Goal: Task Accomplishment & Management: Complete application form

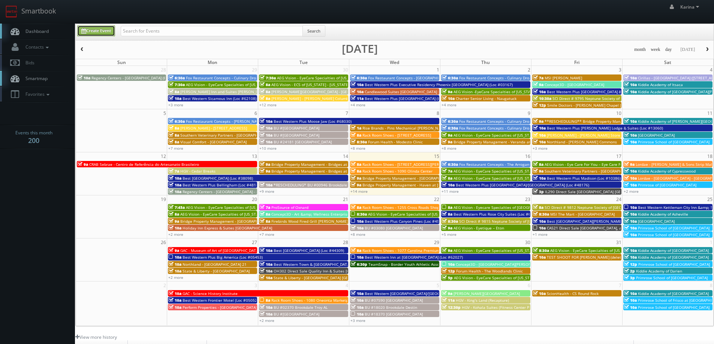
click at [96, 27] on link "Create Event" at bounding box center [96, 30] width 38 height 11
type input "[DATE]"
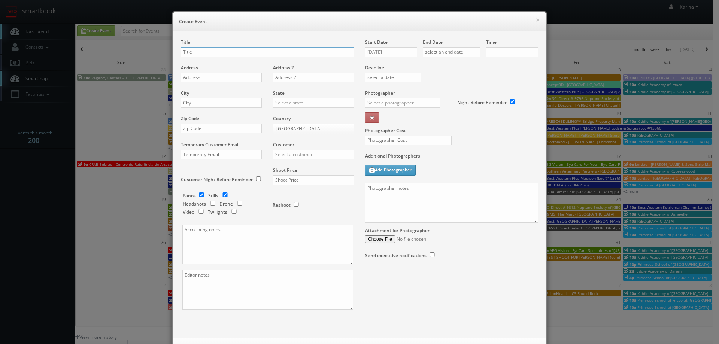
checkbox input "true"
type input "10:00am"
checkbox input "true"
paste input "AEG Vision - International Eyecare Center – [GEOGRAPHIC_DATA]"
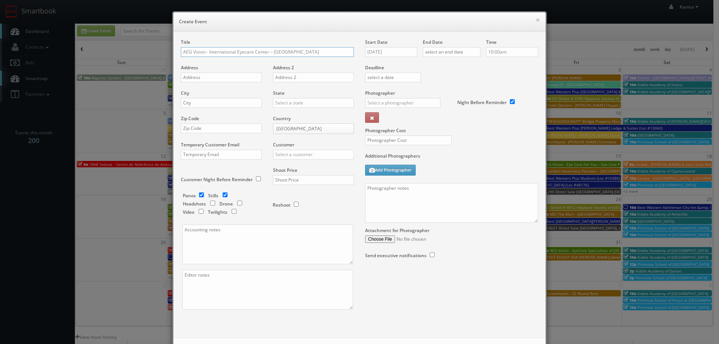
type input "AEG Vision - International Eyecare Center – [GEOGRAPHIC_DATA]"
click at [215, 80] on input "text" at bounding box center [221, 78] width 81 height 10
paste input "1702 N. Baltimore"
type input "1702 N. Baltimore"
click at [207, 100] on input "text" at bounding box center [221, 103] width 81 height 10
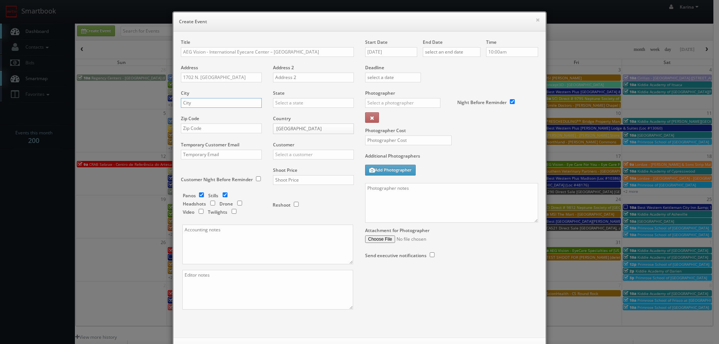
paste input "Kirksville"
type input "Kirksville"
click at [205, 128] on input "text" at bounding box center [221, 129] width 81 height 10
paste input "63501"
type input "63501"
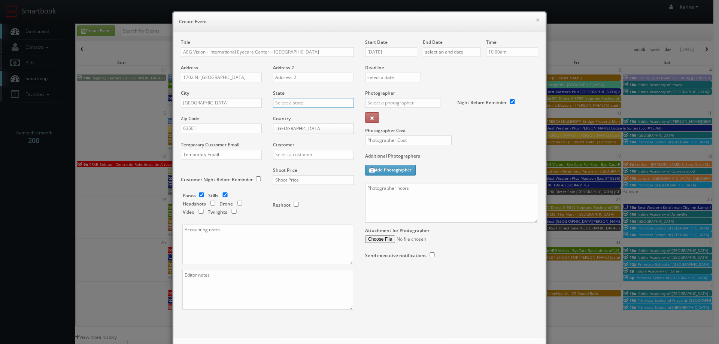
click at [284, 104] on input "text" at bounding box center [313, 103] width 81 height 10
click at [290, 127] on div "[US_STATE]" at bounding box center [313, 127] width 80 height 12
type input "[US_STATE]"
click at [293, 158] on input "text" at bounding box center [313, 155] width 81 height 10
click at [287, 166] on div "AEG Vision" at bounding box center [313, 167] width 80 height 12
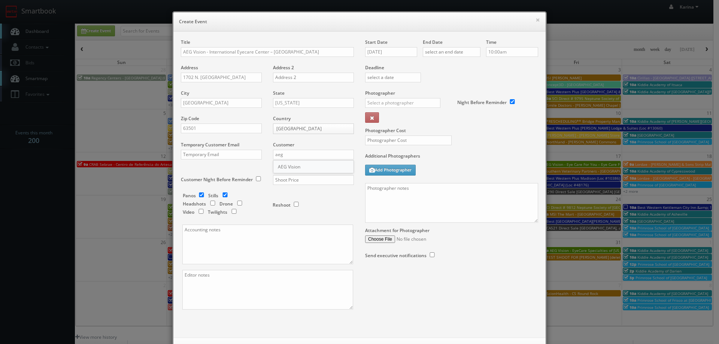
type input "AEG Vision"
click at [285, 179] on input "text" at bounding box center [313, 180] width 81 height 10
type input "600"
click at [198, 194] on input "checkbox" at bounding box center [201, 195] width 11 height 5
checkbox input "false"
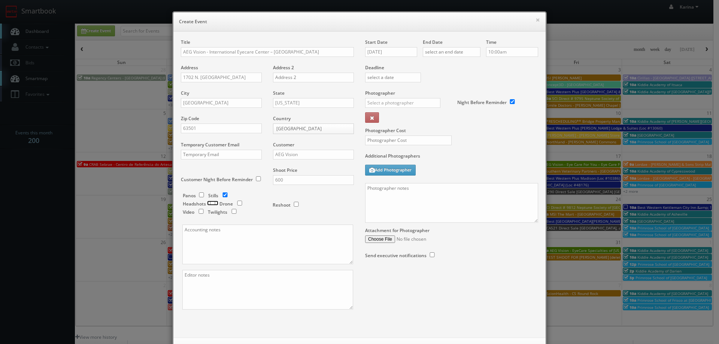
click at [211, 202] on input "checkbox" at bounding box center [212, 203] width 11 height 5
checkbox input "true"
click at [400, 50] on input "10/15/2025" at bounding box center [391, 52] width 52 height 10
click at [394, 132] on td "28" at bounding box center [392, 130] width 10 height 11
type input "10/28/2025"
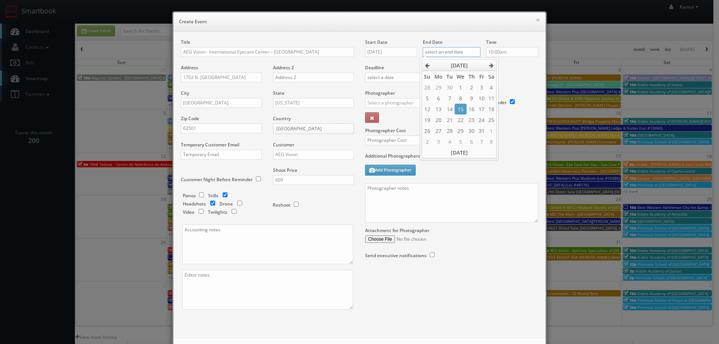
click at [450, 52] on input "text" at bounding box center [452, 52] width 58 height 10
click at [447, 133] on td "28" at bounding box center [450, 130] width 10 height 11
type input "10/28/2025"
click at [501, 53] on input "10:00am" at bounding box center [512, 52] width 52 height 10
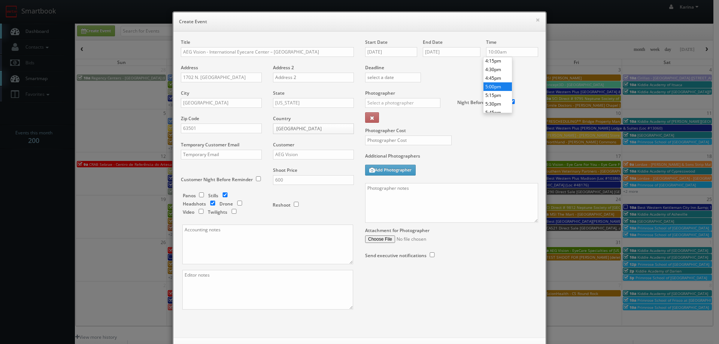
type input "5:00pm"
click at [495, 85] on li "5:00pm" at bounding box center [498, 86] width 28 height 9
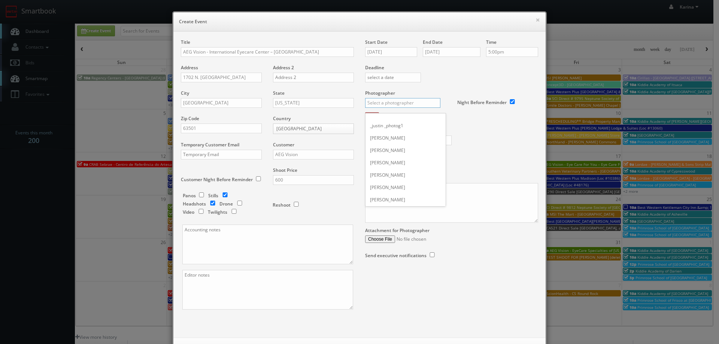
click at [391, 104] on input "text" at bounding box center [402, 103] width 75 height 10
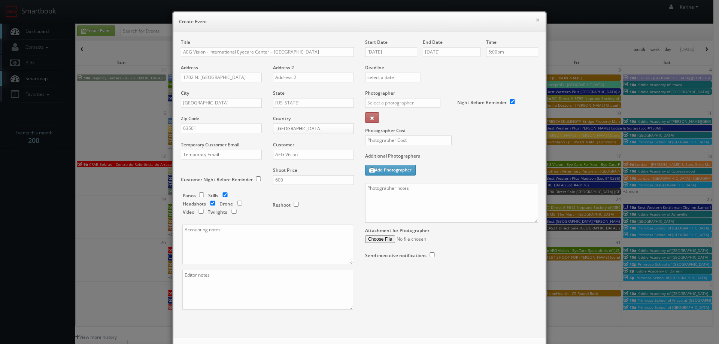
click at [42, 235] on div "× Create Event Title AEG Vision - International Eyecare Center – Kirksville Add…" at bounding box center [359, 172] width 719 height 344
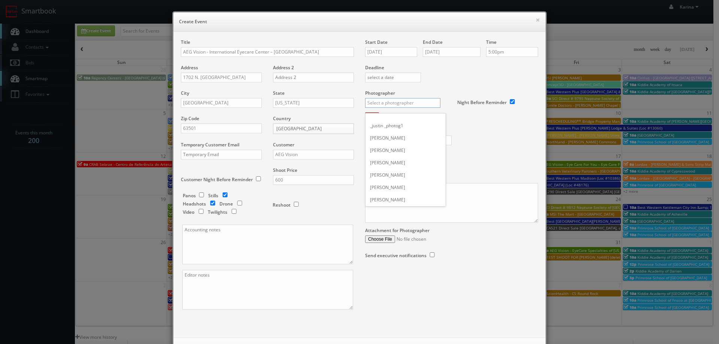
click at [393, 105] on input "text" at bounding box center [402, 103] width 75 height 10
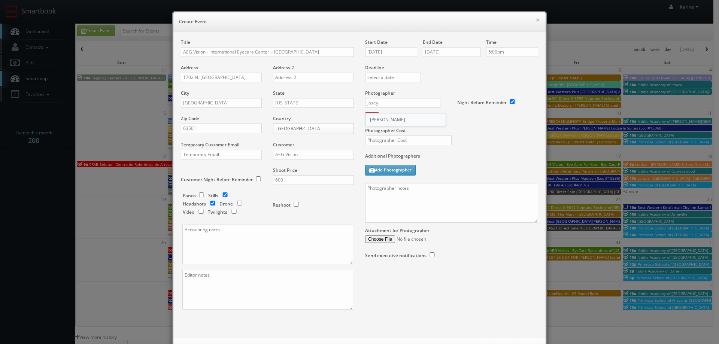
click at [395, 121] on div "[PERSON_NAME]" at bounding box center [406, 120] width 80 height 12
type input "[PERSON_NAME]"
click at [374, 136] on input "text" at bounding box center [408, 141] width 87 height 10
type input "450"
click at [384, 196] on textarea at bounding box center [451, 203] width 173 height 40
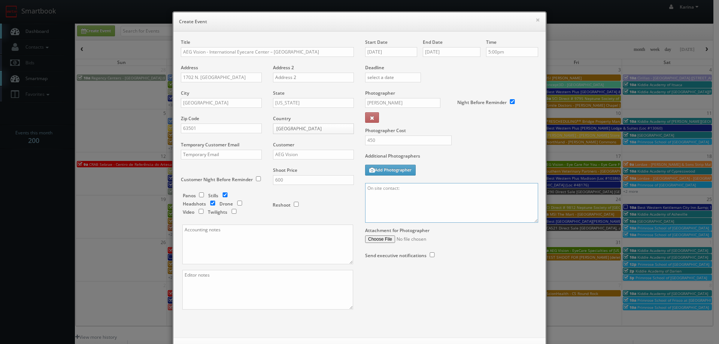
paste textarea "660-665-6262"
paste textarea "Stills only. We need to deliver 5 stills to the client so we ask that you captu…"
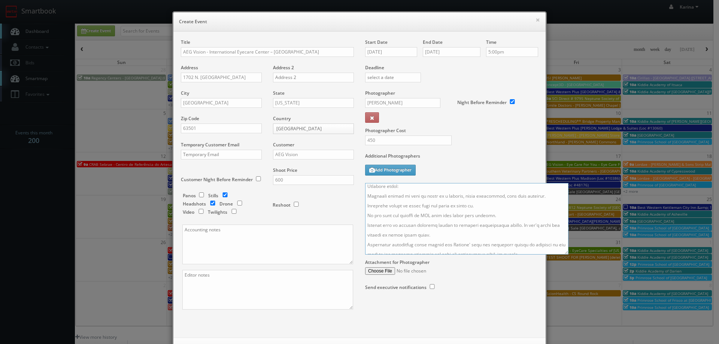
scroll to position [109, 0]
drag, startPoint x: 534, startPoint y: 222, endPoint x: 639, endPoint y: 346, distance: 162.5
click at [639, 344] on html "Smartbook Toggle Side Navigation Toggle Top Navigation [PERSON_NAME] [PERSON_NA…" at bounding box center [359, 240] width 719 height 481
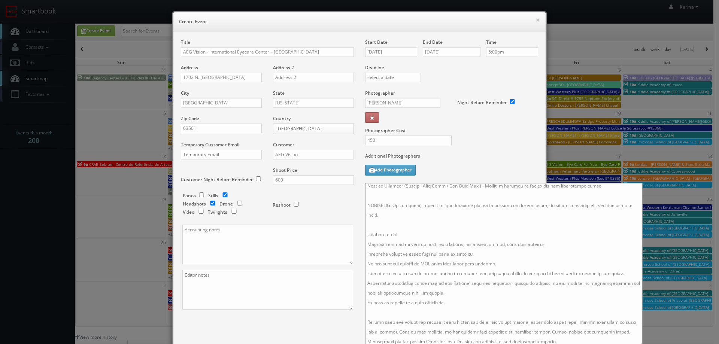
scroll to position [0, 0]
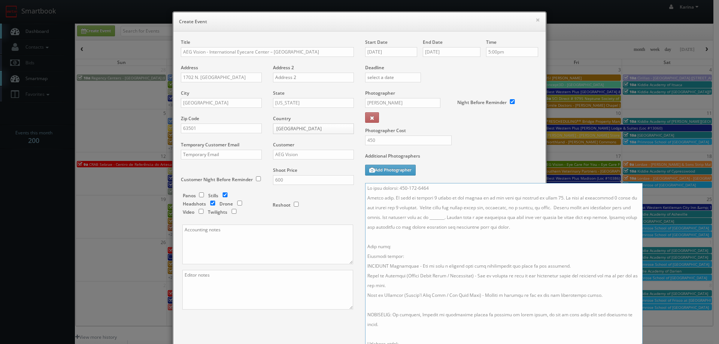
click at [430, 217] on textarea at bounding box center [504, 265] width 278 height 164
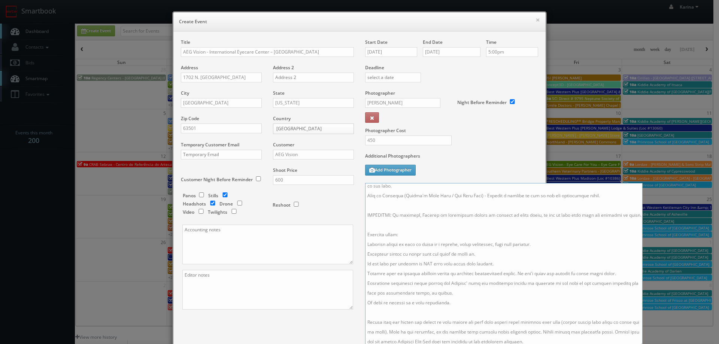
click at [538, 235] on textarea at bounding box center [504, 265] width 278 height 164
click at [483, 248] on textarea at bounding box center [504, 265] width 278 height 164
drag, startPoint x: 405, startPoint y: 245, endPoint x: 389, endPoint y: 245, distance: 15.7
click at [389, 245] on textarea at bounding box center [504, 265] width 278 height 164
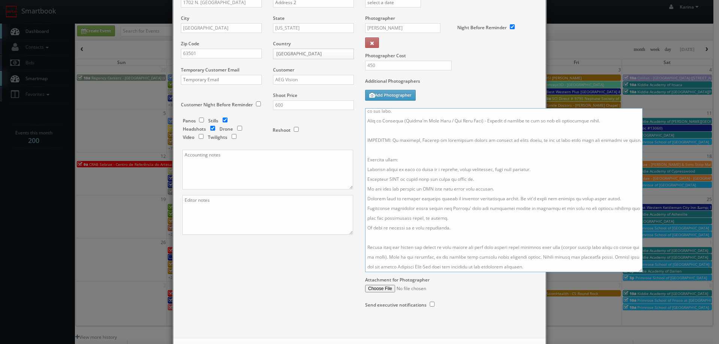
click at [409, 266] on textarea at bounding box center [504, 190] width 278 height 164
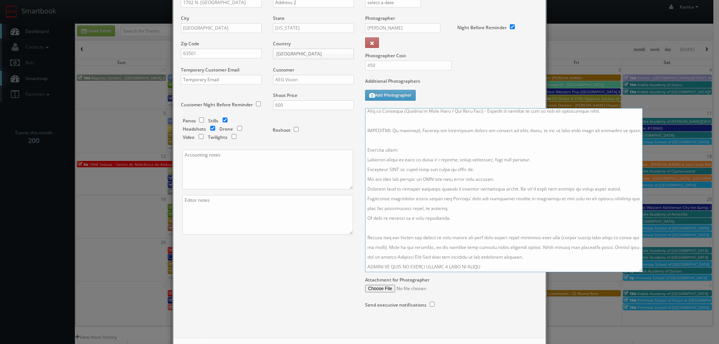
scroll to position [107, 0]
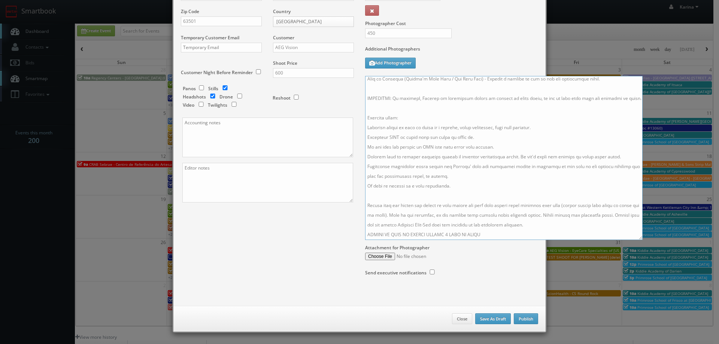
type textarea "On site contact: 660-665-6262 Stills only. We need to deliver 5 stills to the c…"
click at [525, 317] on button "Publish" at bounding box center [526, 319] width 24 height 11
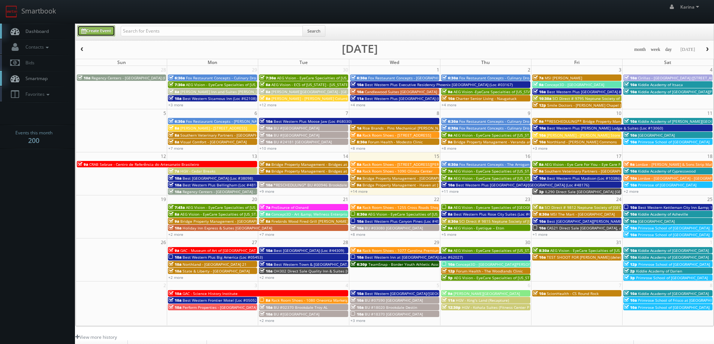
click at [101, 30] on link "Create Event" at bounding box center [96, 30] width 38 height 11
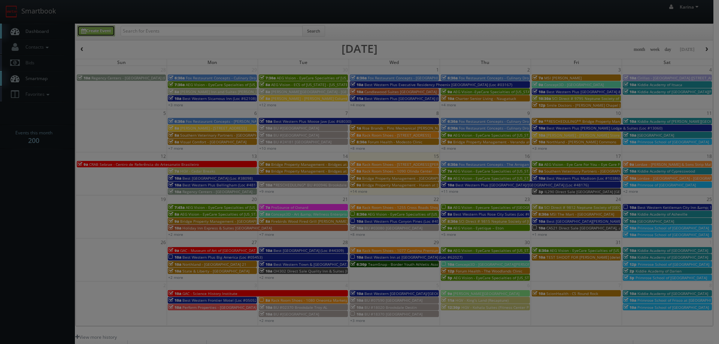
scroll to position [0, 0]
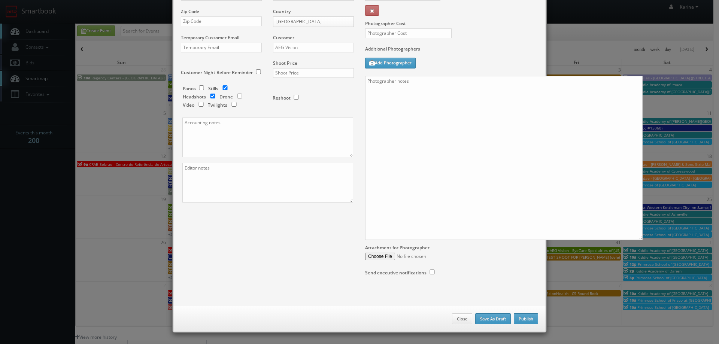
checkbox input "true"
type input "10:00am"
checkbox input "true"
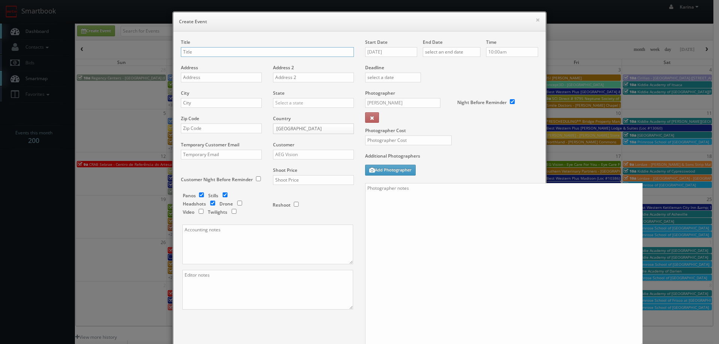
paste input "AEG Vision - EyeCare Specialties of California – Geneva Eye Care Optometry"
type input "AEG Vision - EyeCare Specialties of California – Geneva Eye Care Optometry"
click at [379, 194] on textarea at bounding box center [504, 265] width 278 height 164
click at [448, 187] on textarea "On site contact: Dr. Lyly Ung" at bounding box center [504, 265] width 278 height 164
paste textarea "415 585 6588"
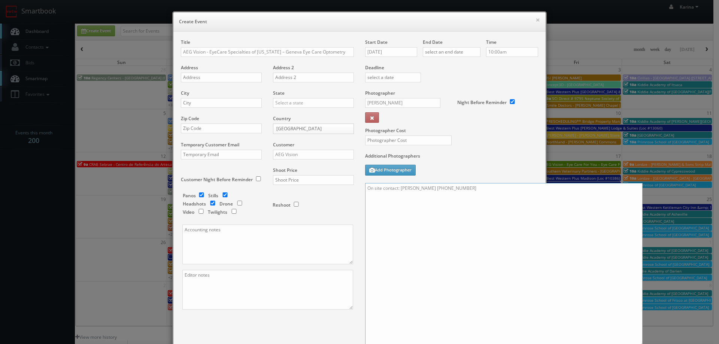
type textarea "On site contact: Dr. Lyly Ung 415 585 6588"
click at [201, 79] on input "text" at bounding box center [221, 78] width 81 height 10
paste input "940 Geneva Ave"
type input "940 Geneva Ave"
click at [194, 104] on input "text" at bounding box center [221, 103] width 81 height 10
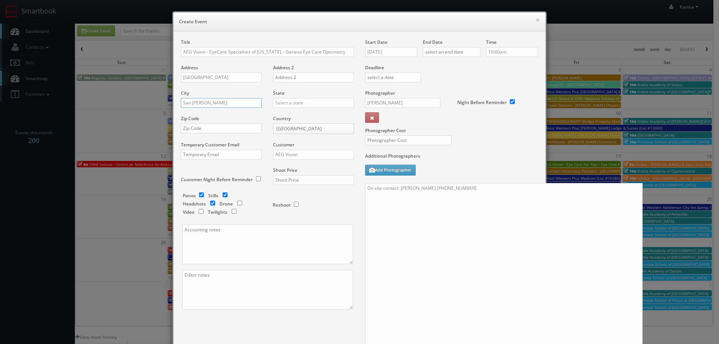
type input "San Fransico"
click at [284, 118] on div "[US_STATE]" at bounding box center [313, 115] width 80 height 12
type input "[US_STATE]"
drag, startPoint x: 215, startPoint y: 133, endPoint x: 223, endPoint y: 125, distance: 11.4
click at [214, 133] on input "text" at bounding box center [221, 129] width 81 height 10
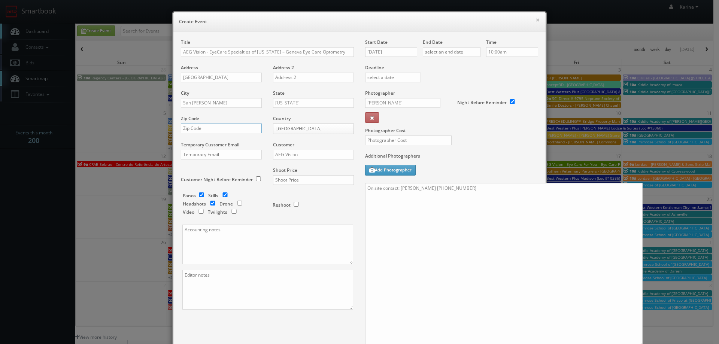
paste input "94112"
type input "94112"
click at [285, 153] on input "AEG Vision" at bounding box center [313, 155] width 81 height 10
click at [289, 165] on div "AEG Vision" at bounding box center [313, 167] width 80 height 12
click at [289, 179] on input "text" at bounding box center [313, 180] width 81 height 10
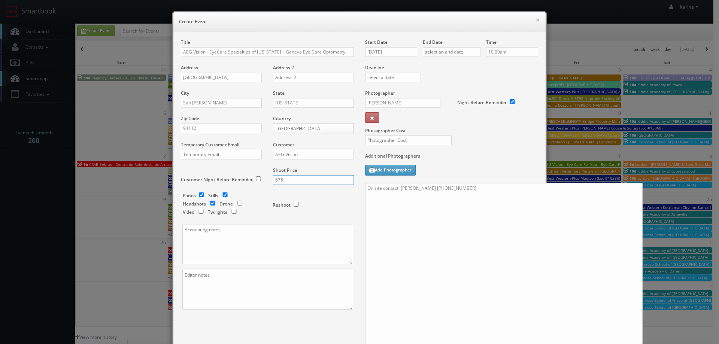
type input "675"
click at [196, 193] on input "checkbox" at bounding box center [201, 195] width 11 height 5
checkbox input "false"
click at [211, 202] on input "checkbox" at bounding box center [212, 203] width 11 height 5
checkbox input "true"
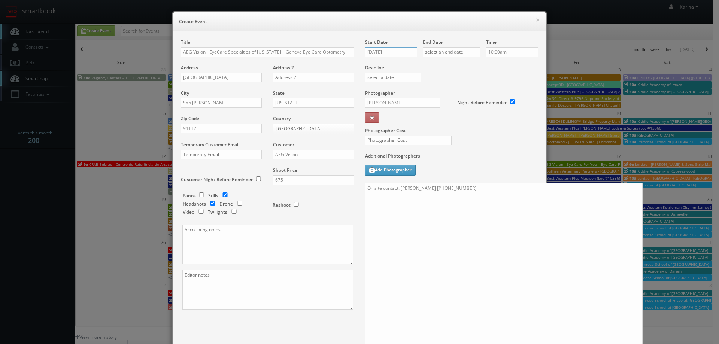
click at [405, 50] on input "[DATE]" at bounding box center [391, 52] width 52 height 10
click at [430, 65] on th at bounding box center [434, 65] width 10 height 11
click at [402, 110] on td "12" at bounding box center [403, 109] width 12 height 11
type input "11/12/2025"
click at [459, 52] on input "text" at bounding box center [452, 52] width 58 height 10
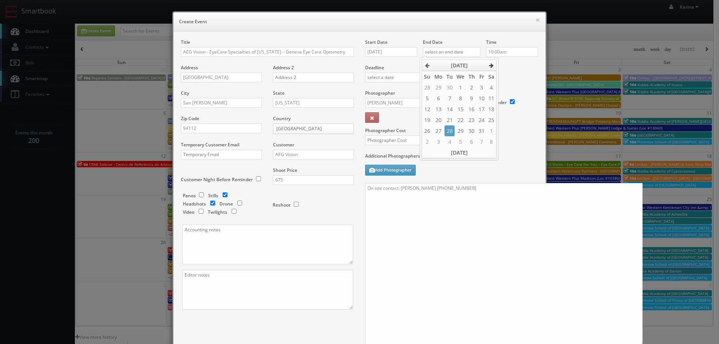
click at [492, 67] on icon at bounding box center [491, 65] width 4 height 5
click at [460, 109] on td "12" at bounding box center [461, 109] width 12 height 11
type input "11/12/2025"
click at [500, 53] on input "10:00am" at bounding box center [512, 52] width 52 height 10
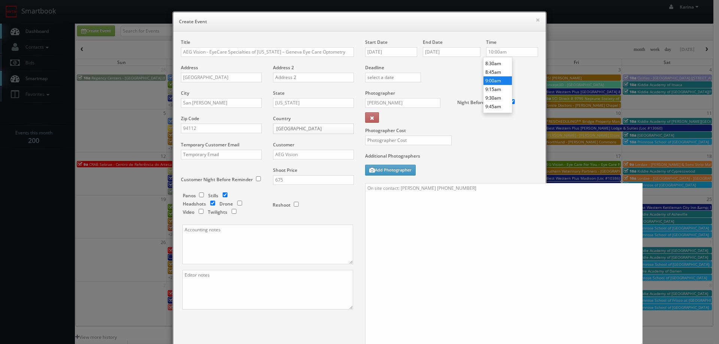
type input "9:00am"
click at [500, 82] on li "9:00am" at bounding box center [498, 80] width 28 height 9
click at [489, 72] on div "Deadline" at bounding box center [452, 64] width 184 height 51
click at [384, 103] on input "Jasey Bradwell" at bounding box center [402, 103] width 75 height 10
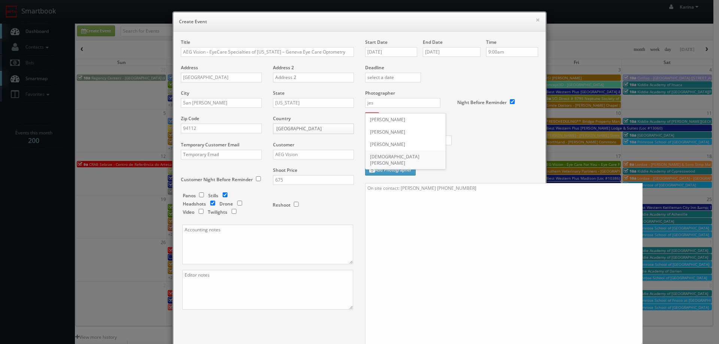
click at [391, 158] on div "Jesus McLean" at bounding box center [406, 160] width 80 height 19
type input "Jesus McLean"
click at [400, 140] on input "text" at bounding box center [408, 141] width 87 height 10
click at [410, 142] on input "text" at bounding box center [408, 141] width 87 height 10
type input "250"
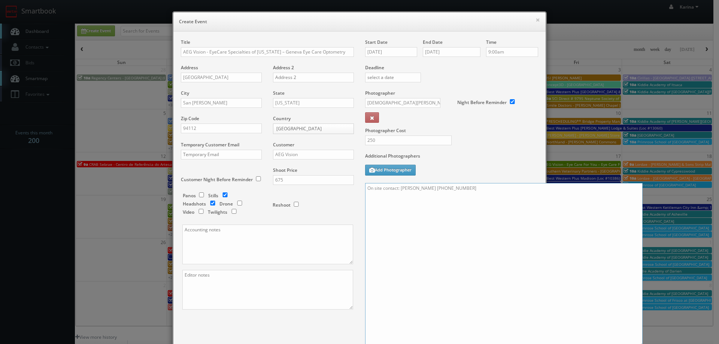
click at [386, 207] on textarea "On site contact: Dr. Lyly Ung 415 585 6588" at bounding box center [504, 265] width 278 height 164
paste textarea "Stills only. We need to deliver 10 stills to the client so we ask that you capt…"
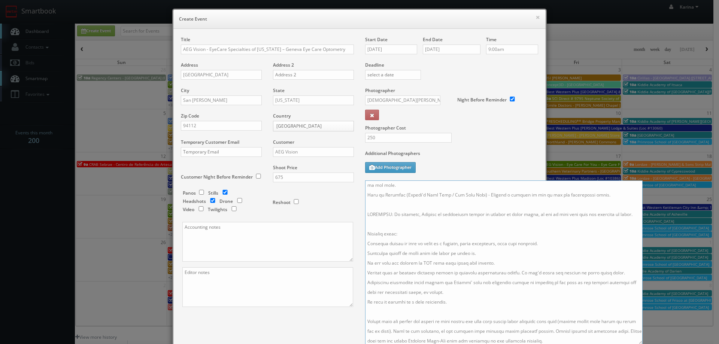
scroll to position [0, 0]
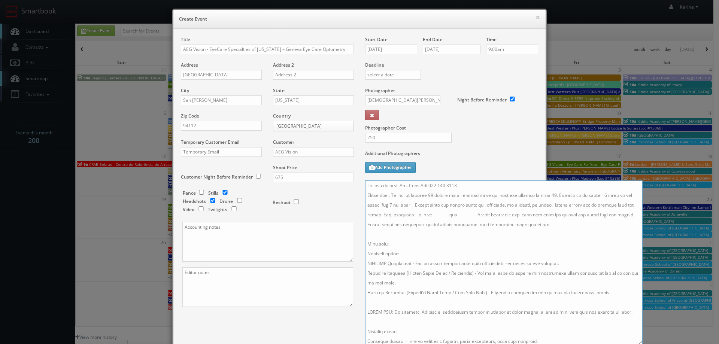
click at [447, 215] on textarea at bounding box center [504, 263] width 278 height 164
drag, startPoint x: 483, startPoint y: 214, endPoint x: 492, endPoint y: 216, distance: 9.2
click at [484, 214] on textarea at bounding box center [504, 263] width 278 height 164
drag, startPoint x: 497, startPoint y: 215, endPoint x: 510, endPoint y: 216, distance: 13.2
click at [498, 215] on textarea at bounding box center [504, 263] width 278 height 164
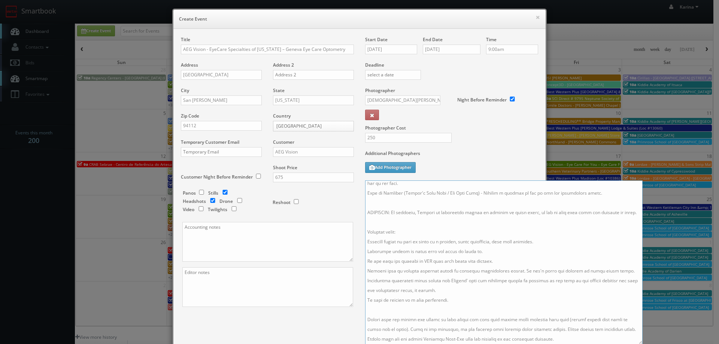
scroll to position [107, 0]
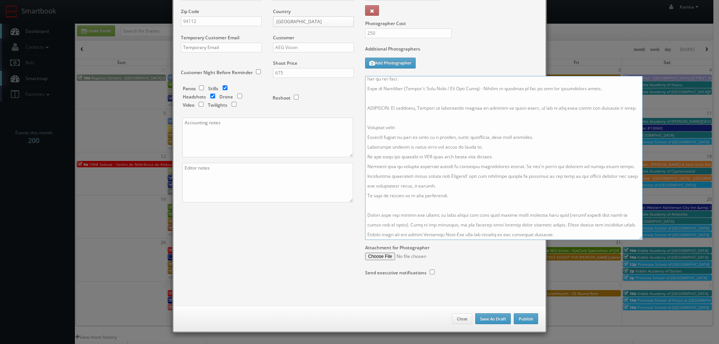
type textarea "On site contact: Dr. Lyly Ung 415 585 6588 Stills only. We need to deliver 10 s…"
click at [535, 319] on div "Close Save As Draft Publish" at bounding box center [359, 319] width 372 height 26
click at [531, 319] on button "Publish" at bounding box center [526, 319] width 24 height 11
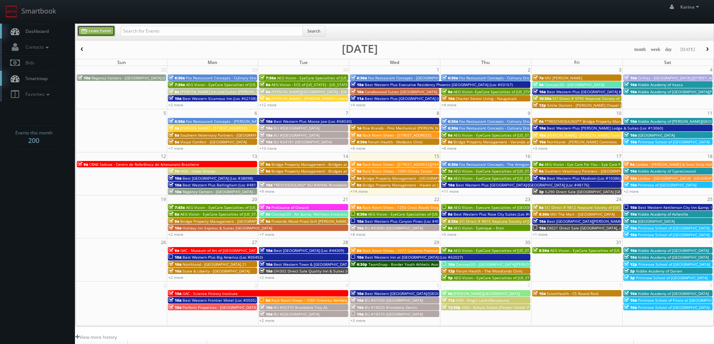
click at [93, 29] on link "Create Event" at bounding box center [96, 30] width 38 height 11
type input "10/15/2025"
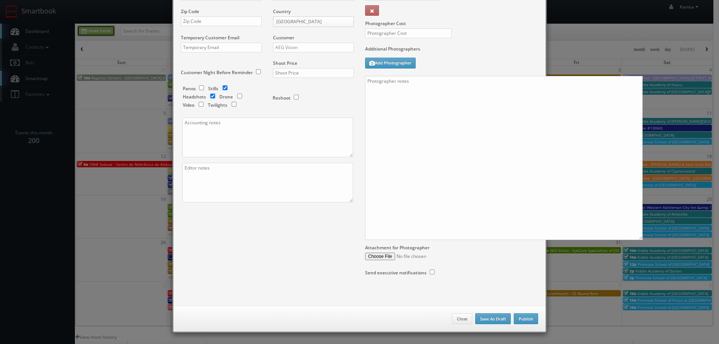
scroll to position [0, 0]
checkbox input "true"
type input "10:00am"
checkbox input "true"
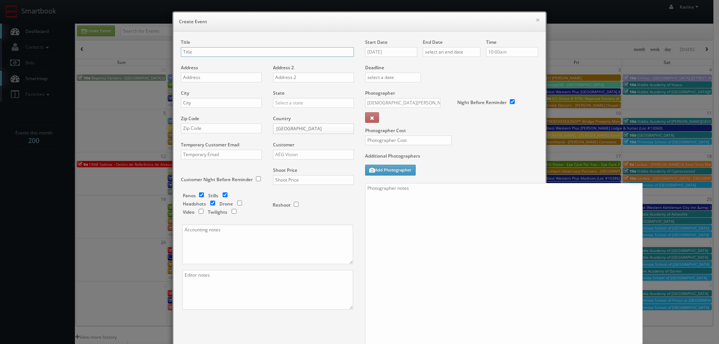
click at [212, 50] on input "text" at bounding box center [267, 52] width 173 height 10
paste input "AEG Vision - EyeCare Specialties of Ohio - Price Family Eyecare Professionals -…"
type input "AEG Vision - EyeCare Specialties of Ohio - Price Family Eyecare Professionals -…"
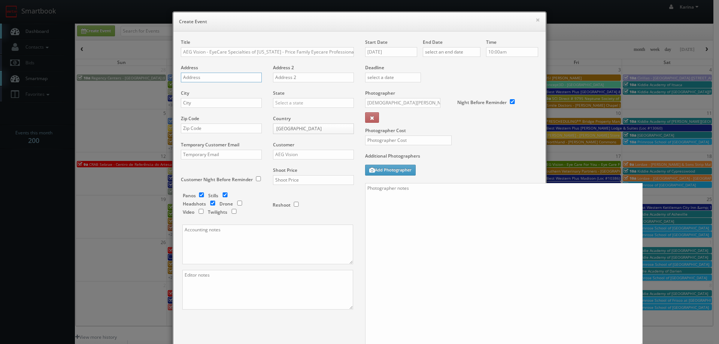
click at [195, 75] on input "text" at bounding box center [221, 78] width 81 height 10
paste input "135 W. 6th Ave.,"
type input "135 W. 6th Ave.,"
click at [191, 102] on input "text" at bounding box center [221, 103] width 81 height 10
click at [194, 127] on input "text" at bounding box center [221, 129] width 81 height 10
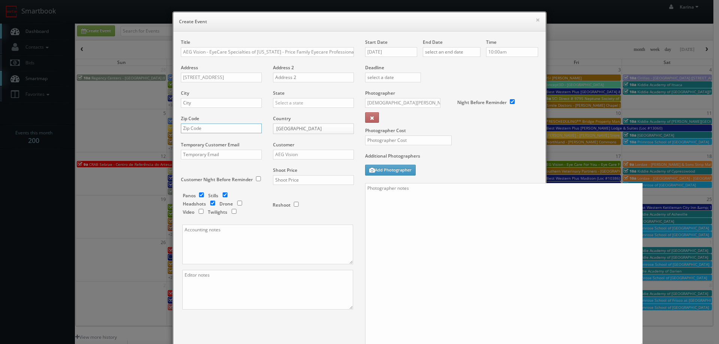
paste input "43130"
type input "43130"
click at [194, 102] on input "text" at bounding box center [221, 103] width 81 height 10
type input "Lancaster"
click at [286, 115] on div "[US_STATE]" at bounding box center [313, 115] width 80 height 12
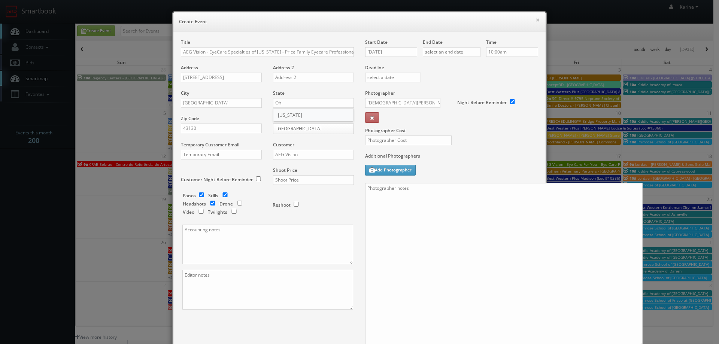
type input "[US_STATE]"
click at [282, 156] on input "AEG Vision" at bounding box center [313, 155] width 81 height 10
click at [294, 166] on div "AEG Vision" at bounding box center [313, 167] width 80 height 12
click at [297, 180] on input "text" at bounding box center [313, 180] width 81 height 10
type input "600"
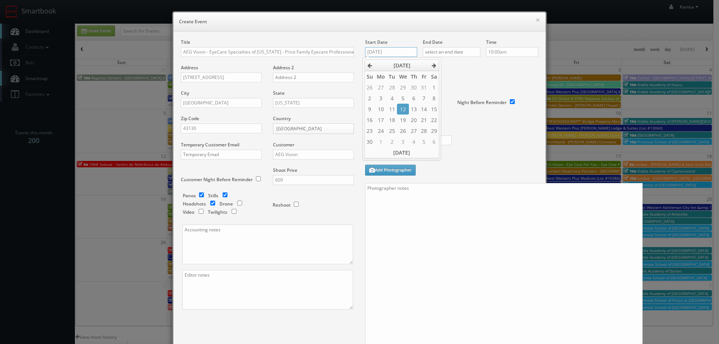
click at [387, 53] on input "[DATE]" at bounding box center [391, 52] width 52 height 10
click at [415, 118] on td "20" at bounding box center [414, 120] width 10 height 11
type input "11/20/2025"
click at [448, 50] on input "text" at bounding box center [452, 52] width 58 height 10
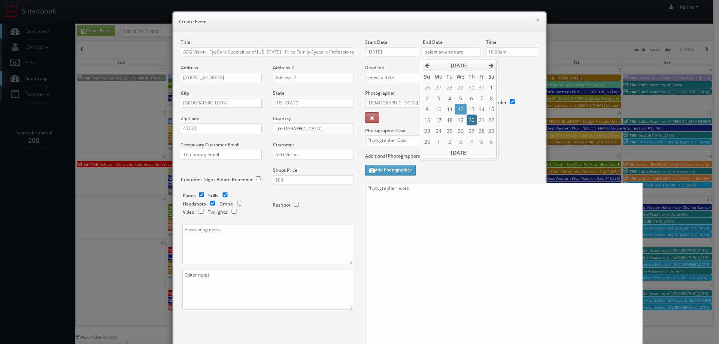
click at [471, 121] on td "20" at bounding box center [472, 120] width 10 height 11
type input "11/20/2025"
click at [515, 53] on input "10:00am" at bounding box center [512, 52] width 52 height 10
type input "8:30am"
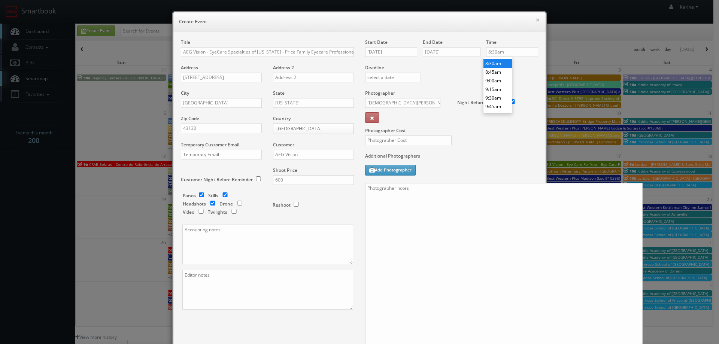
click at [495, 62] on li "8:30am" at bounding box center [498, 63] width 28 height 9
click at [383, 103] on input "[DEMOGRAPHIC_DATA][PERSON_NAME]" at bounding box center [402, 103] width 75 height 10
click at [379, 132] on div "[PERSON_NAME]" at bounding box center [406, 132] width 80 height 12
type input "[PERSON_NAME]"
click at [416, 195] on textarea at bounding box center [504, 265] width 278 height 164
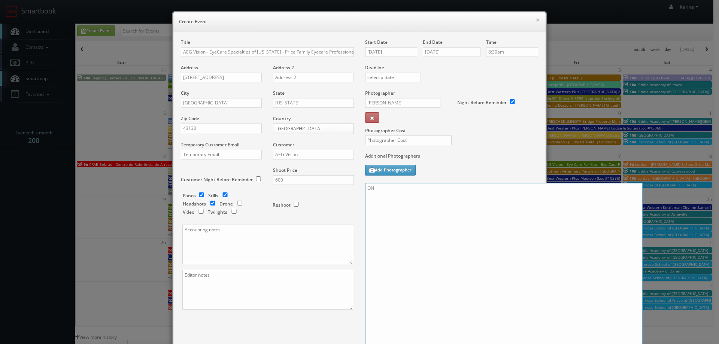
type textarea "O"
click at [436, 191] on textarea "on site contact: Terra at" at bounding box center [504, 265] width 278 height 164
paste textarea "740-974-3343"
click at [397, 215] on textarea "on site contact: Terra at 740-974-3343" at bounding box center [504, 265] width 278 height 164
click at [462, 193] on textarea "on site contact: Terra at 740-974-3343" at bounding box center [504, 265] width 278 height 164
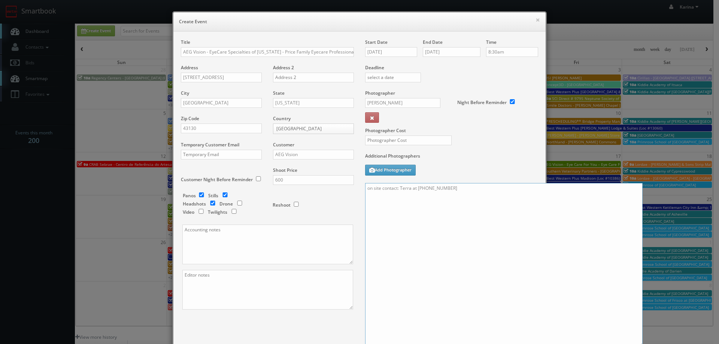
type textarea "on site contact: Terra at 740-974-3343"
click at [291, 181] on input "600" at bounding box center [313, 180] width 81 height 10
type input "675"
click at [379, 52] on input "11/20/2025" at bounding box center [391, 52] width 52 height 10
click at [368, 65] on icon at bounding box center [370, 65] width 4 height 5
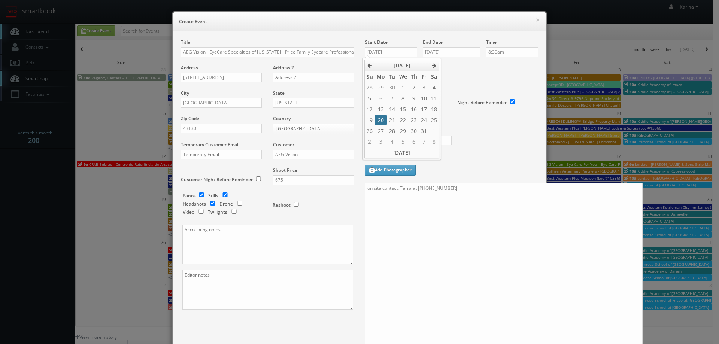
click at [379, 122] on td "20" at bounding box center [381, 120] width 12 height 11
type input "10/20/2025"
click at [438, 51] on input "11/20/2025" at bounding box center [452, 52] width 58 height 10
click at [427, 67] on icon at bounding box center [427, 65] width 4 height 5
click at [439, 121] on td "20" at bounding box center [438, 120] width 12 height 11
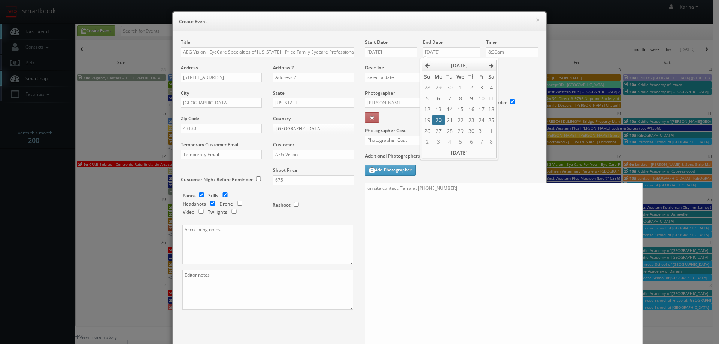
type input "10/20/2025"
click at [500, 49] on input "8:30am" at bounding box center [512, 52] width 52 height 10
click at [496, 86] on li "9:00am" at bounding box center [498, 87] width 28 height 9
click at [496, 52] on input "9:00am" at bounding box center [512, 52] width 52 height 10
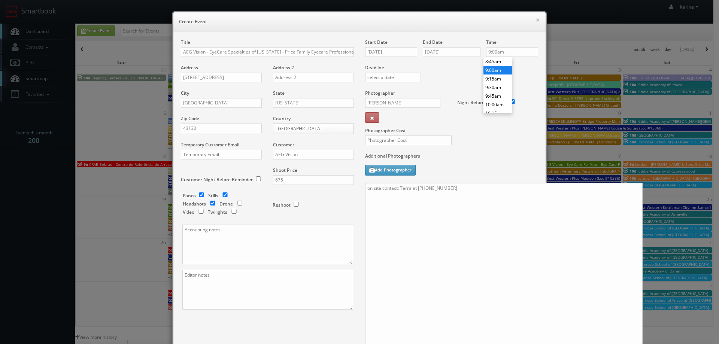
scroll to position [287, 0]
type input "8:30am"
click at [496, 69] on li "8:30am" at bounding box center [498, 68] width 28 height 9
paste textarea "Stills only. We need to deliver 10 stills to the client so we ask that you capt…"
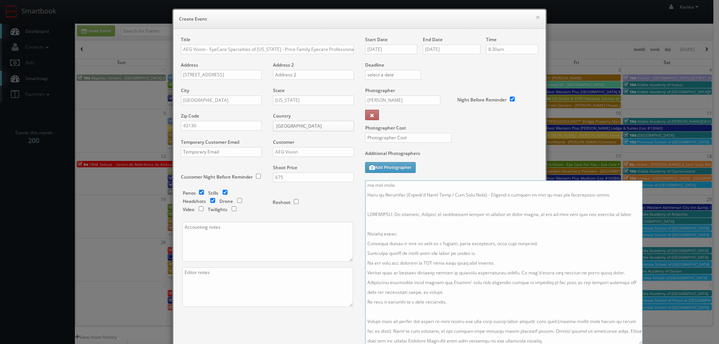
scroll to position [0, 0]
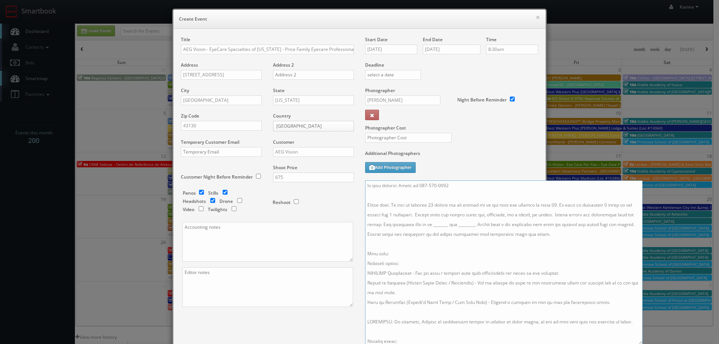
click at [402, 195] on textarea at bounding box center [504, 263] width 278 height 164
click at [446, 225] on textarea at bounding box center [504, 263] width 278 height 164
click at [496, 224] on textarea at bounding box center [504, 263] width 278 height 164
type textarea "on site contact: Terra at 740-974-3343 Stills only. We need to deliver 10 still…"
click at [384, 138] on input "text" at bounding box center [408, 138] width 87 height 10
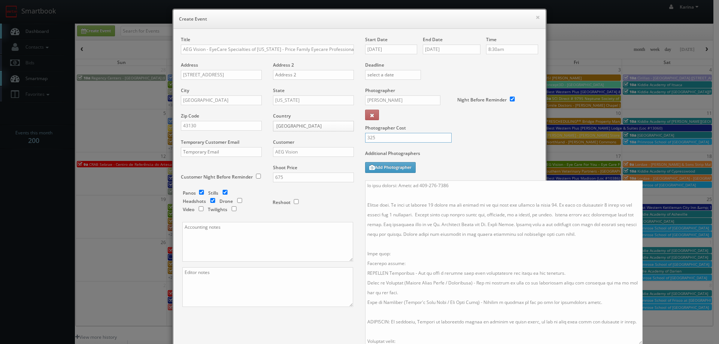
type input "325"
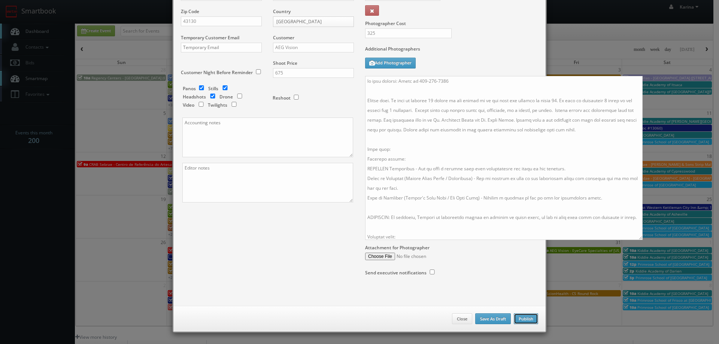
click at [515, 319] on button "Publish" at bounding box center [526, 319] width 24 height 11
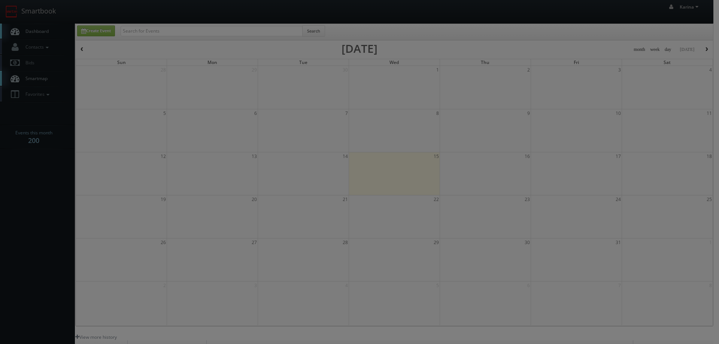
checkbox input "false"
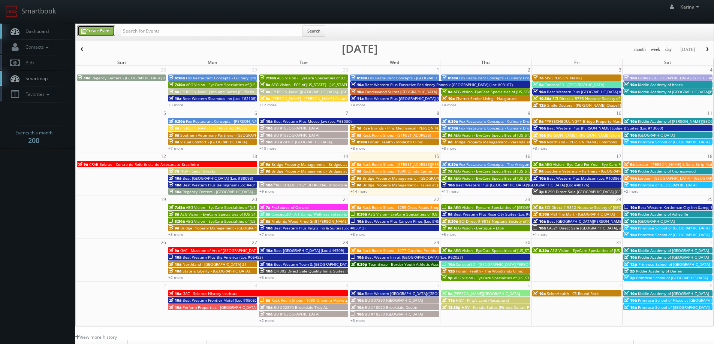
click at [102, 31] on link "Create Event" at bounding box center [96, 30] width 38 height 11
type input "[DATE]"
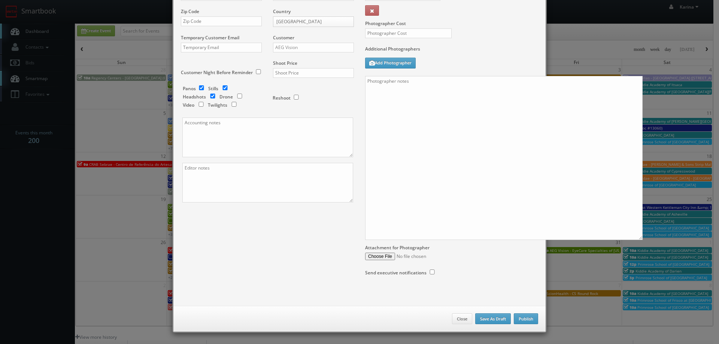
type input "10:00am"
checkbox input "true"
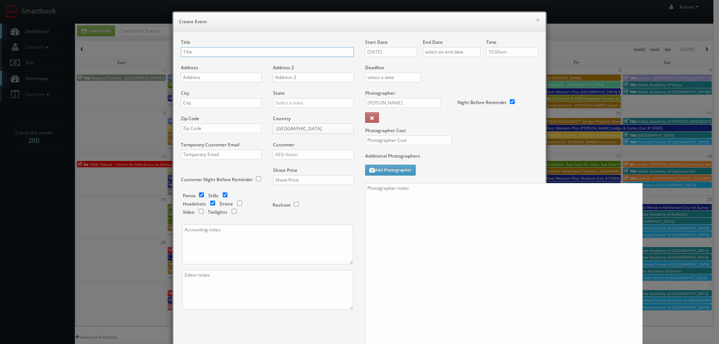
click at [206, 50] on input "text" at bounding box center [267, 52] width 173 height 10
paste input "AEG Vision - EyeCare Specialties of Ohio - Price Family Eyecare Professionals"
type input "AEG Vision - EyeCare Specialties of [US_STATE] - Price Family Eyecare Professio…"
click at [193, 78] on input "text" at bounding box center [221, 78] width 81 height 10
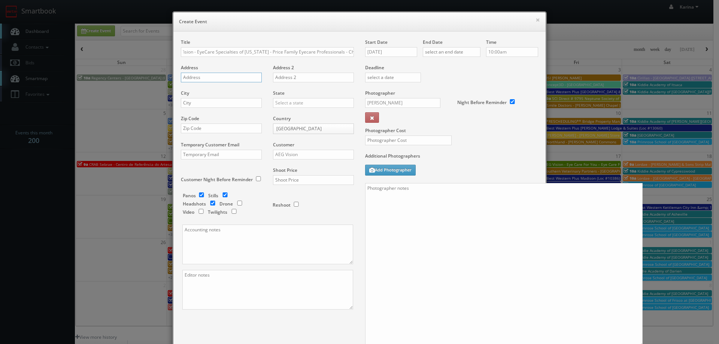
scroll to position [0, 0]
click at [193, 80] on input "text" at bounding box center [221, 78] width 81 height 10
paste input "77 W. Main Street"
type input "77 W. Main Street"
click at [197, 103] on input "text" at bounding box center [221, 103] width 81 height 10
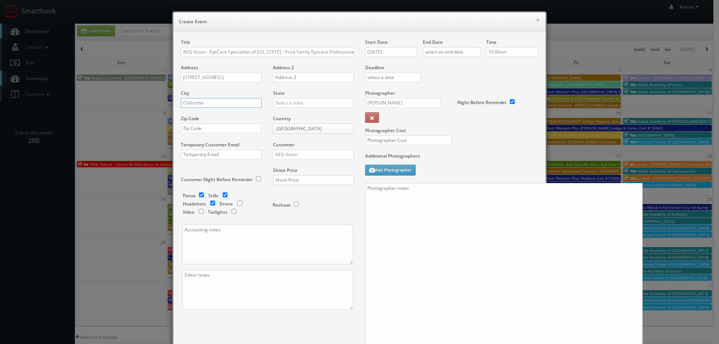
type input "Chilicothe"
click at [283, 113] on div "[US_STATE]" at bounding box center [313, 115] width 80 height 12
type input "[US_STATE]"
click at [220, 128] on input "text" at bounding box center [221, 129] width 81 height 10
type input "45601"
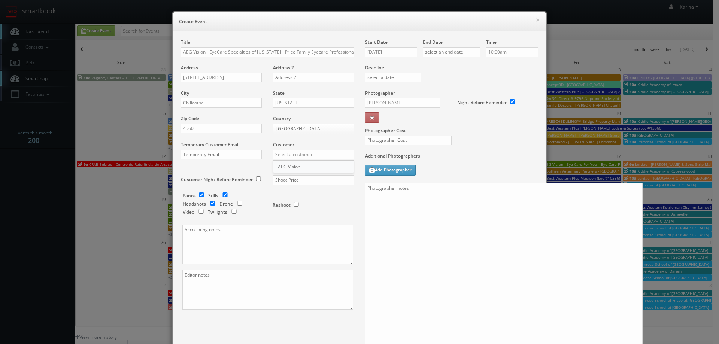
click at [296, 163] on div "AEG Vision" at bounding box center [313, 167] width 80 height 12
type input "AEG Vision"
click at [198, 194] on input "checkbox" at bounding box center [201, 195] width 11 height 5
checkbox input "false"
click at [212, 205] on input "checkbox" at bounding box center [212, 203] width 11 height 5
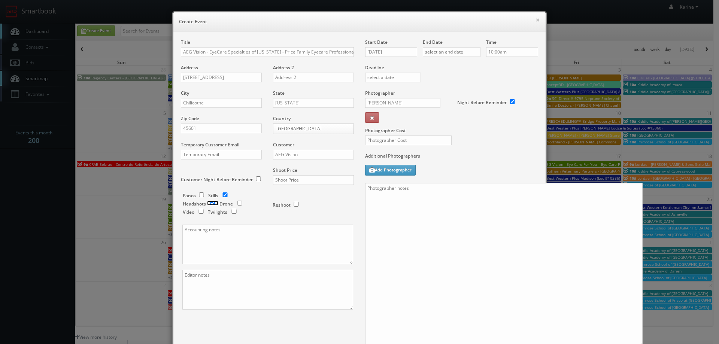
checkbox input "true"
click at [281, 180] on input "text" at bounding box center [313, 180] width 81 height 10
type input "600"
click at [394, 52] on input "[DATE]" at bounding box center [391, 52] width 52 height 10
click at [379, 128] on td "27" at bounding box center [381, 130] width 12 height 11
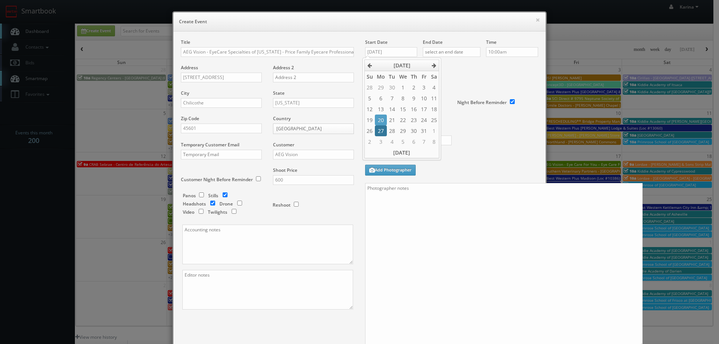
type input "10/27/2025"
click at [438, 46] on div "End Date" at bounding box center [452, 51] width 58 height 25
click at [448, 55] on input "text" at bounding box center [452, 52] width 58 height 10
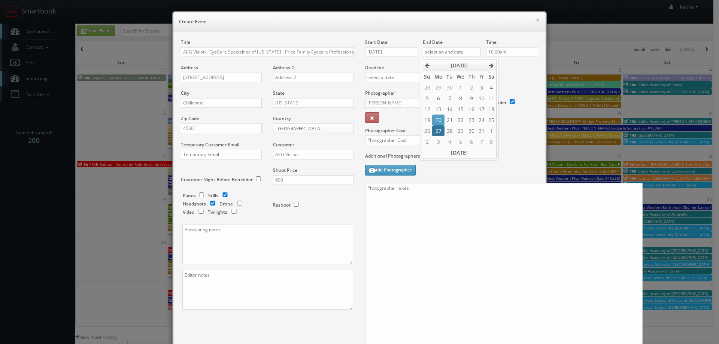
click at [440, 133] on td "27" at bounding box center [438, 130] width 12 height 11
type input "10/27/2025"
click at [502, 54] on input "10:00am" at bounding box center [512, 52] width 52 height 10
type input "8:15am"
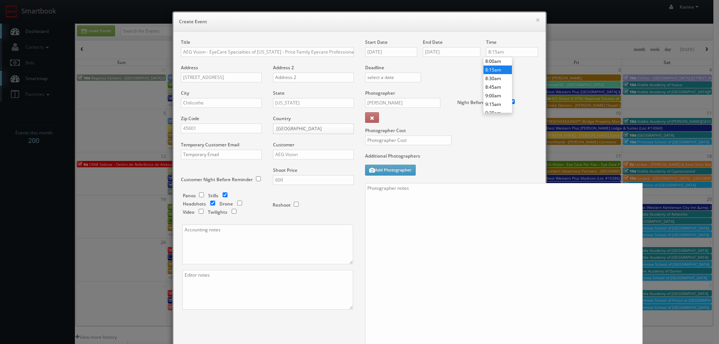
click at [499, 70] on li "8:15am" at bounding box center [498, 70] width 28 height 9
click at [512, 51] on input "8:15am" at bounding box center [512, 52] width 52 height 10
click at [495, 69] on li "8:15am" at bounding box center [498, 70] width 28 height 9
click at [377, 106] on input "George Paxton" at bounding box center [402, 103] width 75 height 10
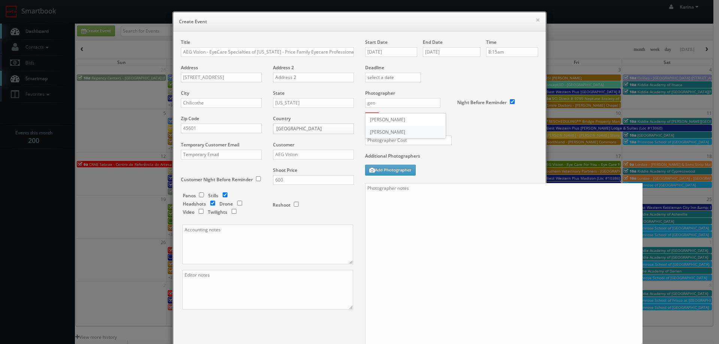
click at [385, 135] on div "George Paxton" at bounding box center [406, 132] width 80 height 12
type input "George Paxton"
click at [390, 137] on input "text" at bounding box center [408, 141] width 87 height 10
type input "325"
click at [385, 235] on textarea at bounding box center [504, 265] width 278 height 164
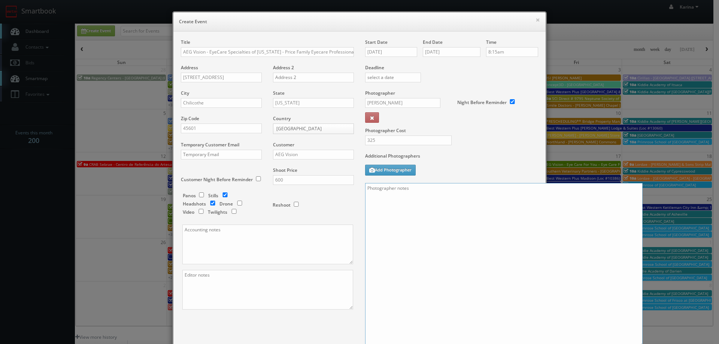
click at [396, 187] on textarea at bounding box center [504, 265] width 278 height 164
paste textarea "Brandy 740-466-6806 or Terra 740-974-3343"
click at [365, 197] on textarea "On site contact: Brandy 740-466-6806 or Terra 740-974-3343" at bounding box center [504, 265] width 278 height 164
click at [500, 190] on textarea "On site contact: Brandy 740-466-6806 or Terra 740-974-3343" at bounding box center [504, 265] width 278 height 164
paste textarea "Stills only. We need to deliver 5 stills to the client so we ask that you captu…"
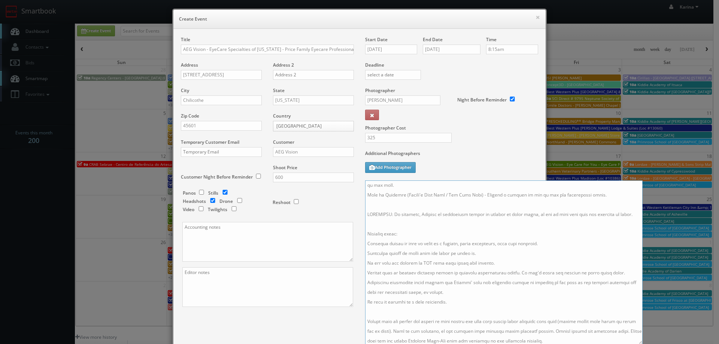
scroll to position [0, 0]
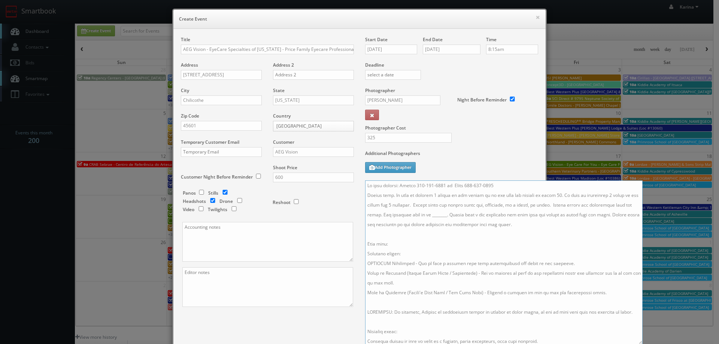
click at [429, 213] on textarea at bounding box center [504, 263] width 278 height 164
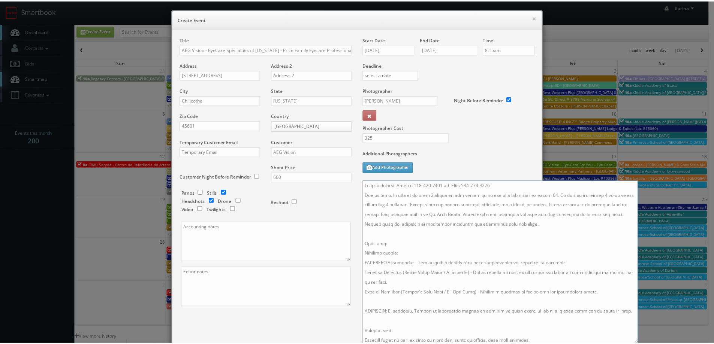
scroll to position [107, 0]
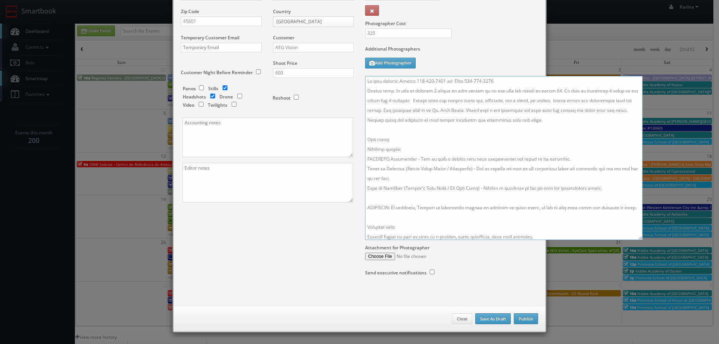
type textarea "On site contact: Brandy 740-466-6806 or Terra 740-974-3343 Stills only. We need…"
click at [526, 318] on button "Publish" at bounding box center [526, 319] width 24 height 11
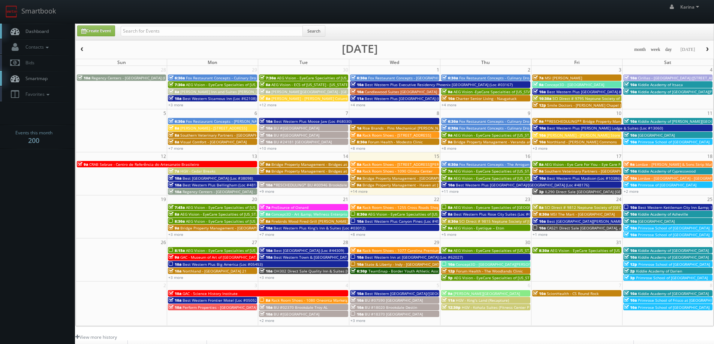
click at [36, 33] on span "Dashboard" at bounding box center [35, 31] width 27 height 6
click at [361, 193] on link "+14 more" at bounding box center [358, 191] width 17 height 5
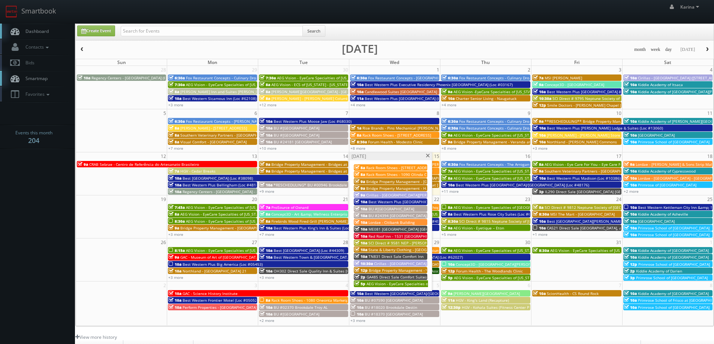
click at [414, 202] on span "Best Western Plus [GEOGRAPHIC_DATA] (Loc #05521)" at bounding box center [415, 201] width 95 height 5
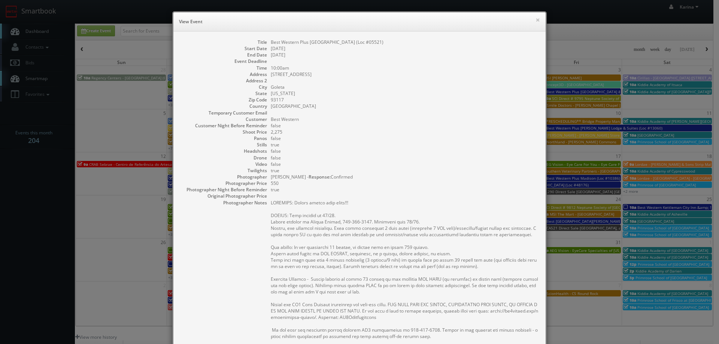
click at [538, 21] on div "× View Event" at bounding box center [359, 21] width 372 height 19
click at [536, 19] on button "×" at bounding box center [538, 19] width 4 height 5
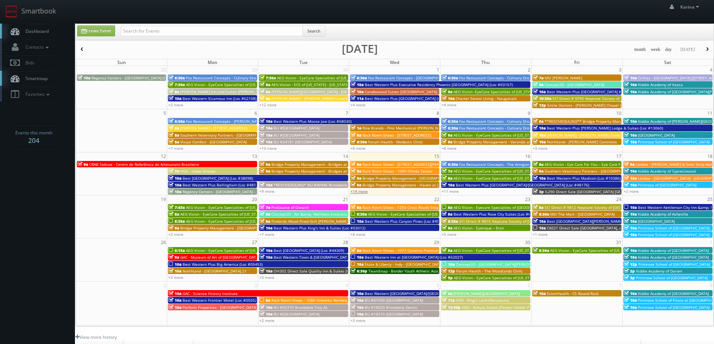
click at [363, 192] on link "+14 more" at bounding box center [358, 191] width 17 height 5
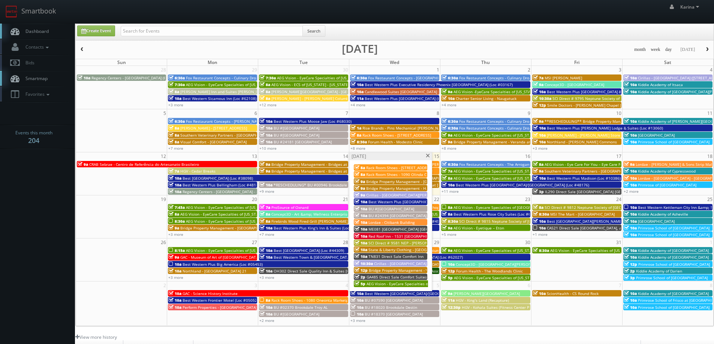
click at [395, 216] on span "BU #24394 [GEOGRAPHIC_DATA]" at bounding box center [397, 215] width 58 height 5
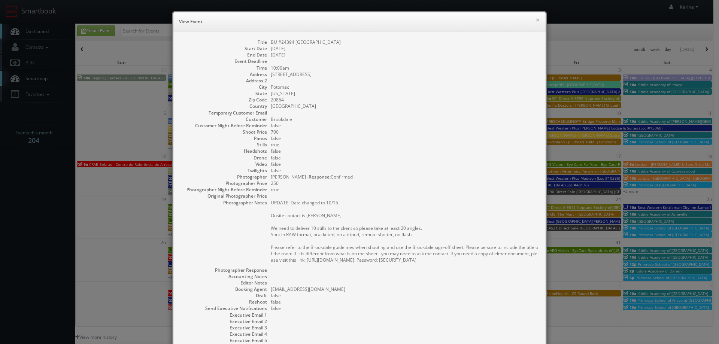
click at [538, 19] on div "× View Event" at bounding box center [359, 21] width 372 height 19
click at [536, 19] on button "×" at bounding box center [538, 19] width 4 height 5
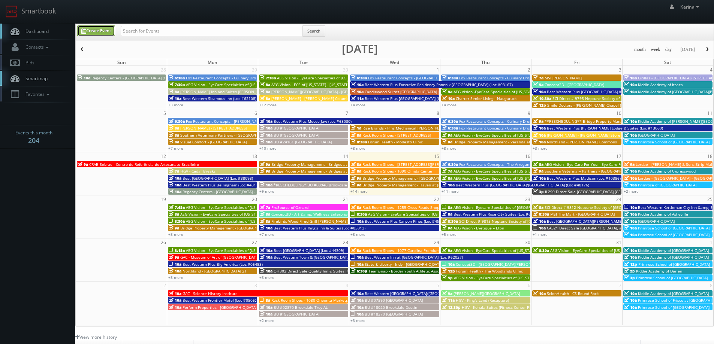
click at [103, 27] on link "Create Event" at bounding box center [96, 30] width 38 height 11
type input "10/15/2025"
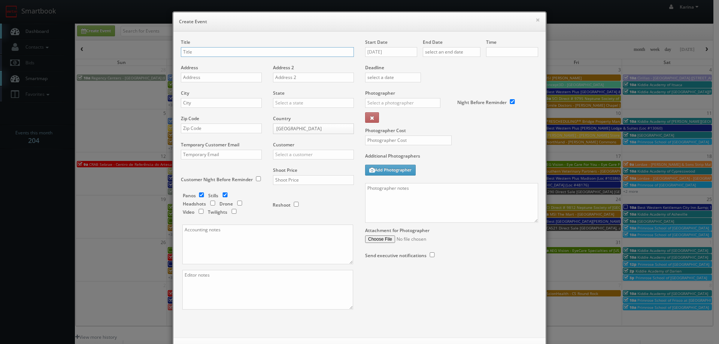
checkbox input "true"
type input "10:00am"
checkbox input "true"
type input "Forum Health - Hormones by Design - Boerne Clinic"
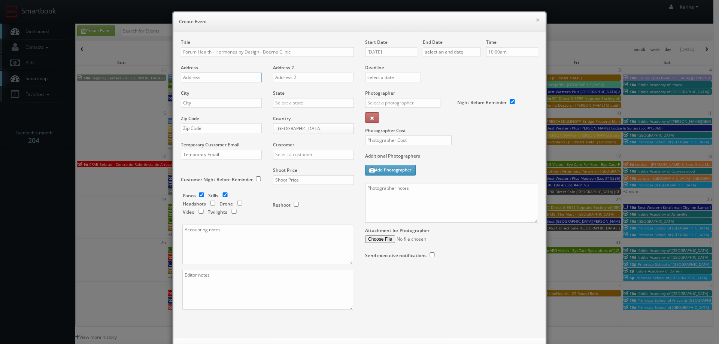
click at [197, 78] on input "text" at bounding box center [221, 78] width 81 height 10
paste input "31007 I-10 Suite 115"
type input "31007 I-10 Suite 115"
click at [189, 109] on div "City" at bounding box center [224, 102] width 87 height 25
click at [191, 103] on input "text" at bounding box center [221, 103] width 81 height 10
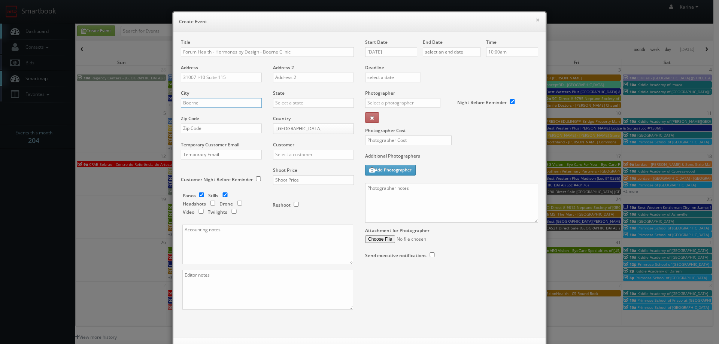
type input "Boerne"
type input "[US_STATE]"
click at [280, 112] on div "[US_STATE]" at bounding box center [313, 115] width 80 height 12
click at [215, 134] on div "Zip Code" at bounding box center [224, 127] width 87 height 25
click at [197, 124] on input "text" at bounding box center [221, 129] width 81 height 10
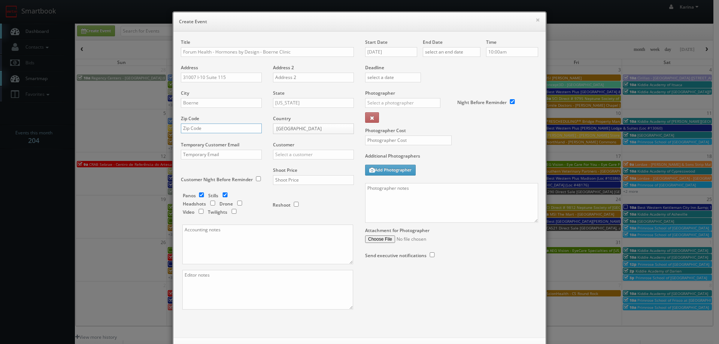
paste input "78006"
type input "78006"
click at [285, 155] on input "text" at bounding box center [313, 155] width 81 height 10
click at [301, 217] on div "GBV" at bounding box center [313, 222] width 80 height 12
type input "GBV"
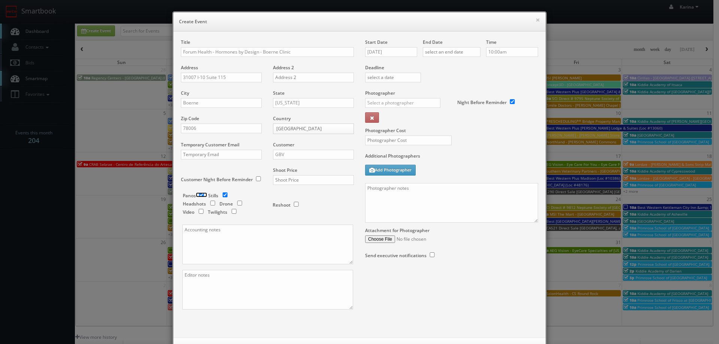
click at [197, 194] on input "checkbox" at bounding box center [201, 195] width 11 height 5
checkbox input "false"
click at [223, 193] on input "checkbox" at bounding box center [225, 195] width 11 height 5
checkbox input "false"
click at [211, 202] on input "checkbox" at bounding box center [212, 203] width 11 height 5
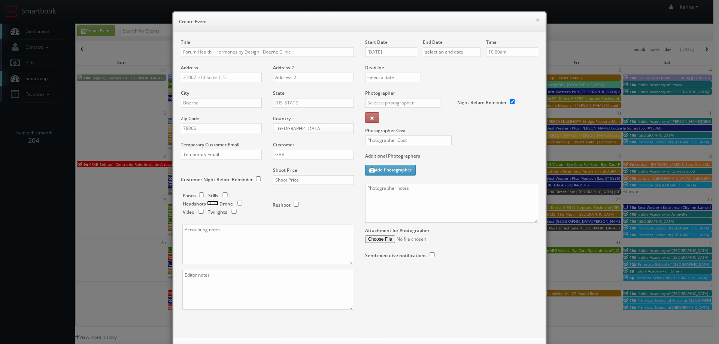
checkbox input "true"
click at [291, 205] on input "checkbox" at bounding box center [296, 204] width 11 height 5
checkbox input "true"
click at [284, 182] on input "text" at bounding box center [313, 180] width 81 height 10
type input "0"
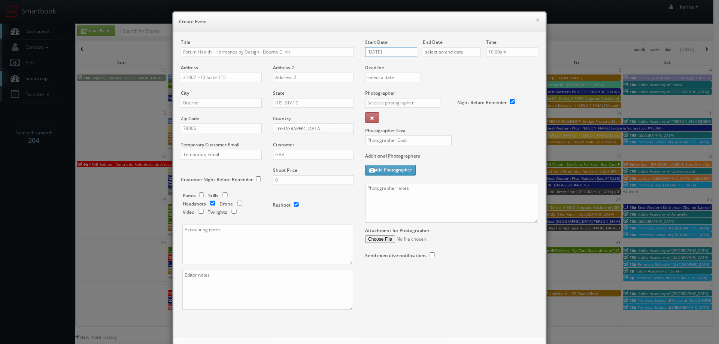
click at [388, 52] on input "10/15/2025" at bounding box center [391, 52] width 52 height 10
click at [436, 67] on th at bounding box center [434, 65] width 10 height 11
click at [401, 107] on td "12" at bounding box center [403, 109] width 12 height 11
type input "11/12/2025"
click at [444, 51] on input "text" at bounding box center [452, 52] width 58 height 10
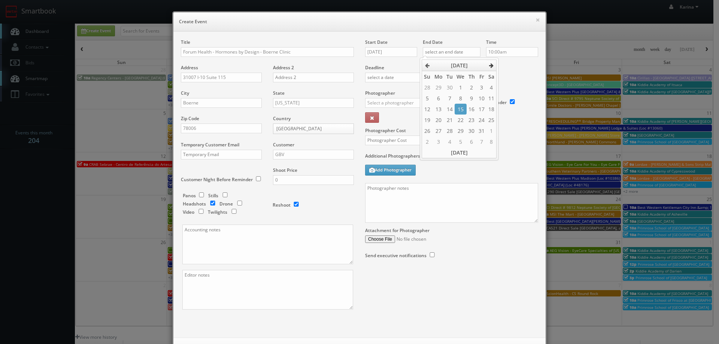
click at [490, 62] on th at bounding box center [492, 65] width 10 height 11
click at [463, 109] on td "12" at bounding box center [461, 109] width 12 height 11
type input "11/12/2025"
click at [505, 54] on input "10:00am" at bounding box center [512, 52] width 52 height 10
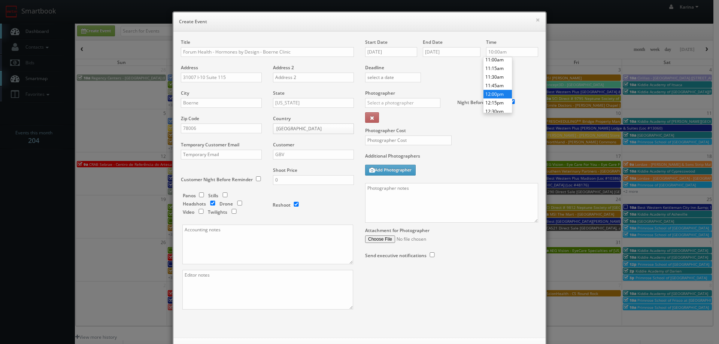
type input "12:00pm"
click at [492, 93] on li "12:00pm" at bounding box center [498, 94] width 28 height 9
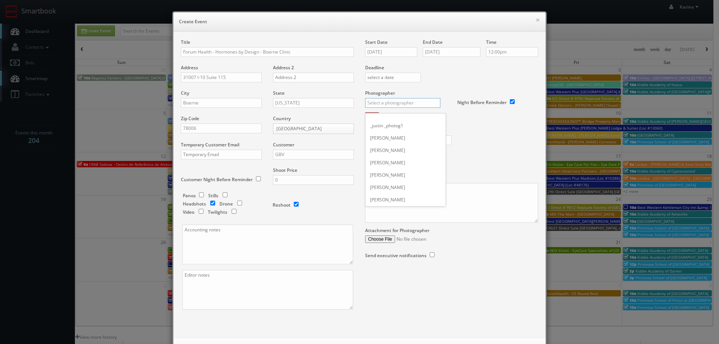
click at [399, 105] on input "text" at bounding box center [402, 103] width 75 height 10
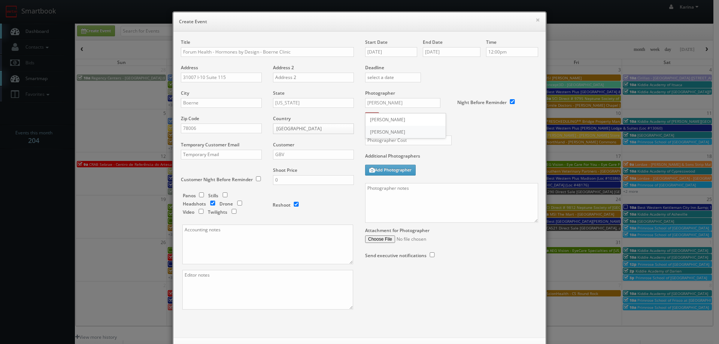
click at [376, 131] on div "Alan Duggins" at bounding box center [406, 132] width 80 height 12
type input "Alan Duggins"
click at [381, 141] on input "text" at bounding box center [408, 141] width 87 height 10
type input "0"
click at [302, 49] on input "Forum Health - Hormones by Design - Boerne Clinic" at bounding box center [267, 52] width 173 height 10
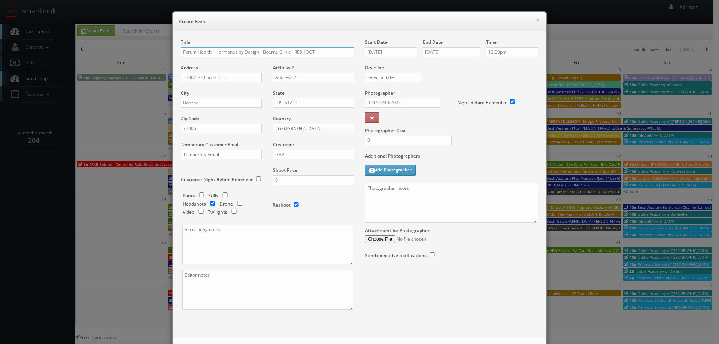
type input "Forum Health - Hormones by Design - Boerne Clinic - RESHOOT"
click at [403, 193] on textarea at bounding box center [451, 203] width 173 height 40
type textarea "1 Headshot of Kathryn Brumley Please make sure to have it completely in focus, …"
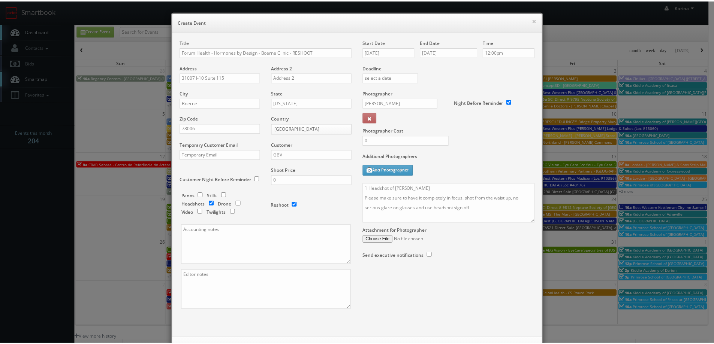
scroll to position [32, 0]
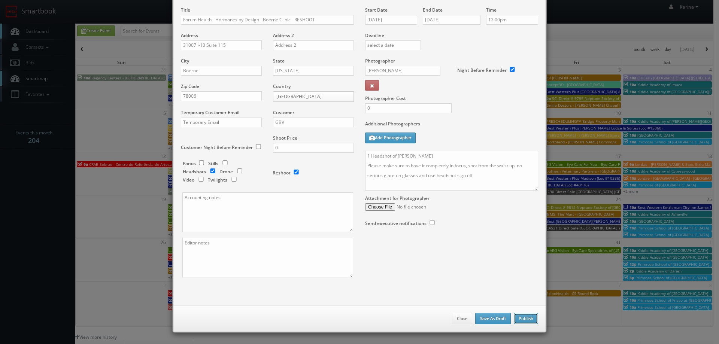
click at [529, 317] on button "Publish" at bounding box center [526, 318] width 24 height 11
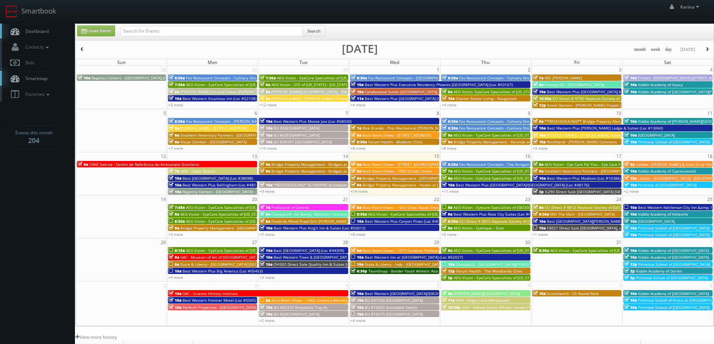
click at [38, 31] on span "Dashboard" at bounding box center [35, 31] width 27 height 6
click at [91, 30] on link "Create Event" at bounding box center [96, 30] width 38 height 11
type input "10/15/2025"
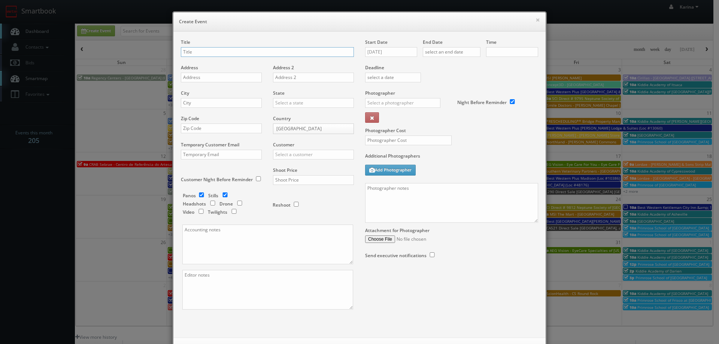
checkbox input "true"
type input "10:00am"
checkbox input "true"
paste input "AEG Vision - EyeCare Specialties of Pennsylvania – Yardley Vision Care"
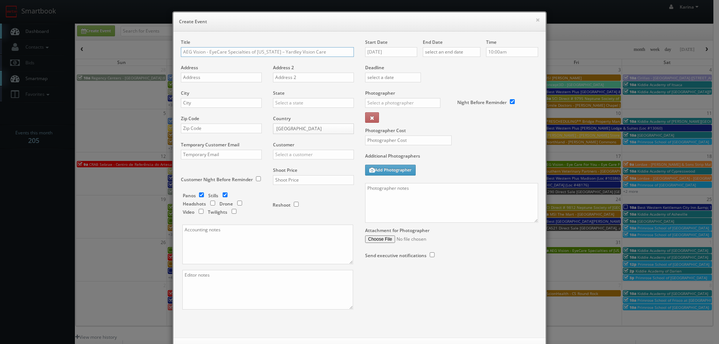
type input "AEG Vision - EyeCare Specialties of Pennsylvania – Yardley Vision Care"
click at [388, 50] on input "[DATE]" at bounding box center [391, 52] width 52 height 10
click at [416, 121] on td "23" at bounding box center [414, 120] width 10 height 11
type input "10/23/2025"
click at [453, 51] on input "text" at bounding box center [452, 52] width 58 height 10
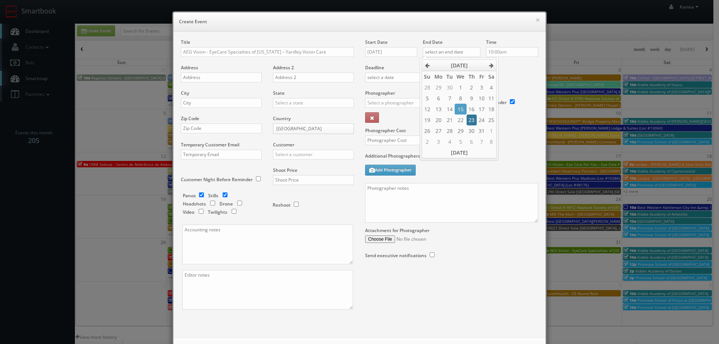
click at [469, 119] on td "23" at bounding box center [472, 120] width 10 height 11
type input "10/23/2025"
click at [507, 48] on input "10:00am" at bounding box center [512, 52] width 52 height 10
type input "9:30am"
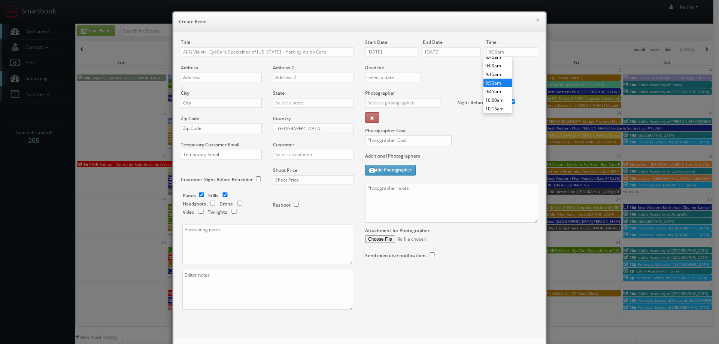
click at [498, 82] on li "9:30am" at bounding box center [498, 83] width 28 height 9
click at [232, 79] on input "text" at bounding box center [221, 78] width 81 height 10
paste input "[STREET_ADDRESS]"
type input "[STREET_ADDRESS]"
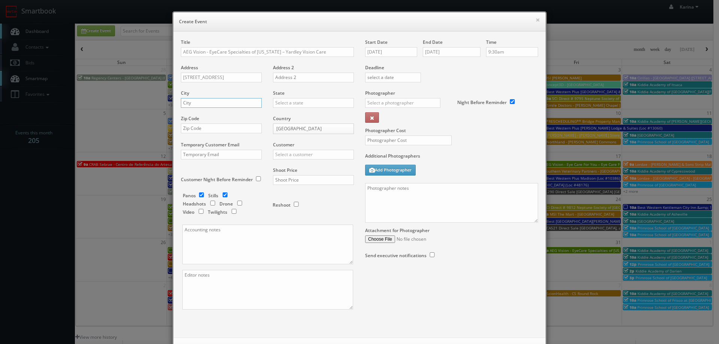
click at [204, 105] on input "text" at bounding box center [221, 103] width 81 height 10
type input "Yardley"
click at [287, 118] on div "[US_STATE]" at bounding box center [313, 115] width 80 height 12
type input "[US_STATE]"
click at [209, 125] on input "text" at bounding box center [221, 129] width 81 height 10
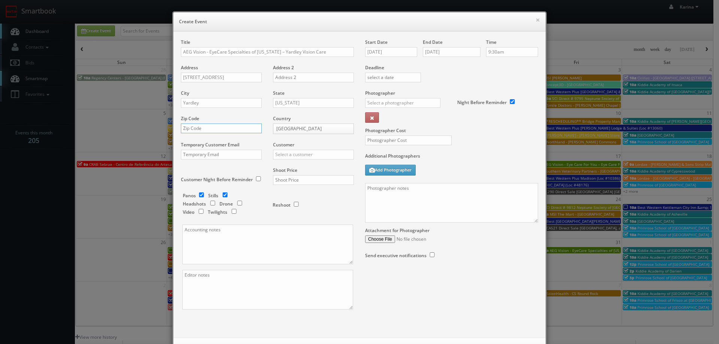
paste input "19067"
type input "19067"
click at [280, 154] on input "text" at bounding box center [313, 155] width 81 height 10
click at [296, 168] on div "AEG Vision" at bounding box center [313, 167] width 80 height 12
type input "AEG Vision"
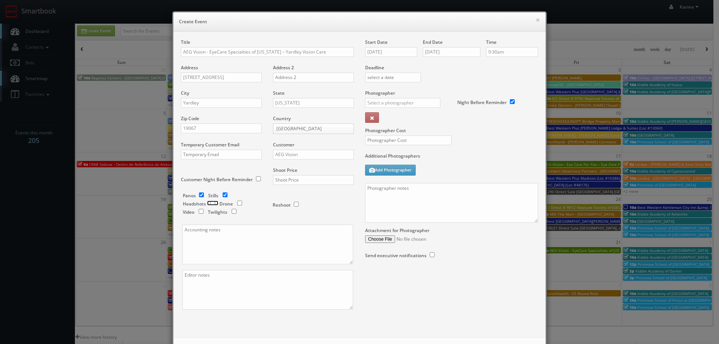
click at [209, 205] on input "checkbox" at bounding box center [212, 203] width 11 height 5
checkbox input "true"
click at [196, 194] on input "checkbox" at bounding box center [201, 195] width 11 height 5
checkbox input "false"
click at [279, 178] on input "text" at bounding box center [313, 180] width 81 height 10
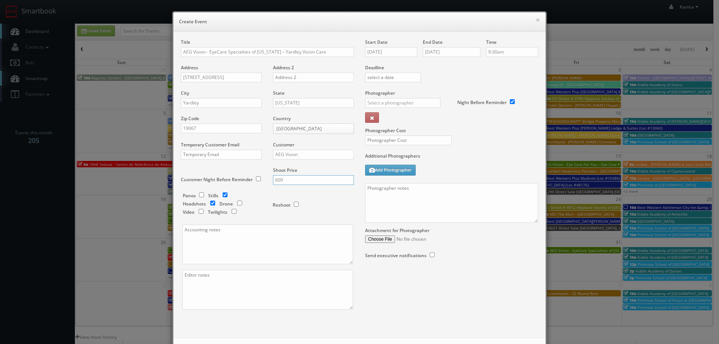
type input "600"
click at [392, 102] on input "text" at bounding box center [402, 103] width 75 height 10
click at [397, 168] on div "Joe Giuliani" at bounding box center [406, 169] width 80 height 12
type input "Joe Giuliani"
click at [396, 136] on input "text" at bounding box center [408, 141] width 87 height 10
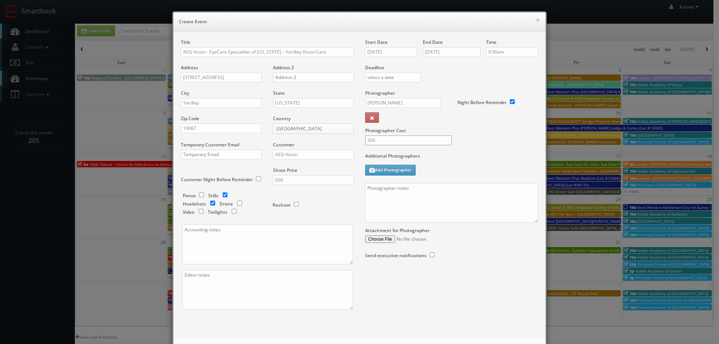
type input "300"
click at [397, 193] on textarea at bounding box center [451, 203] width 173 height 40
click at [402, 193] on textarea "On site contact:" at bounding box center [451, 203] width 173 height 40
paste textarea "Brittany- 215 303 6810"
paste textarea "Stills only. We need to deliver 5 stills to the client so we ask that you captu…"
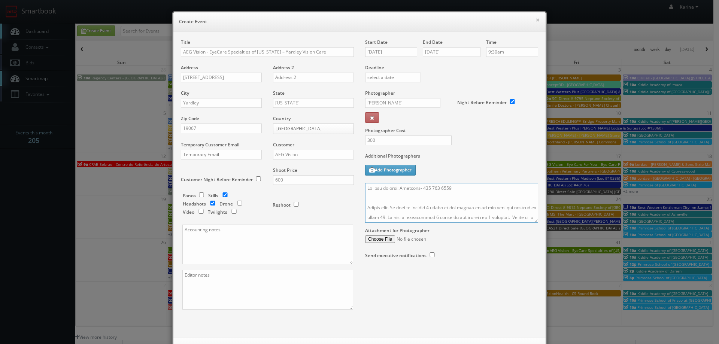
scroll to position [75, 0]
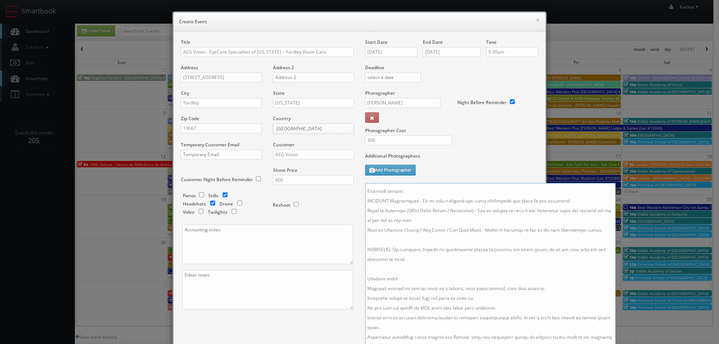
drag, startPoint x: 533, startPoint y: 220, endPoint x: 612, endPoint y: 359, distance: 159.2
click at [612, 344] on html "Smartbook Toggle Side Navigation Toggle Top Navigation Karina Karina Profile Lo…" at bounding box center [359, 240] width 719 height 481
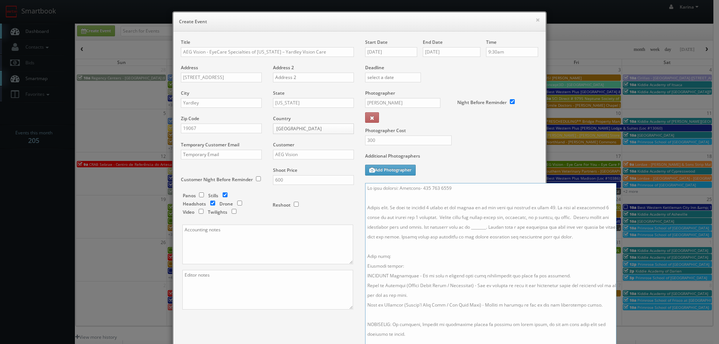
click at [483, 228] on textarea at bounding box center [490, 272] width 251 height 178
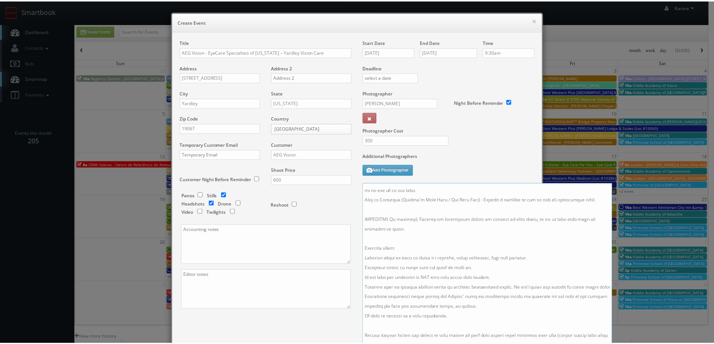
scroll to position [121, 0]
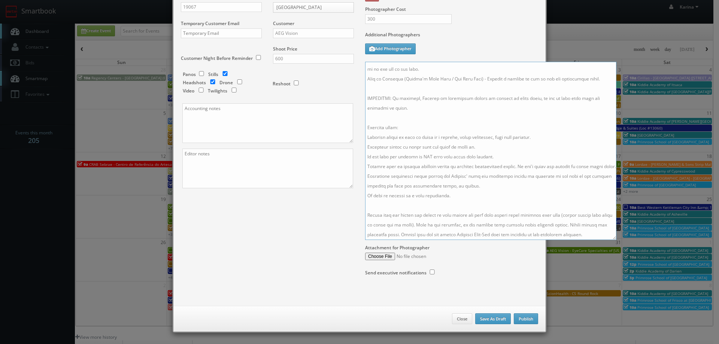
type textarea "Lo ipsu dolorsi: Ametcons- 310 831 3947 Adipis elit. Se doei te incidid 3 utlab…"
click at [525, 314] on button "Publish" at bounding box center [526, 319] width 24 height 11
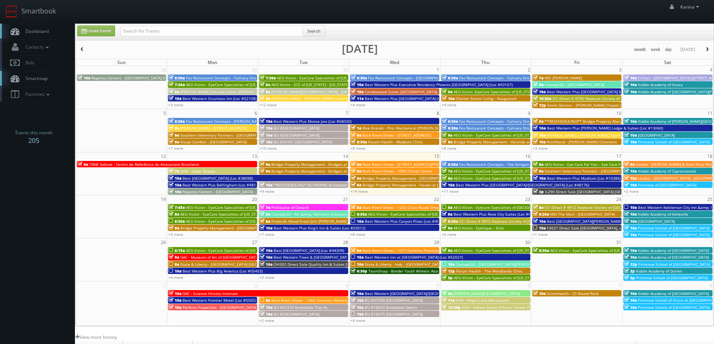
click at [45, 30] on span "Dashboard" at bounding box center [35, 31] width 27 height 6
click at [365, 191] on link "+14 more" at bounding box center [358, 191] width 17 height 5
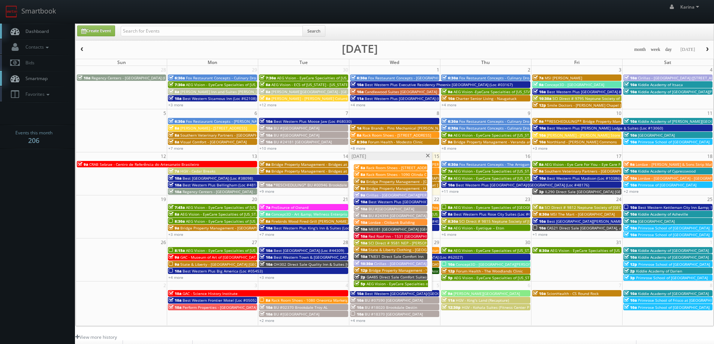
click at [391, 230] on span "ME081 [GEOGRAPHIC_DATA] [GEOGRAPHIC_DATA]" at bounding box center [412, 229] width 88 height 5
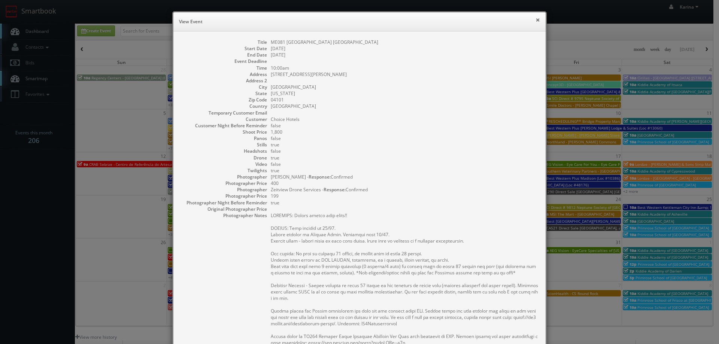
click at [536, 19] on button "×" at bounding box center [538, 19] width 4 height 5
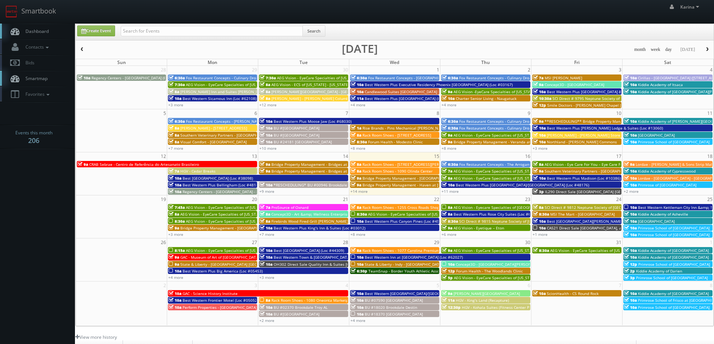
click at [47, 26] on link "Dashboard" at bounding box center [37, 31] width 75 height 15
click at [451, 235] on link "+6 more" at bounding box center [448, 234] width 15 height 5
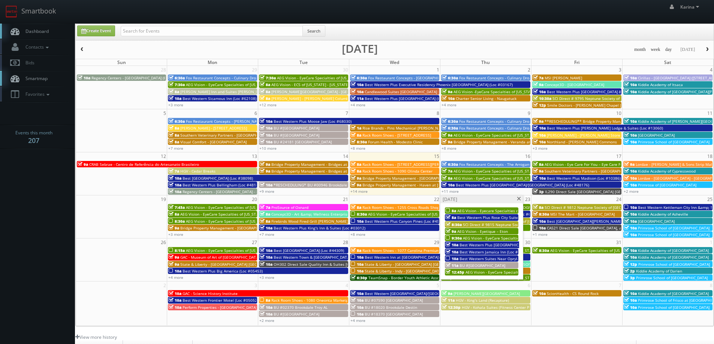
click at [478, 239] on span "AEG Vision - EyeCare Specialties of [US_STATE] – Yardley Vision Care" at bounding box center [524, 238] width 123 height 5
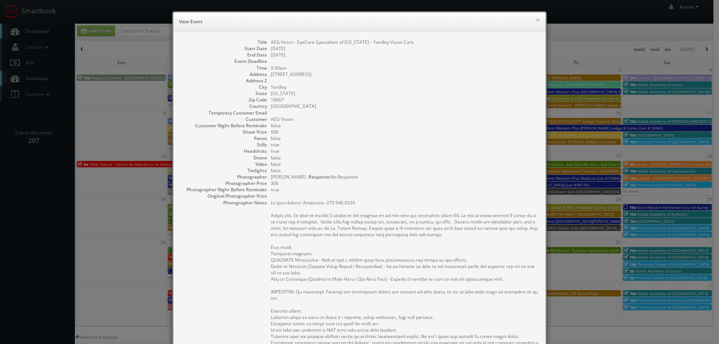
click at [538, 18] on div "× View Event" at bounding box center [359, 21] width 372 height 19
click at [536, 19] on button "×" at bounding box center [538, 19] width 4 height 5
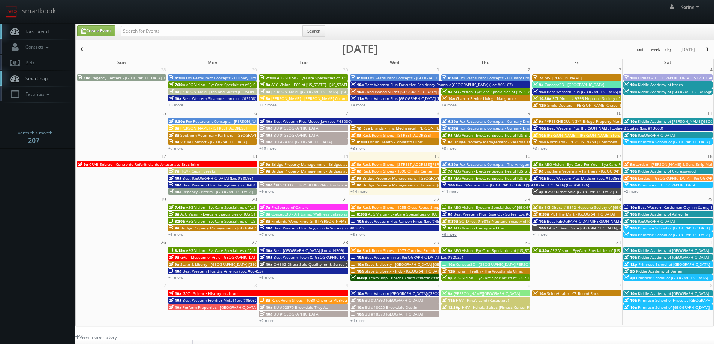
click at [454, 235] on link "+6 more" at bounding box center [448, 234] width 15 height 5
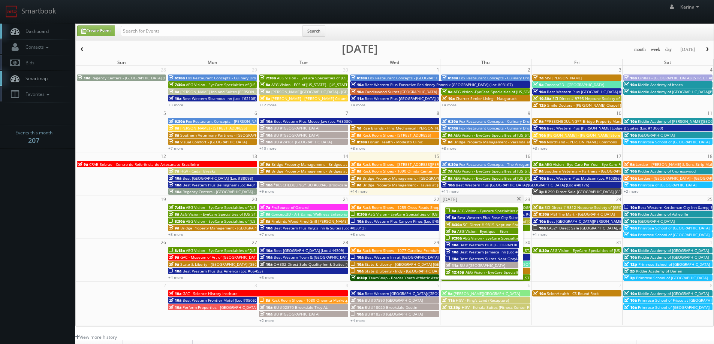
click at [492, 237] on span "AEG Vision - EyeCare Specialties of [US_STATE] – Yardley Vision Care" at bounding box center [524, 238] width 123 height 5
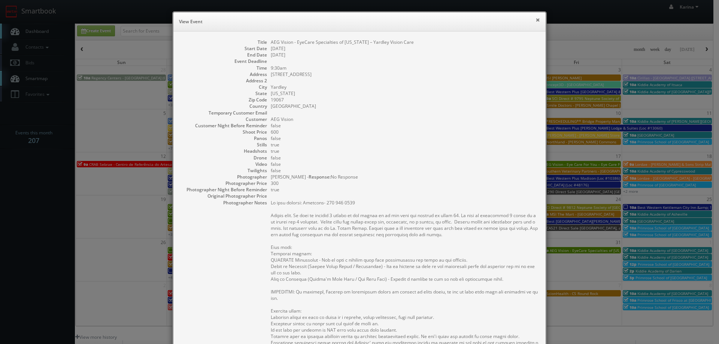
click at [536, 17] on button "×" at bounding box center [538, 19] width 4 height 5
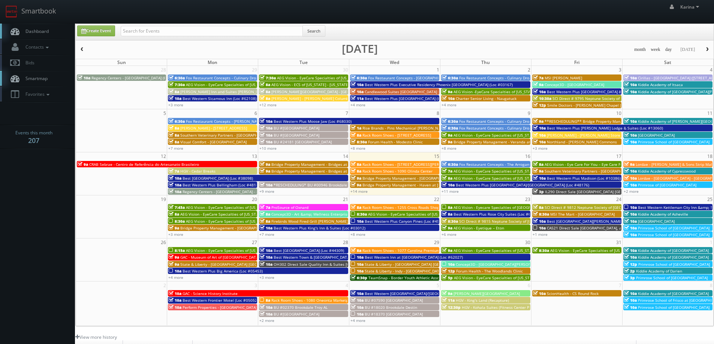
click at [46, 32] on span "Dashboard" at bounding box center [35, 31] width 27 height 6
click at [22, 31] on span "Dashboard" at bounding box center [35, 31] width 27 height 6
click at [453, 235] on link "+6 more" at bounding box center [448, 234] width 15 height 5
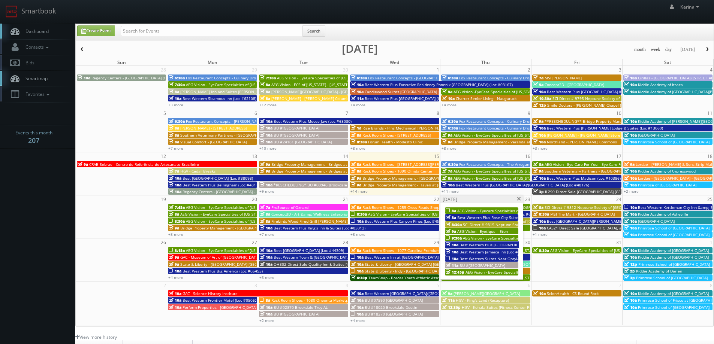
click at [474, 237] on span "AEG Vision - EyeCare Specialties of [US_STATE] – Yardley Vision Care" at bounding box center [524, 238] width 123 height 5
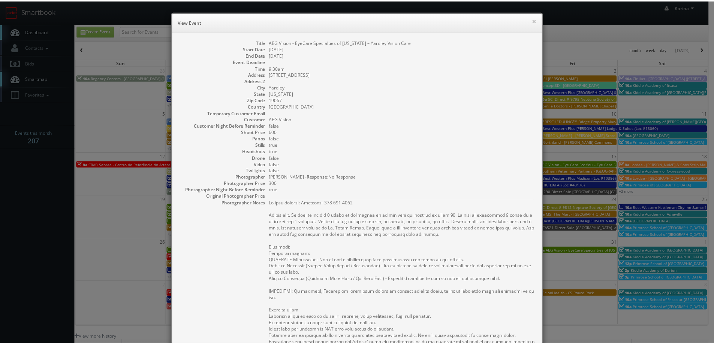
scroll to position [187, 0]
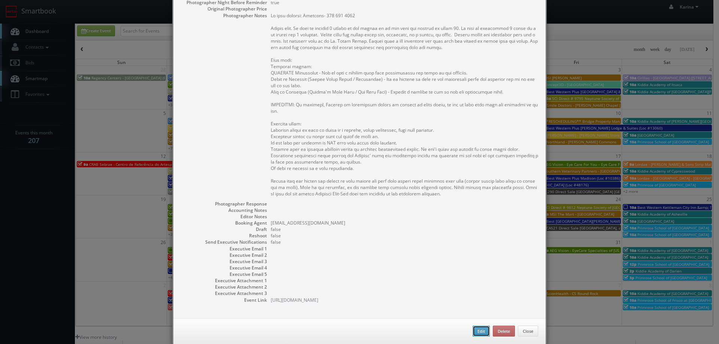
click at [480, 334] on button "Edit" at bounding box center [481, 331] width 17 height 11
type input "AEG Vision - EyeCare Specialties of [US_STATE] – Yardley Vision Care"
type input "[STREET_ADDRESS]"
type input "Yardley"
type input "19067"
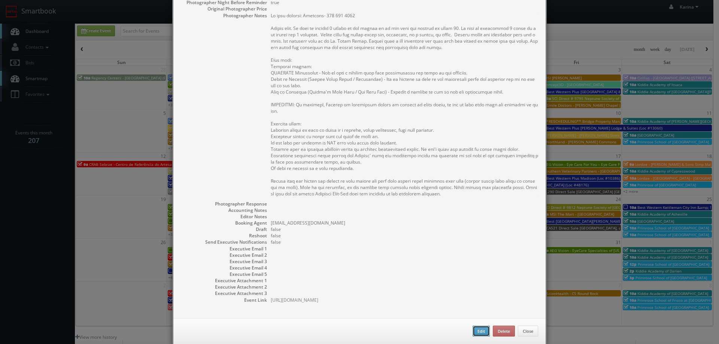
type input "600"
checkbox input "true"
type input "10/23/2025"
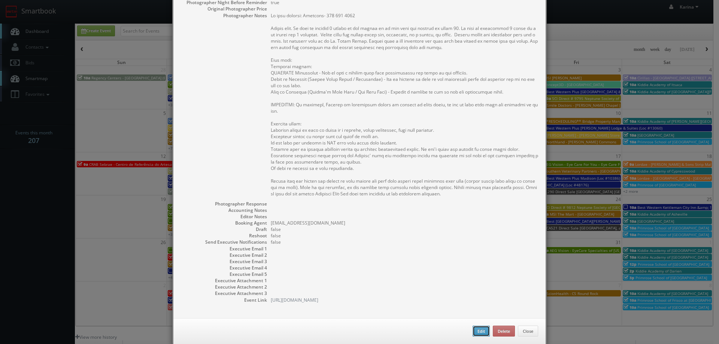
type input "9:30am"
checkbox input "true"
type textarea "On site contact: Brittany- 215 303 6810 Stills only. We need to deliver 5 still…"
select select "[US_STATE]"
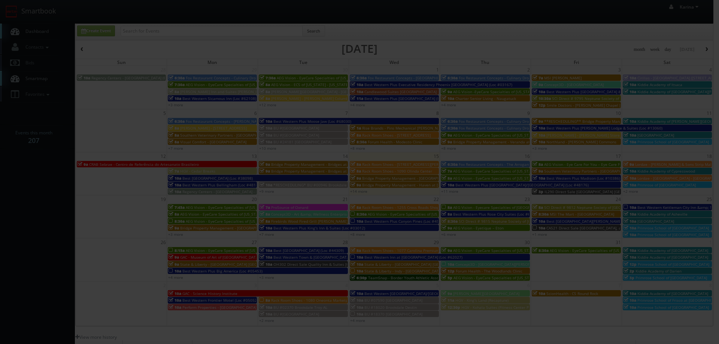
type input "600"
type input "300"
select select "fake4299@mg.cs3calendar.com"
select select "stylishhomesphilly@gmail.com"
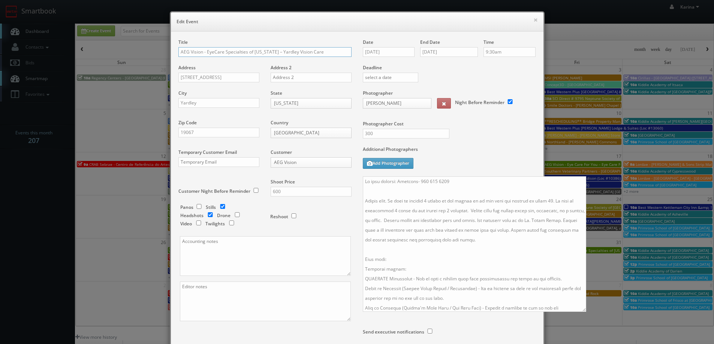
drag, startPoint x: 529, startPoint y: 214, endPoint x: 586, endPoint y: 340, distance: 137.8
click at [586, 312] on textarea at bounding box center [474, 244] width 223 height 136
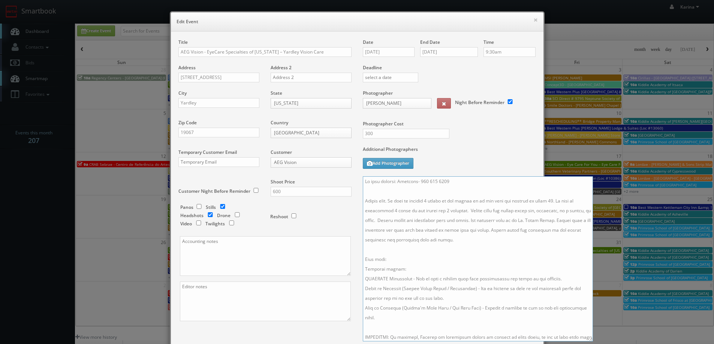
drag, startPoint x: 433, startPoint y: 209, endPoint x: 383, endPoint y: 207, distance: 50.3
click at [383, 207] on textarea at bounding box center [478, 258] width 230 height 165
drag, startPoint x: 543, startPoint y: 200, endPoint x: 358, endPoint y: 201, distance: 185.1
click at [358, 201] on div "Date 10/23/2025 End Date 10/23/2025 Time 9:30am Deadline Photographer Joe Giuli…" at bounding box center [449, 219] width 184 height 361
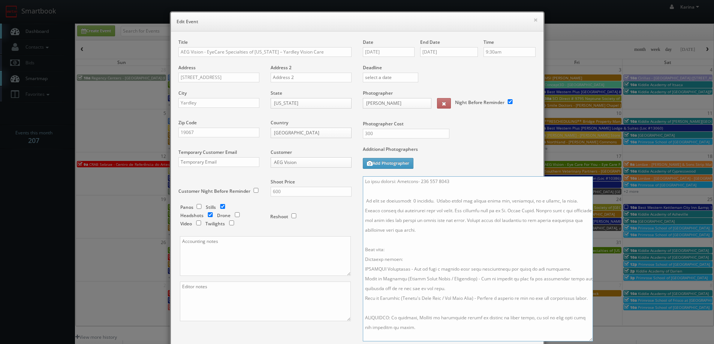
scroll to position [37, 0]
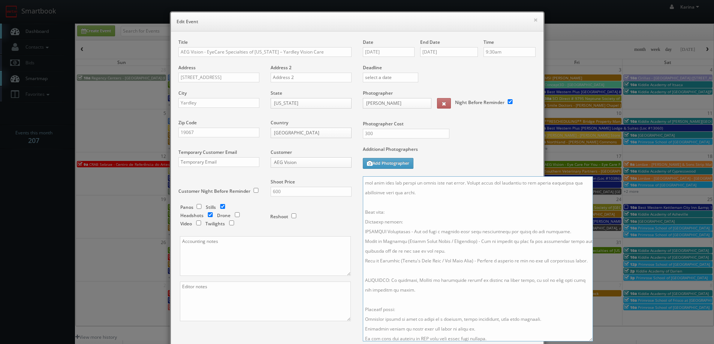
drag, startPoint x: 423, startPoint y: 303, endPoint x: 363, endPoint y: 205, distance: 114.7
click at [363, 205] on textarea at bounding box center [478, 258] width 230 height 165
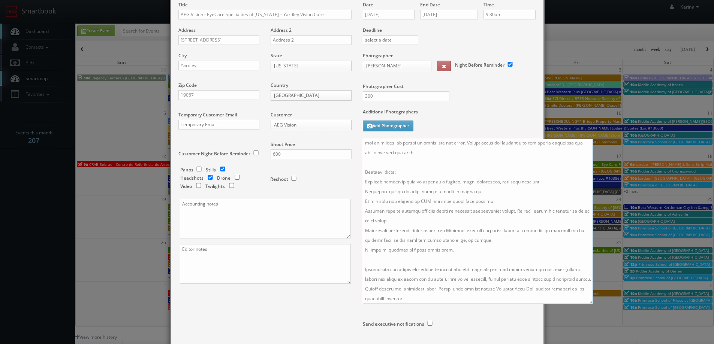
scroll to position [0, 0]
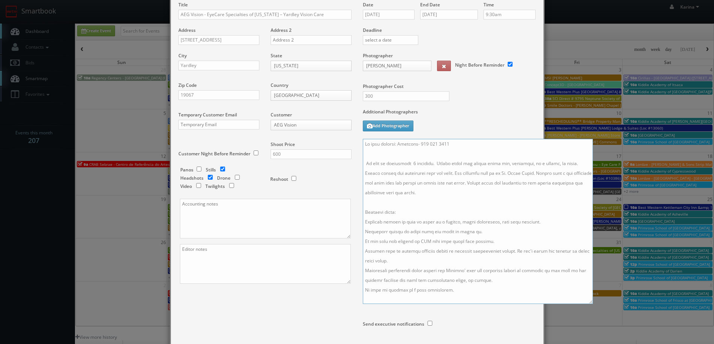
click at [378, 156] on textarea at bounding box center [478, 221] width 230 height 165
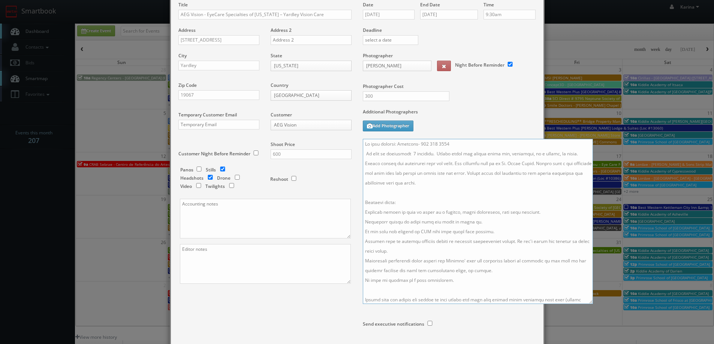
drag, startPoint x: 571, startPoint y: 155, endPoint x: 435, endPoint y: 156, distance: 135.6
click at [435, 156] on textarea at bounding box center [478, 221] width 230 height 165
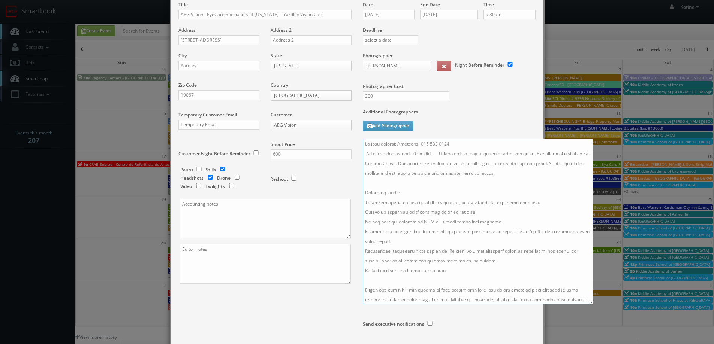
click at [529, 154] on textarea at bounding box center [478, 221] width 230 height 165
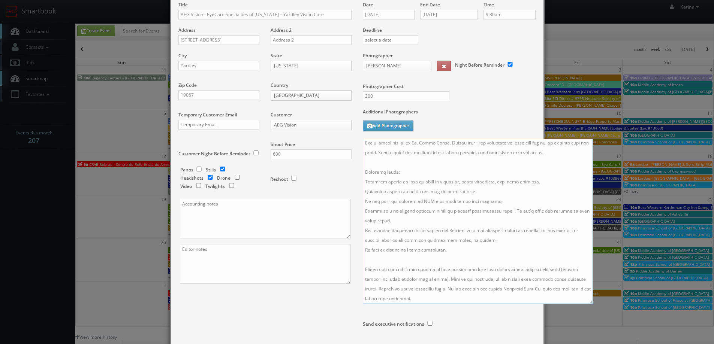
scroll to position [109, 0]
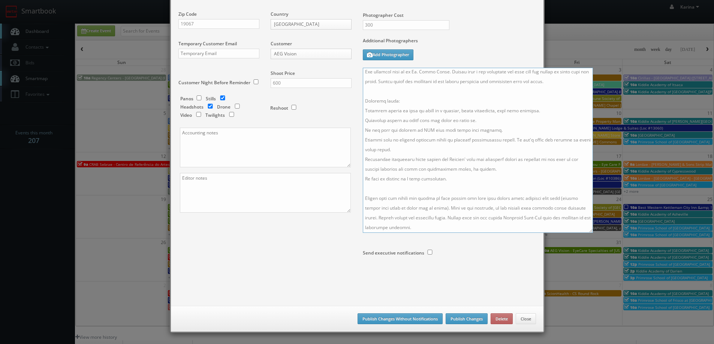
type textarea "On site contact: Brittany- 215 303 6810 We will be delivering 1 headshot. Pleas…"
click at [220, 98] on input "checkbox" at bounding box center [222, 98] width 11 height 5
checkbox input "false"
click at [461, 319] on button "Publish Changes" at bounding box center [466, 319] width 42 height 11
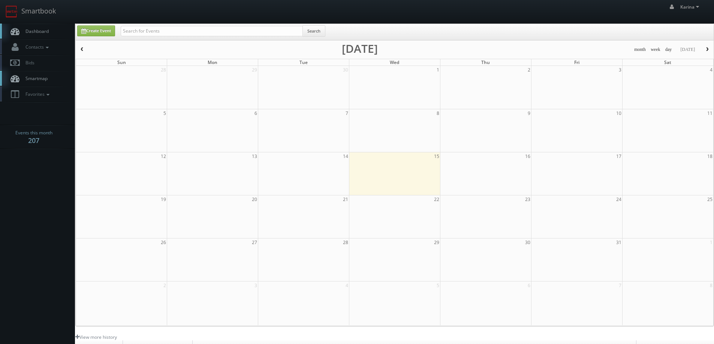
click at [39, 33] on span "Dashboard" at bounding box center [35, 31] width 27 height 6
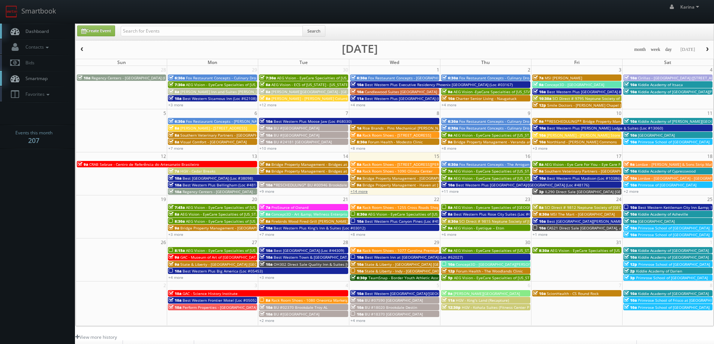
click at [356, 192] on link "+14 more" at bounding box center [358, 191] width 17 height 5
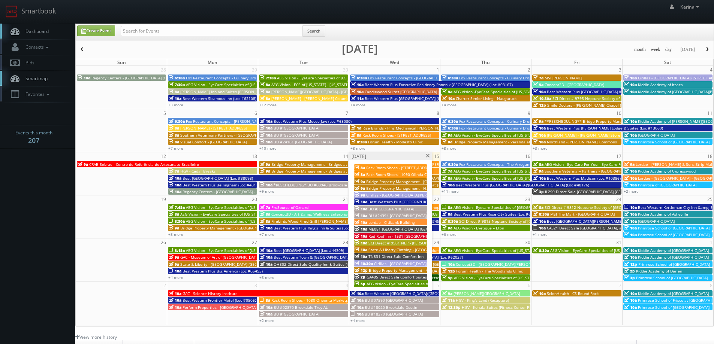
click at [412, 236] on span "Red Roof Inn - 1531 [GEOGRAPHIC_DATA] [GEOGRAPHIC_DATA]" at bounding box center [423, 236] width 111 height 5
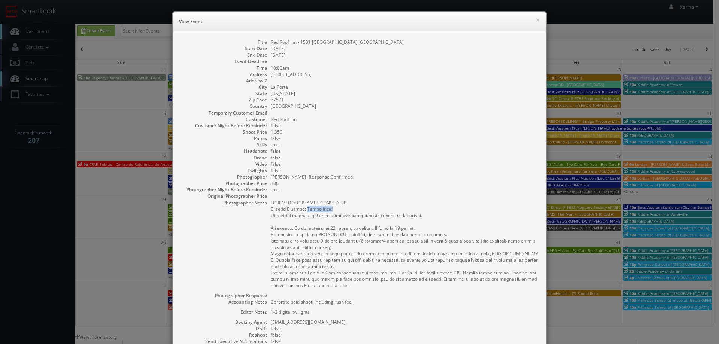
drag, startPoint x: 326, startPoint y: 209, endPoint x: 302, endPoint y: 211, distance: 23.7
click at [302, 211] on pre at bounding box center [404, 244] width 267 height 89
click at [317, 209] on pre at bounding box center [404, 244] width 267 height 89
click at [327, 209] on pre at bounding box center [404, 244] width 267 height 89
click at [329, 210] on pre at bounding box center [404, 244] width 267 height 89
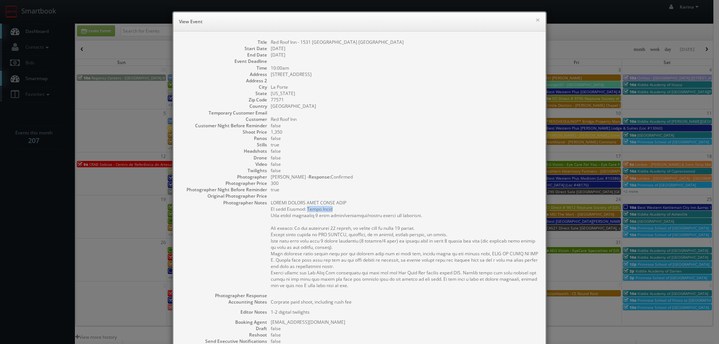
drag, startPoint x: 326, startPoint y: 210, endPoint x: 303, endPoint y: 210, distance: 22.5
click at [303, 210] on pre at bounding box center [404, 244] width 267 height 89
click at [314, 223] on pre at bounding box center [404, 244] width 267 height 89
click at [536, 19] on button "×" at bounding box center [538, 19] width 4 height 5
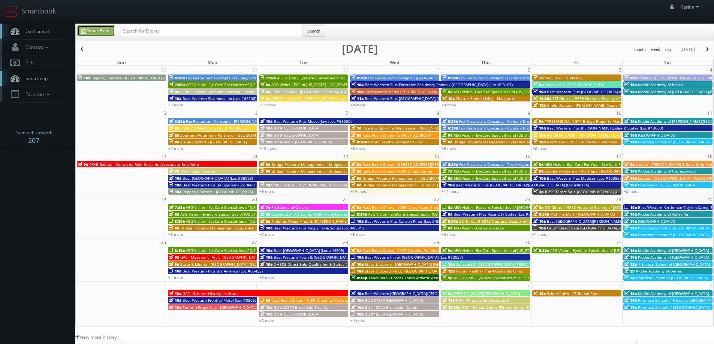
click at [100, 33] on link "Create Event" at bounding box center [96, 30] width 38 height 11
type input "[DATE]"
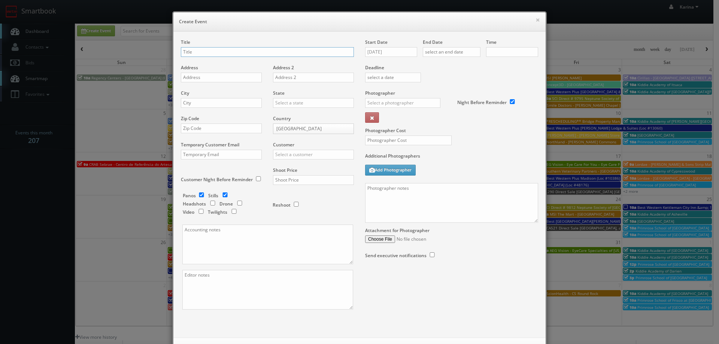
checkbox input "true"
type input "10:00am"
checkbox input "true"
paste input "2323 Shallowford Rd Ste 101"
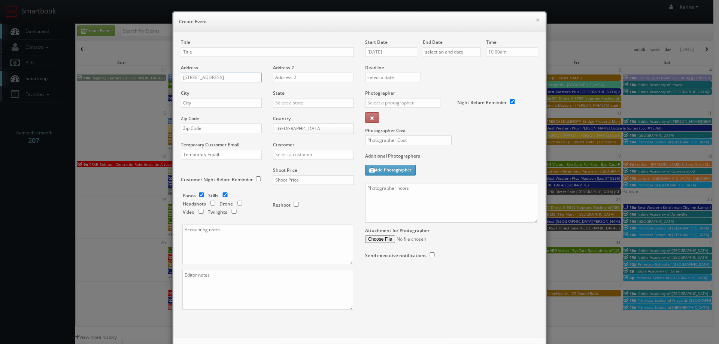
type input "2323 Shallowford Rd Ste 101"
click at [197, 53] on input "text" at bounding box center [267, 52] width 173 height 10
paste input "Marietta - Shallowford"
type input "Smile Doctors - Marietta - Shallowford"
click at [196, 105] on input "text" at bounding box center [221, 103] width 81 height 10
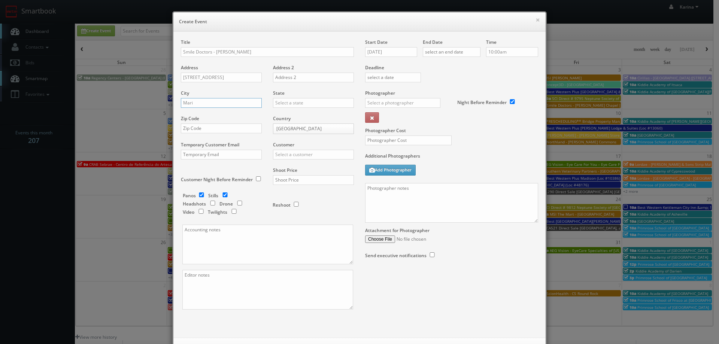
type input "Marietta"
click at [286, 102] on input "text" at bounding box center [313, 103] width 81 height 10
click at [288, 116] on div "[US_STATE]" at bounding box center [313, 115] width 80 height 12
type input "[US_STATE]"
click at [197, 128] on input "text" at bounding box center [221, 129] width 81 height 10
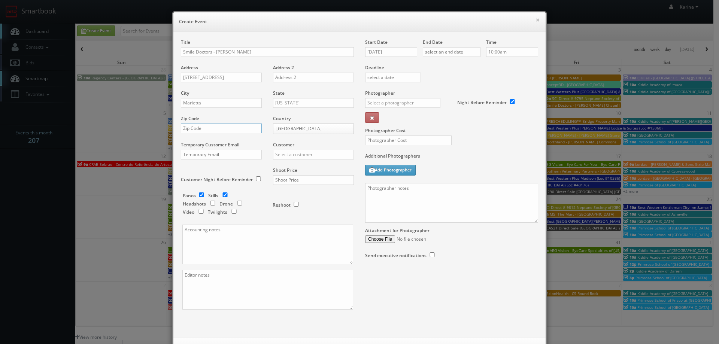
paste input "30066"
type input "30066"
click at [283, 152] on input "text" at bounding box center [313, 155] width 81 height 10
type input "s"
click at [297, 222] on div "GBV" at bounding box center [313, 222] width 80 height 12
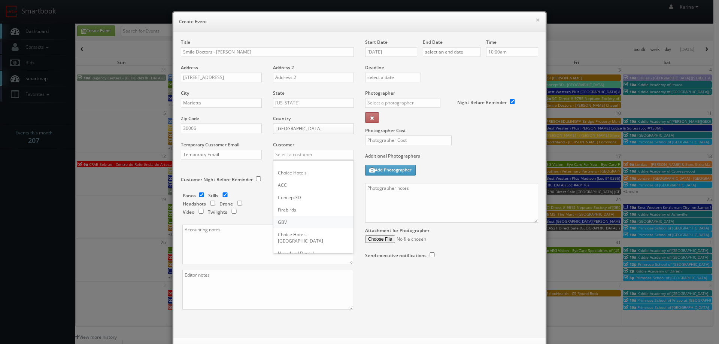
type input "GBV"
click at [210, 201] on input "checkbox" at bounding box center [212, 203] width 11 height 5
checkbox input "true"
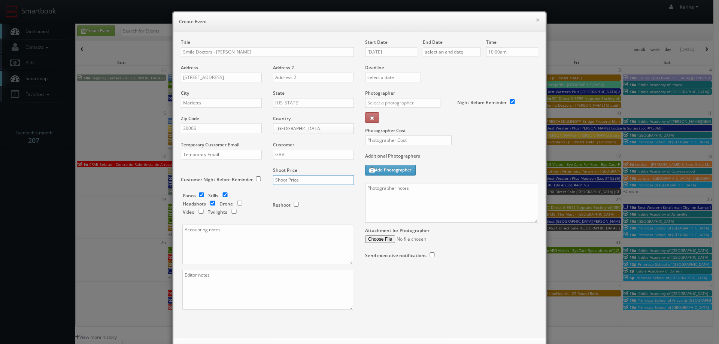
click at [290, 180] on input "text" at bounding box center [313, 180] width 81 height 10
type input "1,600"
click at [393, 52] on input "[DATE]" at bounding box center [391, 52] width 52 height 10
click at [423, 119] on td "24" at bounding box center [424, 120] width 10 height 11
type input "10/24/2025"
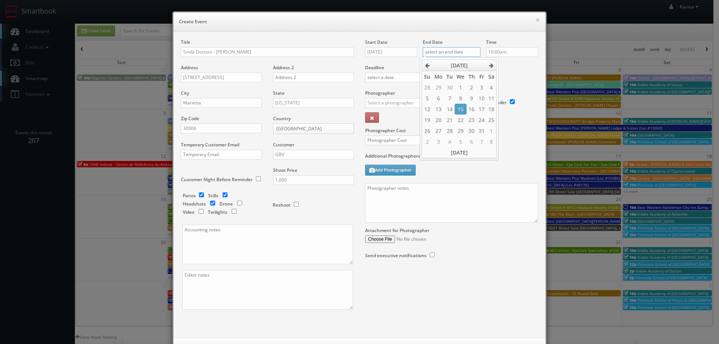
click at [447, 49] on input "text" at bounding box center [452, 52] width 58 height 10
click at [480, 121] on td "24" at bounding box center [482, 120] width 10 height 11
type input "10/24/2025"
click at [506, 54] on input "10:00am" at bounding box center [512, 52] width 52 height 10
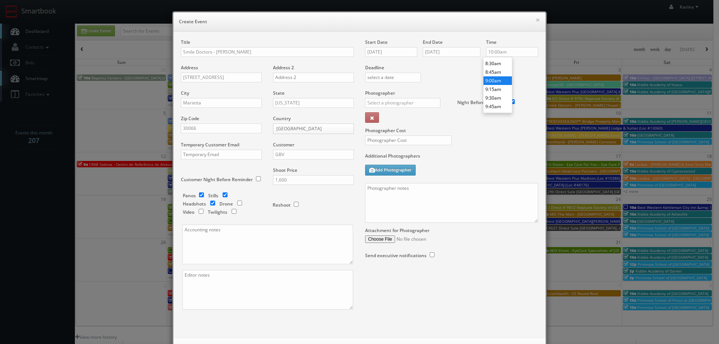
type input "9:00am"
click at [498, 83] on li "9:00am" at bounding box center [498, 80] width 28 height 9
click at [402, 106] on input "text" at bounding box center [402, 103] width 75 height 10
click at [396, 122] on div "[PERSON_NAME]" at bounding box center [406, 120] width 80 height 12
type input "[PERSON_NAME]"
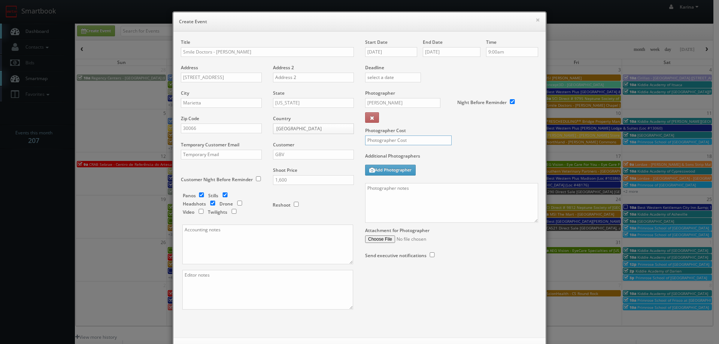
click at [393, 139] on input "text" at bounding box center [408, 141] width 87 height 10
type input "350"
click at [400, 105] on input "[PERSON_NAME]" at bounding box center [402, 103] width 75 height 10
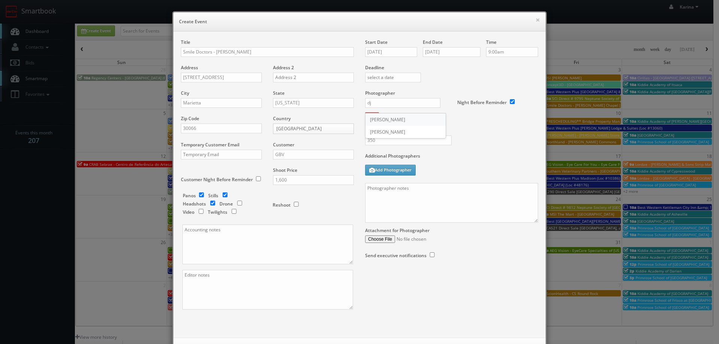
click at [394, 114] on div "[PERSON_NAME]" at bounding box center [406, 120] width 80 height 12
click at [399, 102] on input "[PERSON_NAME]" at bounding box center [402, 103] width 75 height 10
click at [399, 102] on input "DJ Jennings" at bounding box center [402, 103] width 75 height 10
click at [388, 123] on div "Kevin Bradley" at bounding box center [406, 120] width 80 height 12
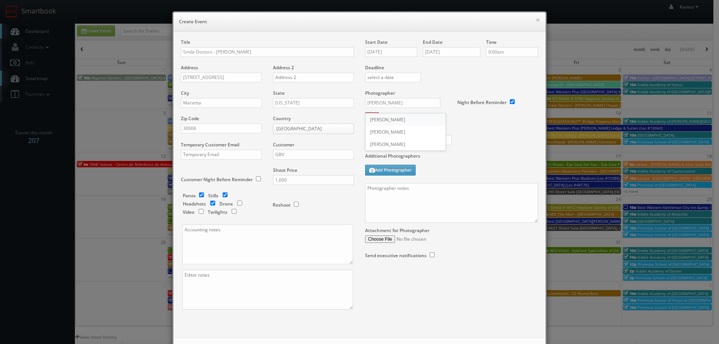
type input "Kevin Bradley"
click at [403, 205] on textarea at bounding box center [451, 203] width 173 height 40
paste textarea "On site contact: Liz Paiz 202-552-9416 We are delivering 15 images of the pract…"
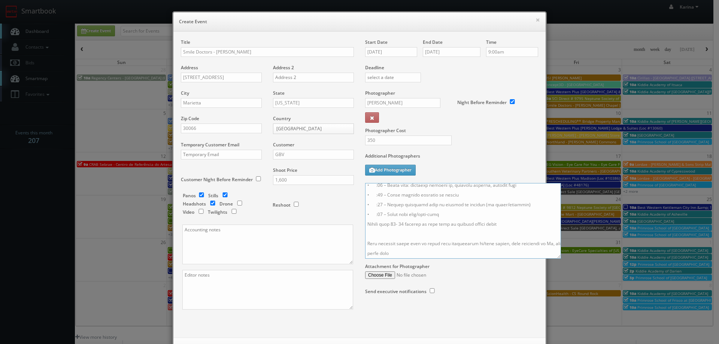
scroll to position [163, 0]
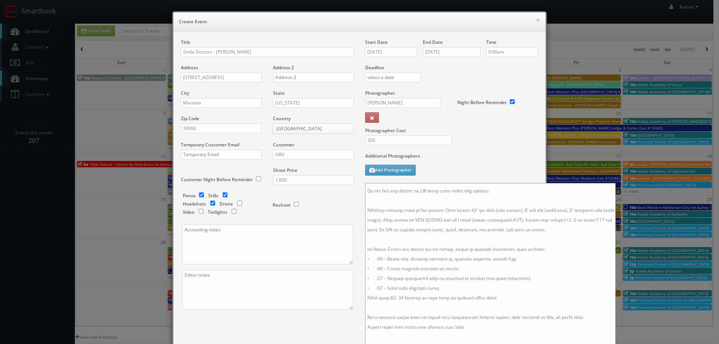
drag, startPoint x: 533, startPoint y: 220, endPoint x: 509, endPoint y: 250, distance: 38.3
click at [612, 344] on html "Smartbook Toggle Side Navigation Toggle Top Navigation Karina Karina Profile Lo…" at bounding box center [359, 240] width 719 height 481
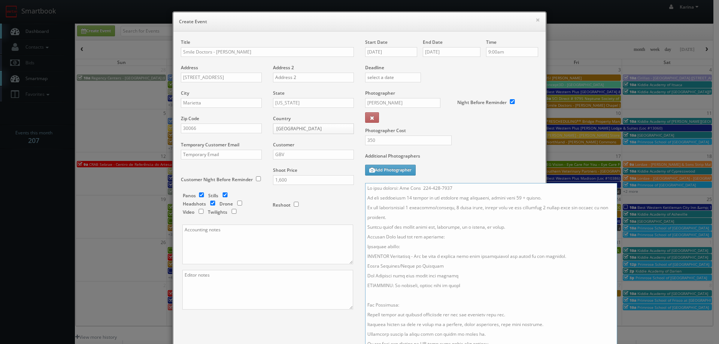
drag, startPoint x: 449, startPoint y: 197, endPoint x: 399, endPoint y: 198, distance: 50.6
click at [399, 198] on textarea at bounding box center [491, 272] width 252 height 178
drag, startPoint x: 405, startPoint y: 207, endPoint x: 423, endPoint y: 208, distance: 17.6
click at [406, 208] on textarea at bounding box center [491, 272] width 252 height 178
click at [415, 217] on textarea at bounding box center [491, 272] width 252 height 178
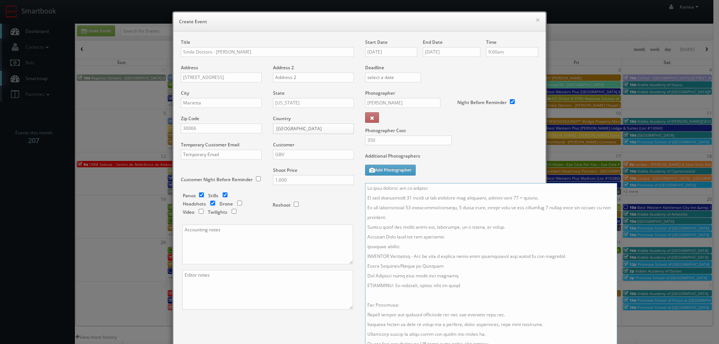
click at [550, 216] on textarea at bounding box center [491, 272] width 252 height 178
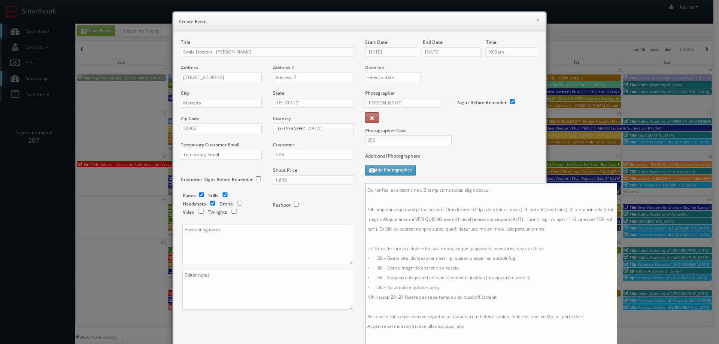
scroll to position [121, 0]
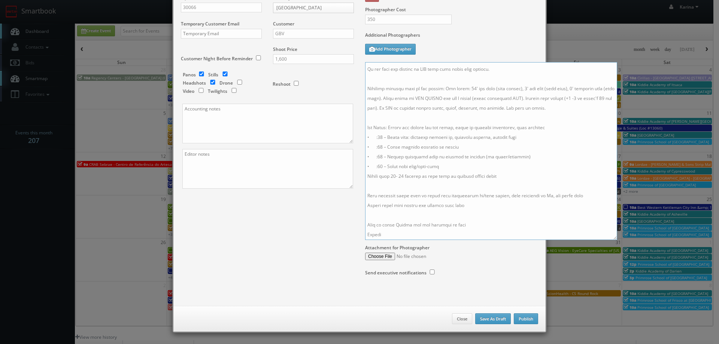
click at [395, 233] on textarea at bounding box center [491, 151] width 252 height 178
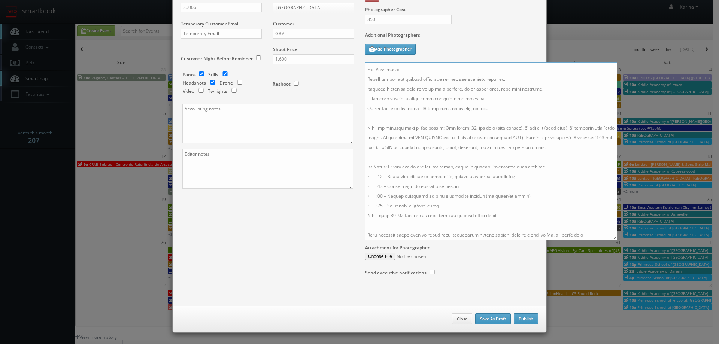
scroll to position [0, 0]
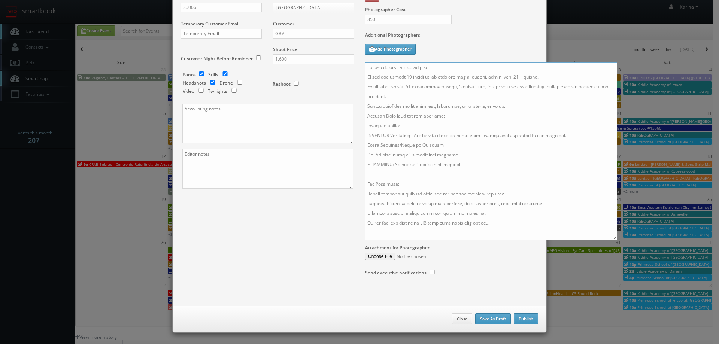
drag, startPoint x: 458, startPoint y: 209, endPoint x: 361, endPoint y: 87, distance: 155.7
click at [361, 87] on div "Start Date 10/24/2025 End Date 10/24/2025 Time 9:00am Deadline Photographer Kev…" at bounding box center [452, 104] width 184 height 373
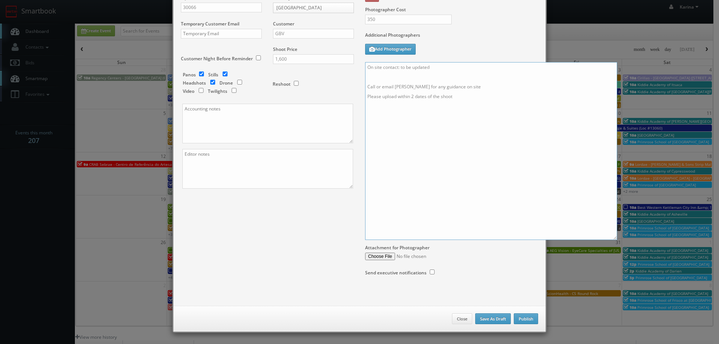
paste textarea "We are delivering 20 images of the practice and headshots, please take 40 + ang…"
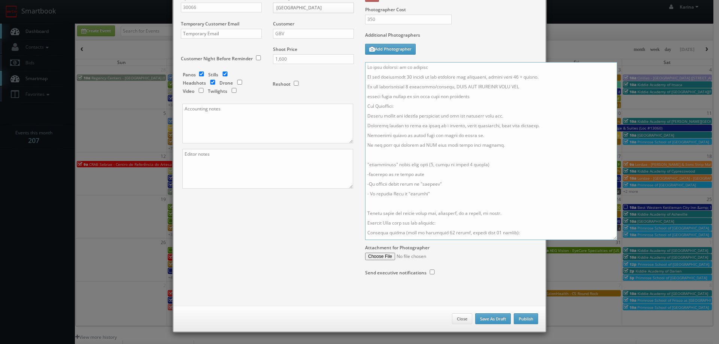
click at [547, 88] on textarea at bounding box center [491, 151] width 252 height 178
click at [532, 94] on textarea at bounding box center [491, 151] width 252 height 178
click at [467, 122] on textarea at bounding box center [491, 151] width 252 height 178
click at [402, 118] on textarea at bounding box center [491, 151] width 252 height 178
click at [414, 96] on textarea at bounding box center [491, 151] width 252 height 178
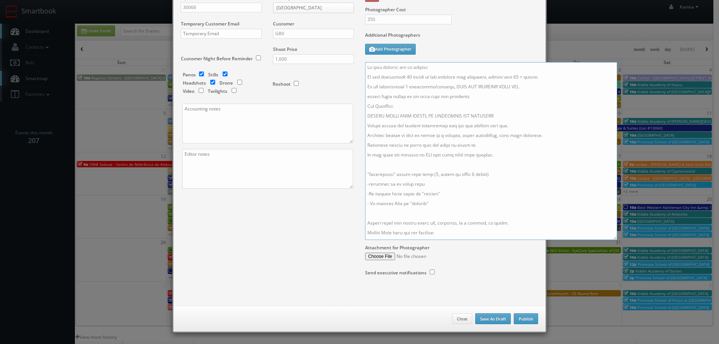
click at [416, 97] on textarea at bounding box center [491, 151] width 252 height 178
click at [406, 85] on textarea at bounding box center [491, 151] width 252 height 178
click at [517, 87] on textarea at bounding box center [491, 151] width 252 height 178
type textarea "On site contact: to be updated We are delivering 30 images of the practice and …"
click at [384, 19] on input "350" at bounding box center [408, 20] width 87 height 10
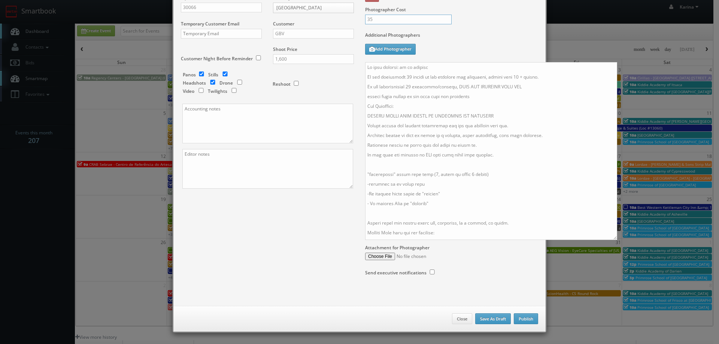
type input "3"
type input "400"
click at [472, 35] on label "Additional Photographers" at bounding box center [451, 37] width 173 height 10
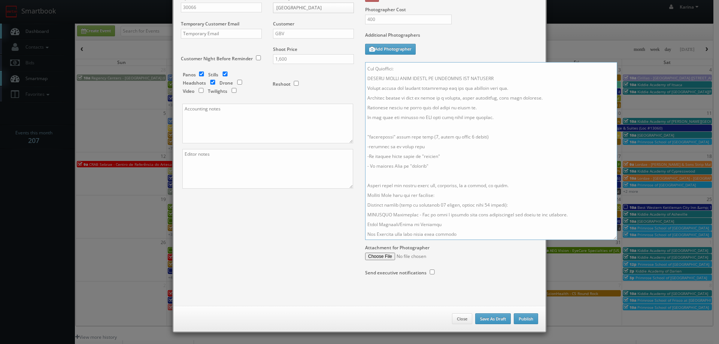
click at [397, 175] on textarea at bounding box center [491, 151] width 252 height 178
click at [394, 176] on textarea at bounding box center [491, 151] width 252 height 178
click at [500, 178] on textarea at bounding box center [491, 151] width 252 height 178
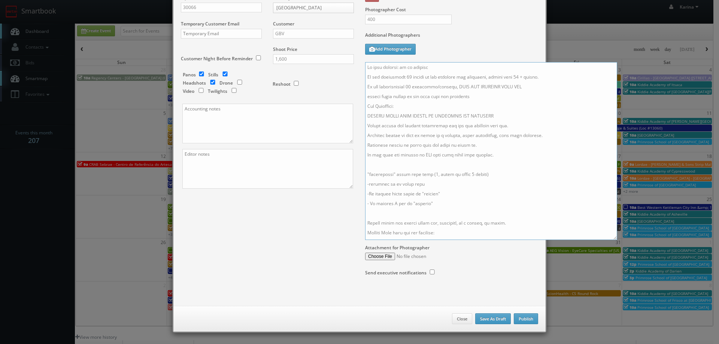
drag, startPoint x: 457, startPoint y: 96, endPoint x: 464, endPoint y: 98, distance: 7.3
click at [457, 96] on textarea at bounding box center [491, 151] width 252 height 178
drag, startPoint x: 492, startPoint y: 97, endPoint x: 498, endPoint y: 100, distance: 6.8
click at [493, 97] on textarea at bounding box center [491, 151] width 252 height 178
type textarea "On site contact: to be updated We are delivering 30 images of the practice and …"
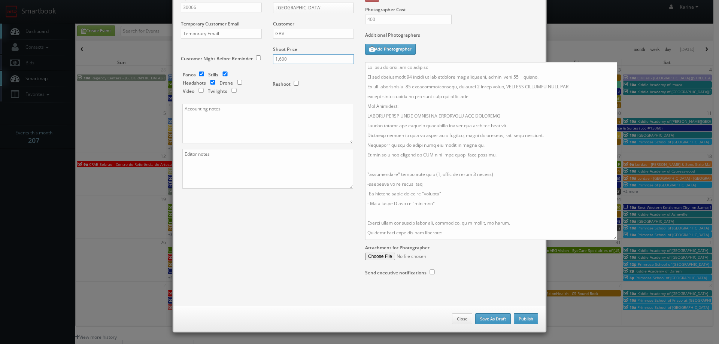
click at [288, 59] on input "1,600" at bounding box center [313, 59] width 81 height 10
type input "1,750"
click at [309, 78] on div "Reshoot" at bounding box center [310, 81] width 75 height 18
click at [384, 19] on input "400" at bounding box center [408, 20] width 87 height 10
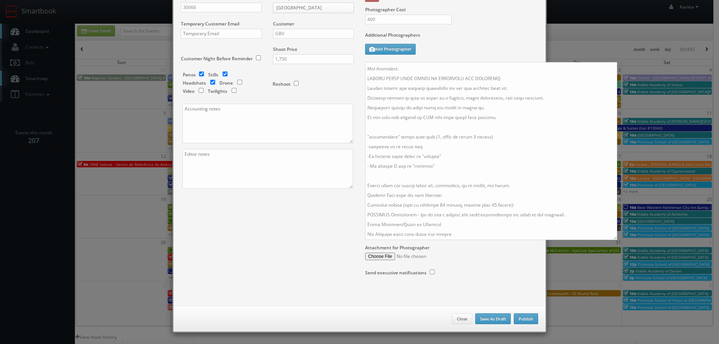
scroll to position [75, 0]
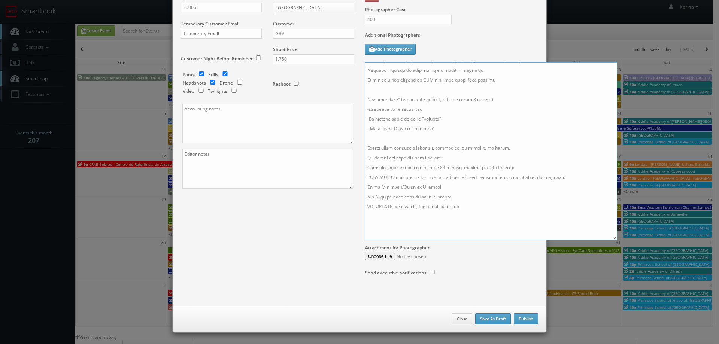
drag, startPoint x: 440, startPoint y: 176, endPoint x: 445, endPoint y: 176, distance: 5.6
click at [440, 176] on textarea at bounding box center [491, 151] width 252 height 178
click at [439, 177] on textarea at bounding box center [491, 151] width 252 height 178
click at [486, 177] on textarea at bounding box center [491, 151] width 252 height 178
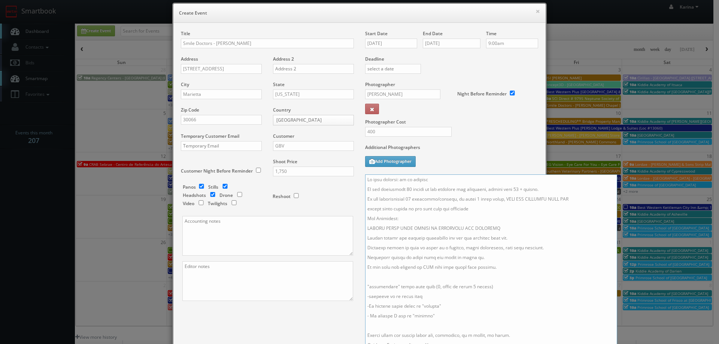
scroll to position [121, 0]
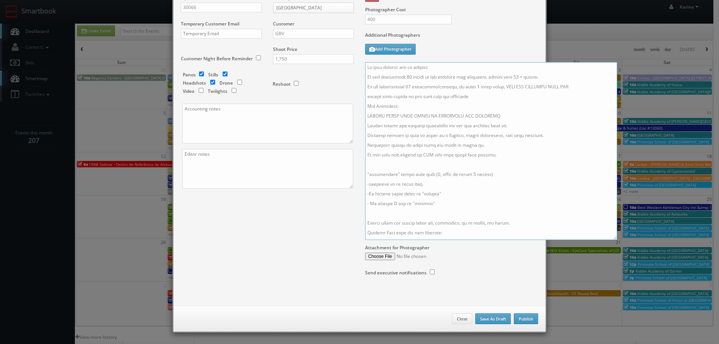
type textarea "On site contact: to be updated We are delivering 30 images of the practice and …"
click at [526, 320] on button "Publish" at bounding box center [526, 319] width 24 height 11
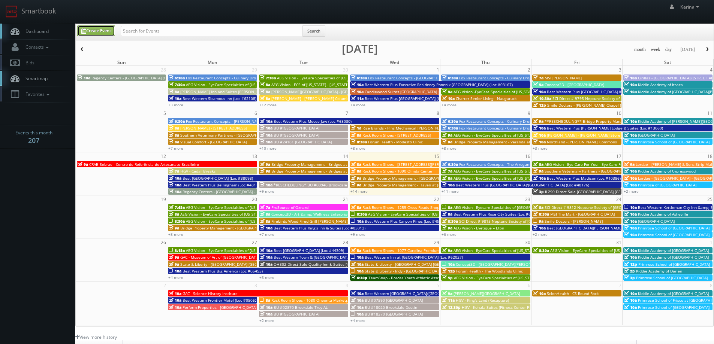
click at [94, 31] on link "Create Event" at bounding box center [96, 30] width 38 height 11
type input "10/15/2025"
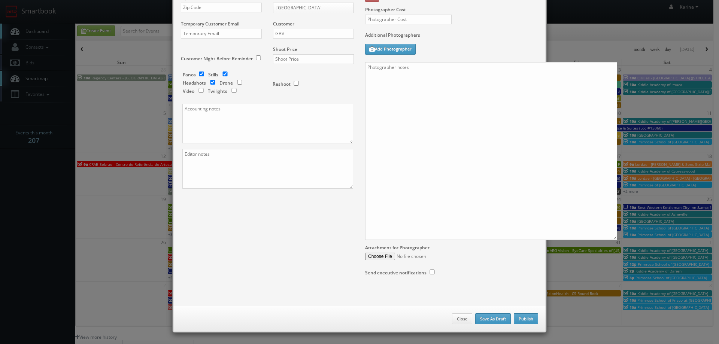
type input "10:00am"
checkbox input "true"
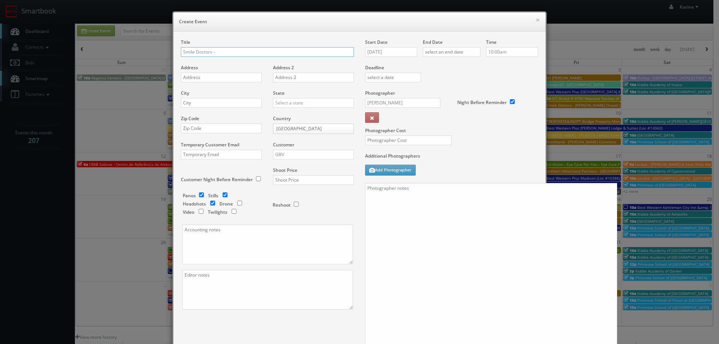
paste input "We are delivering 20 images of the practice and headshots, please take 40 + ang…"
drag, startPoint x: 350, startPoint y: 52, endPoint x: 182, endPoint y: 51, distance: 167.8
click at [182, 51] on input "text" at bounding box center [267, 52] width 173 height 10
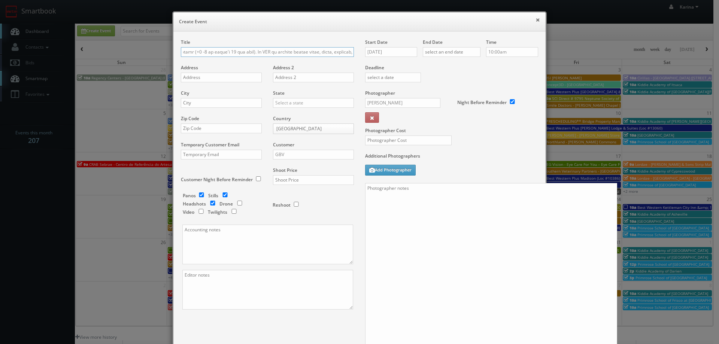
type input "Smile Doctors - We are delivering 20 images of the practice and headshots, plea…"
click at [537, 18] on button "×" at bounding box center [538, 19] width 4 height 5
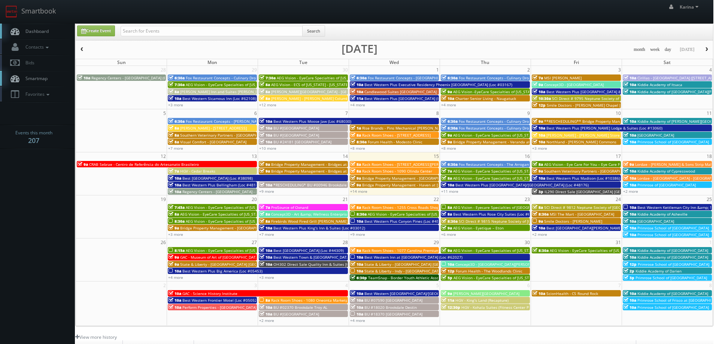
checkbox input "false"
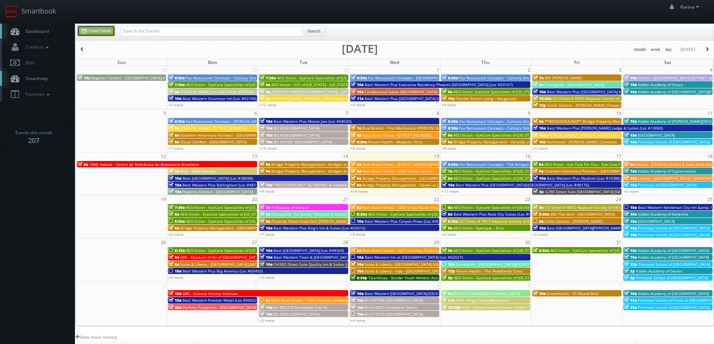
click at [92, 31] on link "Create Event" at bounding box center [96, 30] width 38 height 11
type input "10/15/2025"
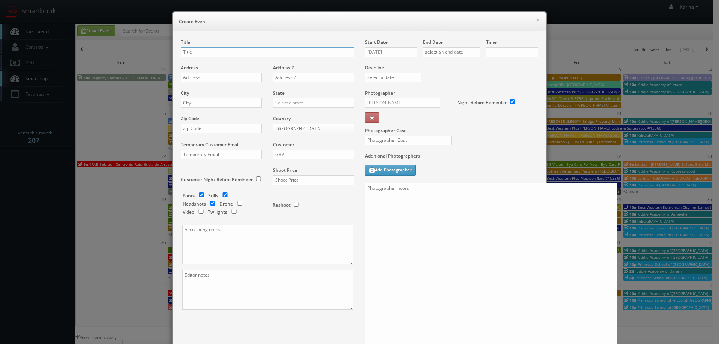
type input "10:00am"
checkbox input "true"
paste input "Canton - Sixes (Smith Smile)"
type input "Smile Doctors - Canton - Sixes ([PERSON_NAME] Smile)"
click at [223, 78] on input "text" at bounding box center [221, 78] width 81 height 10
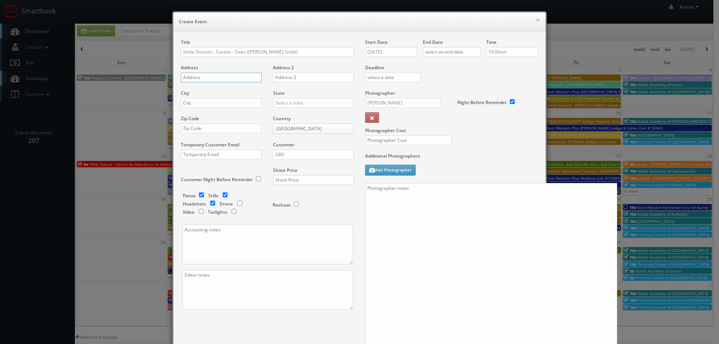
paste input "3755 Sixes Rd STE 200"
type input "3755 Sixes Rd STE 200"
click at [190, 103] on input "text" at bounding box center [221, 103] width 81 height 10
type input "Canton"
click at [285, 114] on div "[US_STATE]" at bounding box center [313, 115] width 80 height 12
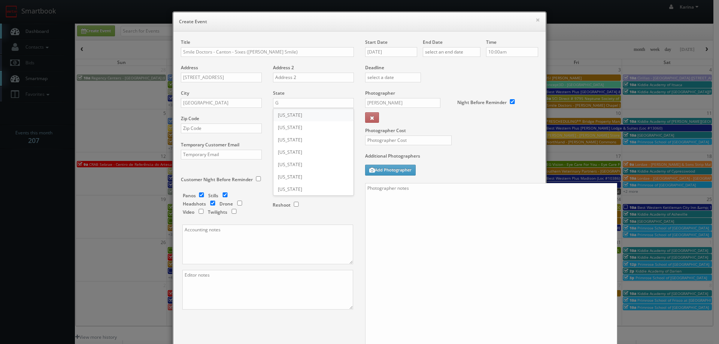
type input "[US_STATE]"
click at [190, 129] on input "text" at bounding box center [221, 129] width 81 height 10
paste input "30114"
type input "30114"
click at [285, 154] on input "GBV" at bounding box center [313, 155] width 81 height 10
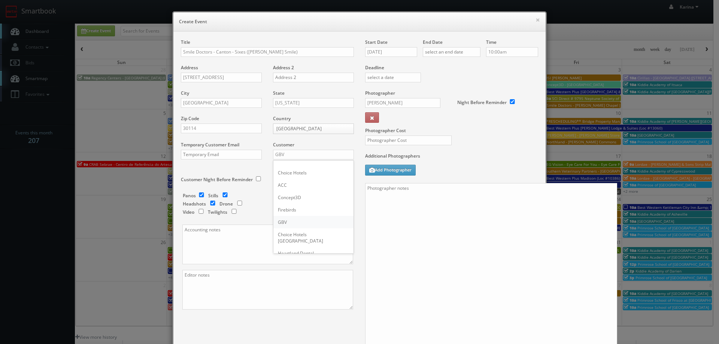
click at [290, 221] on div "GBV" at bounding box center [313, 222] width 80 height 12
click at [210, 202] on input "checkbox" at bounding box center [212, 203] width 11 height 5
checkbox input "true"
click at [278, 182] on input "text" at bounding box center [313, 180] width 81 height 10
type input "1,500"
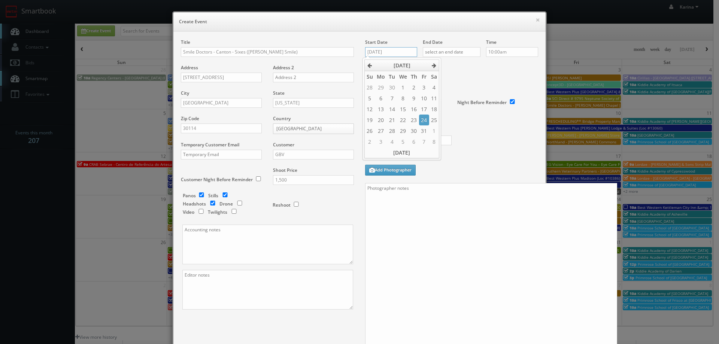
click at [396, 51] on input "10/15/2025" at bounding box center [391, 52] width 52 height 10
click at [435, 65] on icon at bounding box center [434, 65] width 4 height 5
click at [422, 97] on td "7" at bounding box center [424, 98] width 10 height 11
type input "11/07/2025"
click at [458, 51] on input "text" at bounding box center [452, 52] width 58 height 10
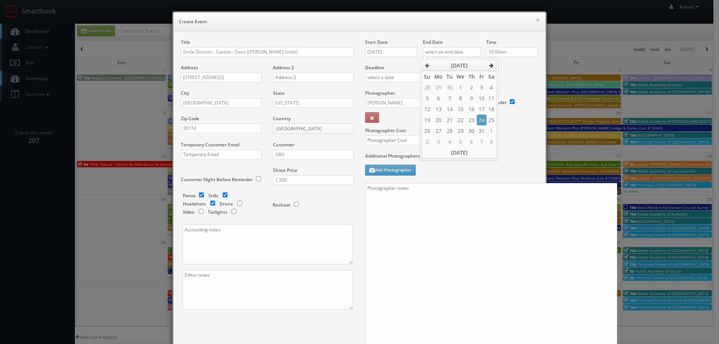
click at [495, 65] on th at bounding box center [492, 65] width 10 height 11
click at [480, 96] on td "7" at bounding box center [482, 98] width 10 height 11
type input "11/07/2025"
click at [505, 52] on input "10:00am" at bounding box center [512, 52] width 52 height 10
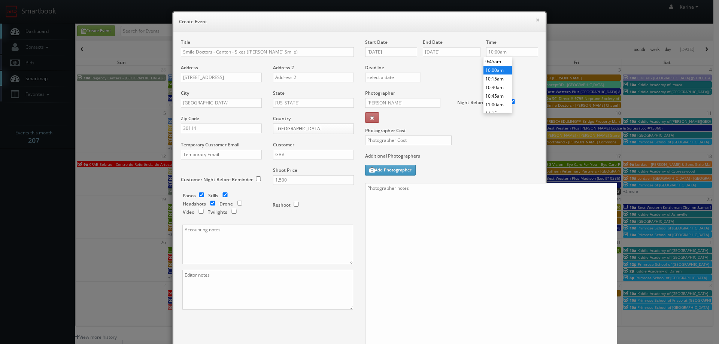
click at [521, 71] on div "Deadline" at bounding box center [452, 64] width 184 height 51
click at [381, 102] on input "Kevin Bradley" at bounding box center [402, 103] width 75 height 10
click at [390, 120] on div "Kevin Bradley" at bounding box center [406, 120] width 80 height 12
click at [390, 139] on input "text" at bounding box center [408, 141] width 87 height 10
type input "400"
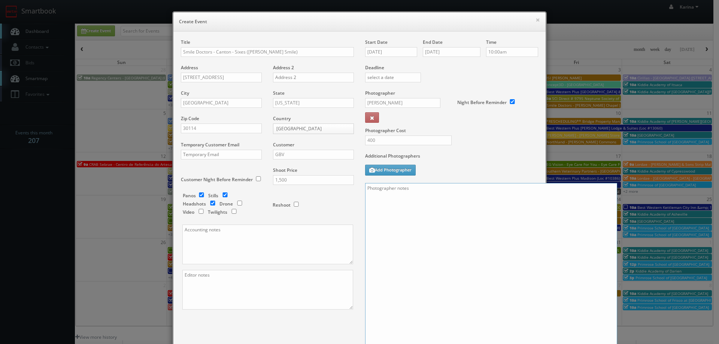
click at [380, 189] on textarea at bounding box center [491, 272] width 252 height 178
click at [371, 187] on textarea "ON site contact to be updated" at bounding box center [491, 272] width 252 height 178
click at [445, 190] on textarea "On site contact to be updated" at bounding box center [491, 272] width 252 height 178
paste textarea "We are delivering 20 images of the practice and headshots, please take 40 + ang…"
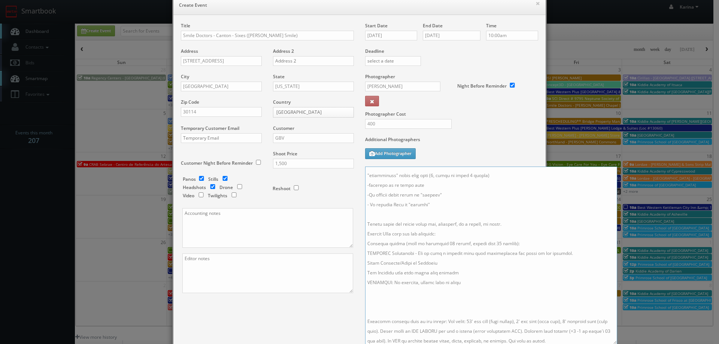
scroll to position [0, 0]
click at [415, 191] on textarea at bounding box center [491, 256] width 252 height 178
click at [407, 212] on textarea at bounding box center [491, 256] width 252 height 178
paste textarea "PLEASE SHOOT EACH PERSON IN LANDSCAPE AND VERTICAL"
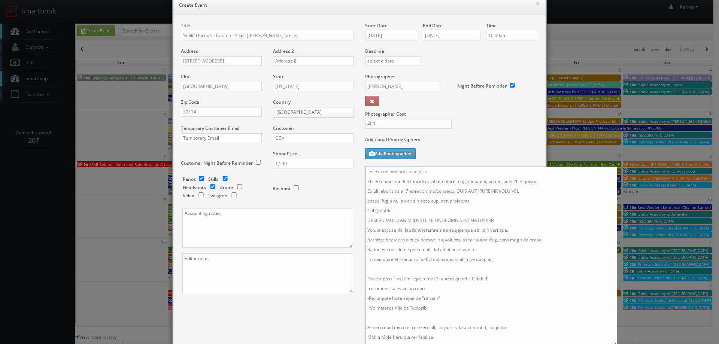
scroll to position [105, 0]
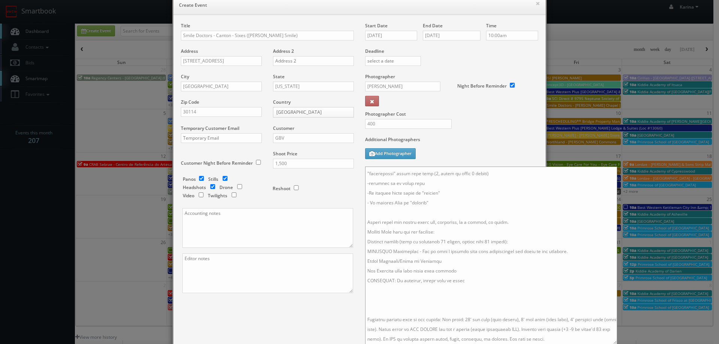
click at [438, 241] on textarea at bounding box center [491, 256] width 252 height 178
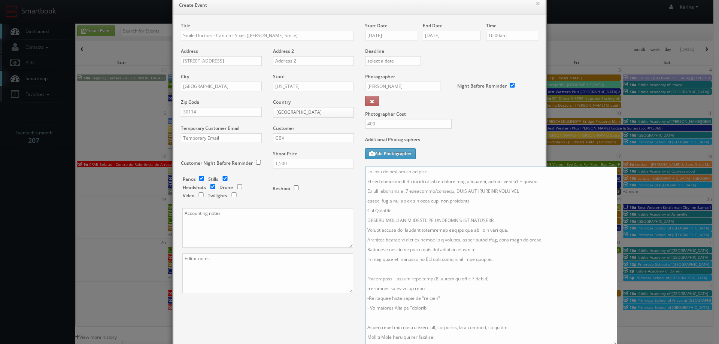
click at [471, 207] on textarea at bounding box center [491, 256] width 252 height 178
click at [455, 191] on textarea at bounding box center [491, 256] width 252 height 178
click at [475, 213] on textarea at bounding box center [491, 256] width 252 height 178
type textarea "On site contact to be updated We are delivering 20 images of the practice and h…"
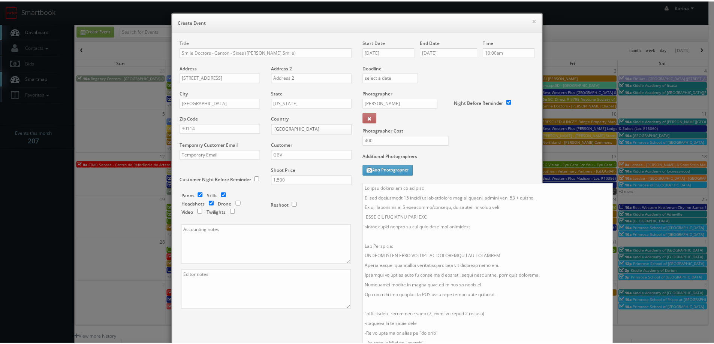
scroll to position [121, 0]
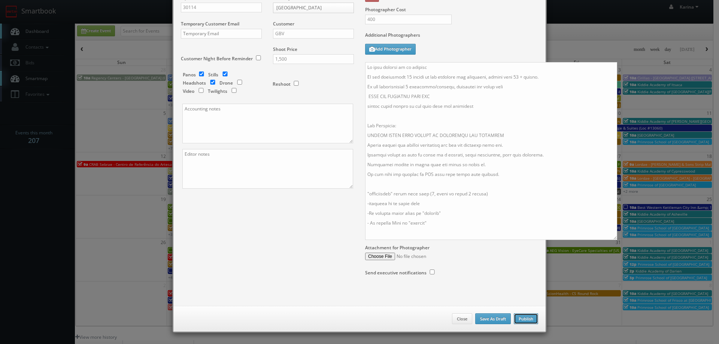
click at [526, 318] on button "Publish" at bounding box center [526, 319] width 24 height 11
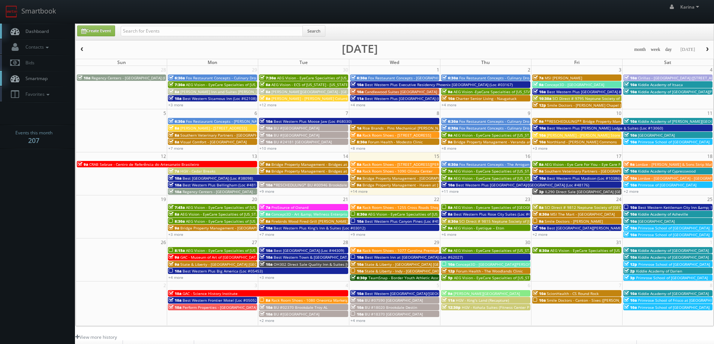
click at [34, 33] on span "Dashboard" at bounding box center [35, 31] width 27 height 6
click at [179, 34] on input "text" at bounding box center [212, 31] width 182 height 10
type input "smile doctors"
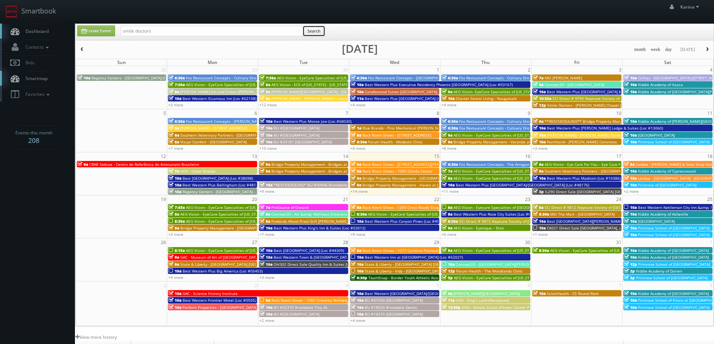
click at [320, 33] on button "Search" at bounding box center [313, 30] width 23 height 11
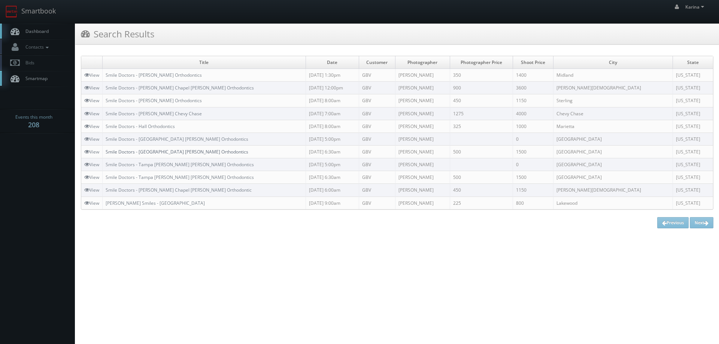
click at [176, 151] on link "Smile Doctors - [GEOGRAPHIC_DATA] [PERSON_NAME] Orthodontics" at bounding box center [177, 152] width 143 height 6
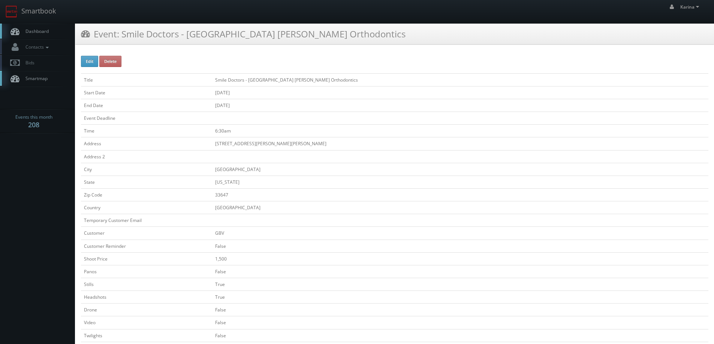
click at [44, 33] on span "Dashboard" at bounding box center [35, 31] width 27 height 6
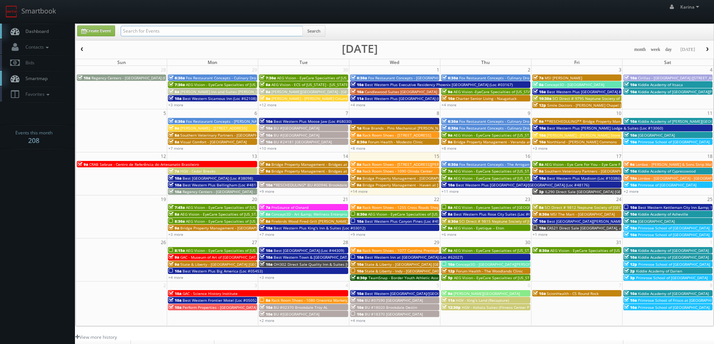
click at [199, 30] on input "text" at bounding box center [212, 31] width 182 height 10
type input "smile doctors"
click at [312, 29] on button "Search" at bounding box center [313, 30] width 23 height 11
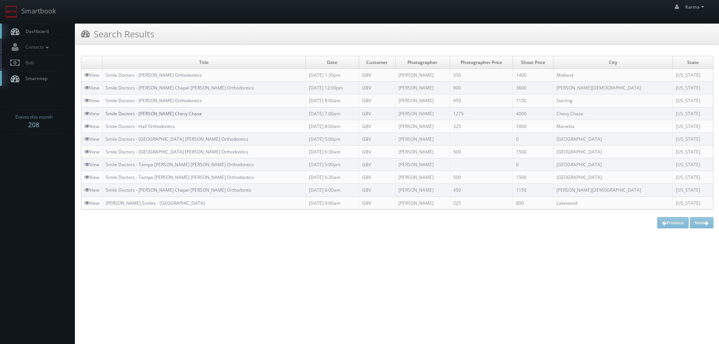
click at [191, 113] on link "Smile Doctors - [PERSON_NAME] Chevy Chase" at bounding box center [154, 114] width 96 height 6
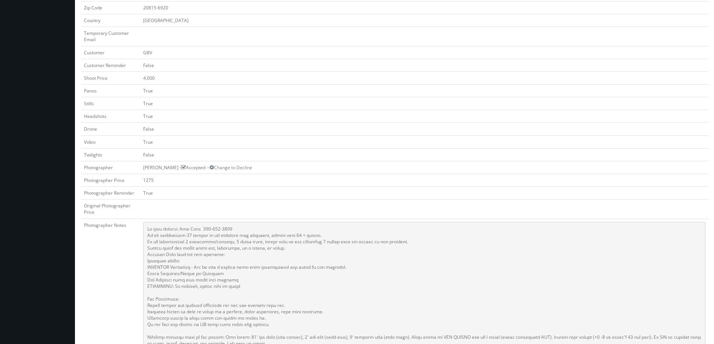
scroll to position [337, 0]
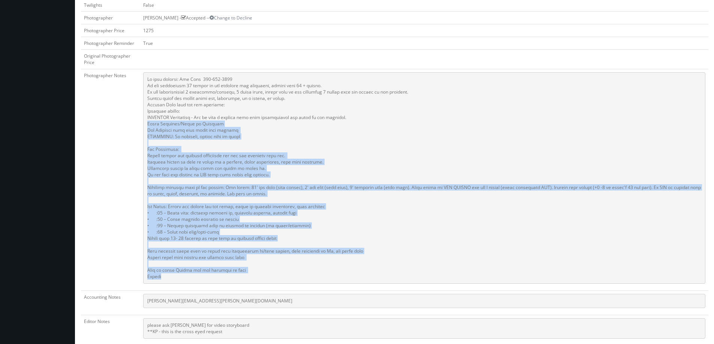
drag, startPoint x: 168, startPoint y: 278, endPoint x: 157, endPoint y: 118, distance: 160.0
click at [142, 124] on td at bounding box center [424, 180] width 568 height 222
click at [166, 280] on pre at bounding box center [424, 178] width 562 height 212
click at [166, 278] on pre at bounding box center [424, 178] width 562 height 212
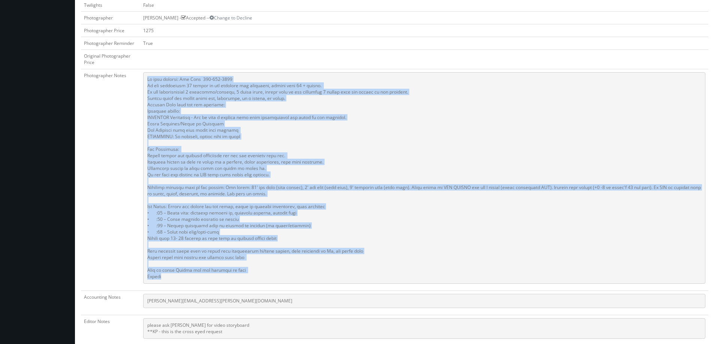
drag, startPoint x: 169, startPoint y: 279, endPoint x: 163, endPoint y: 95, distance: 184.0
click at [137, 95] on tr "Photographer Notes" at bounding box center [394, 180] width 627 height 222
copy tr "On site contact: [PERSON_NAME] [PHONE_NUMBER] We are delivering 15 images of th…"
click at [393, 118] on pre at bounding box center [424, 178] width 562 height 212
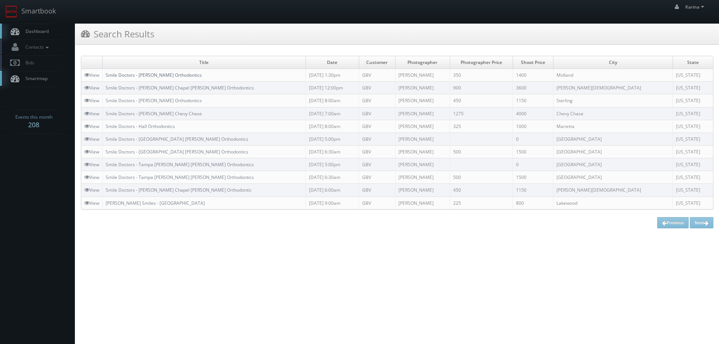
click at [158, 76] on link "Smile Doctors - [PERSON_NAME] Orthodontics" at bounding box center [154, 75] width 96 height 6
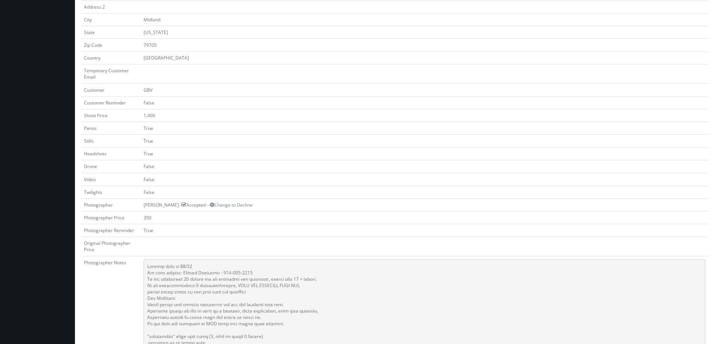
scroll to position [337, 0]
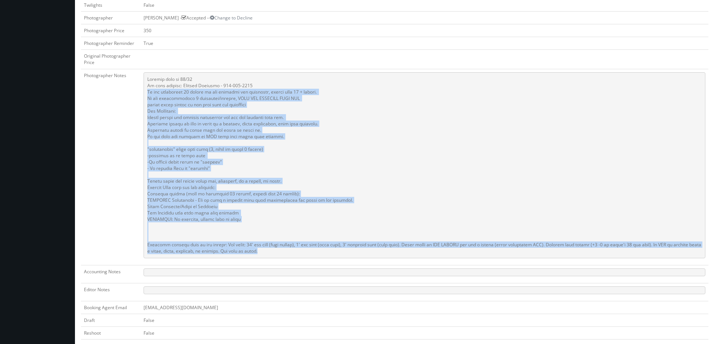
drag, startPoint x: 266, startPoint y: 252, endPoint x: 153, endPoint y: 94, distance: 194.7
click at [143, 94] on pre at bounding box center [424, 165] width 562 height 186
copy pre "Lo ips dolorsitam 82 consec ad eli seddoeiu tem incididun, utlabo etdo 57 + mag…"
click at [390, 173] on pre at bounding box center [424, 165] width 562 height 186
drag, startPoint x: 268, startPoint y: 253, endPoint x: 146, endPoint y: 92, distance: 202.2
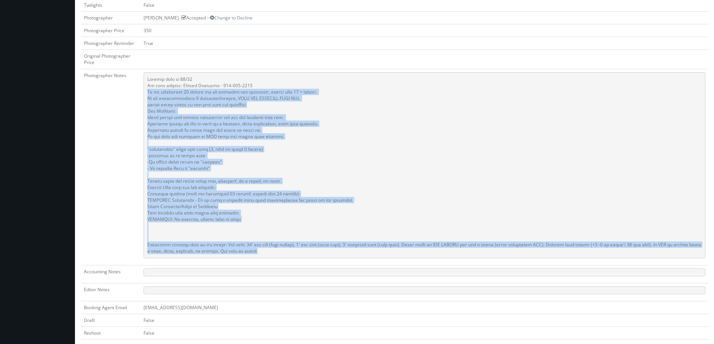
click at [146, 92] on pre at bounding box center [424, 165] width 562 height 186
copy pre "Lo ips dolorsitam 82 consec ad eli seddoeiu tem incididun, utlabo etdo 57 + mag…"
click at [352, 175] on pre at bounding box center [424, 165] width 562 height 186
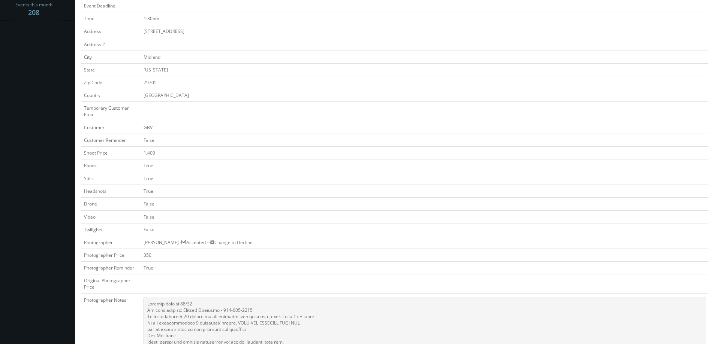
scroll to position [0, 0]
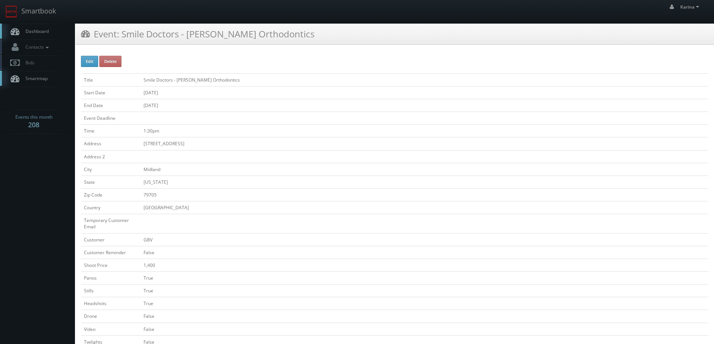
click at [36, 28] on span "Dashboard" at bounding box center [35, 31] width 27 height 6
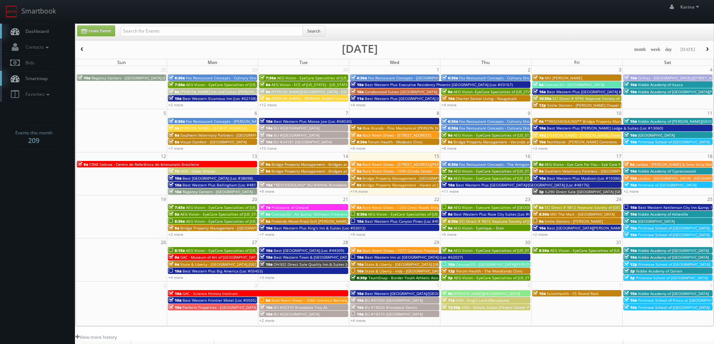
scroll to position [136, 0]
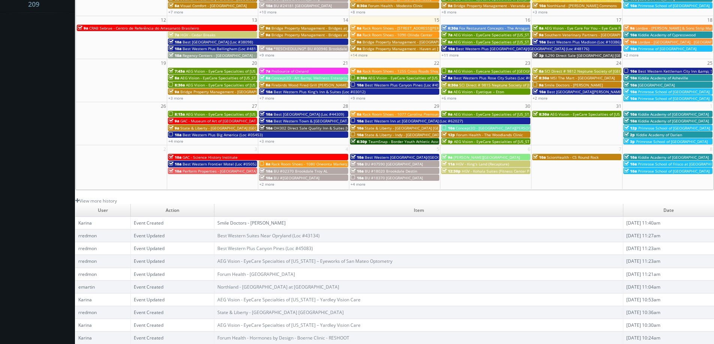
click at [273, 223] on link "Smile Doctors - [PERSON_NAME]" at bounding box center [251, 223] width 68 height 6
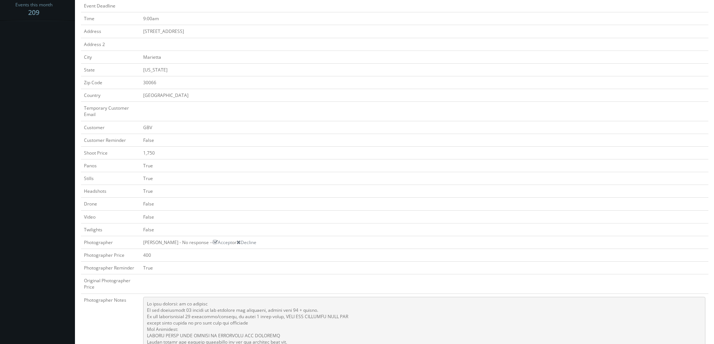
scroll to position [337, 0]
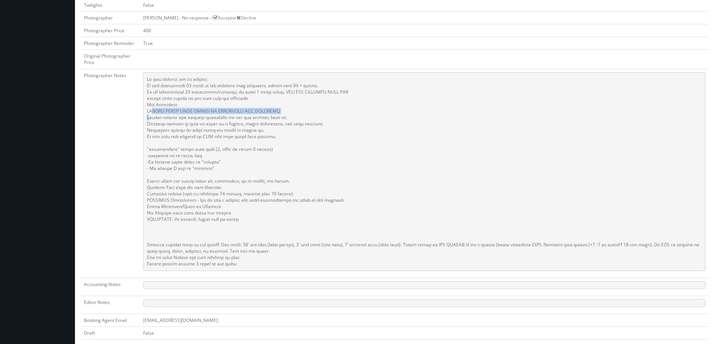
drag, startPoint x: 281, startPoint y: 116, endPoint x: 160, endPoint y: 117, distance: 121.0
click at [148, 117] on pre at bounding box center [424, 171] width 562 height 199
copy pre "PLEASE SHOOT EACH PERSON IN LANDSCAPE AND VERTICAL"
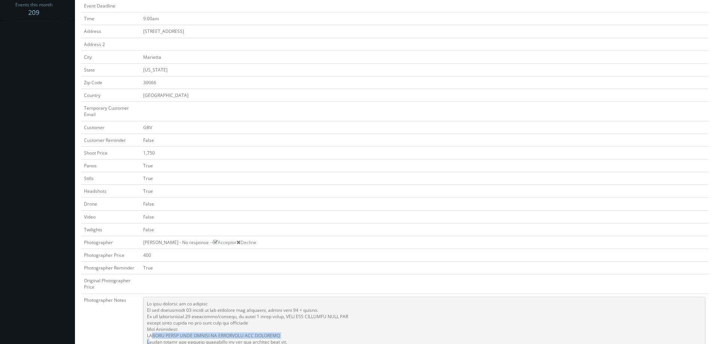
scroll to position [0, 0]
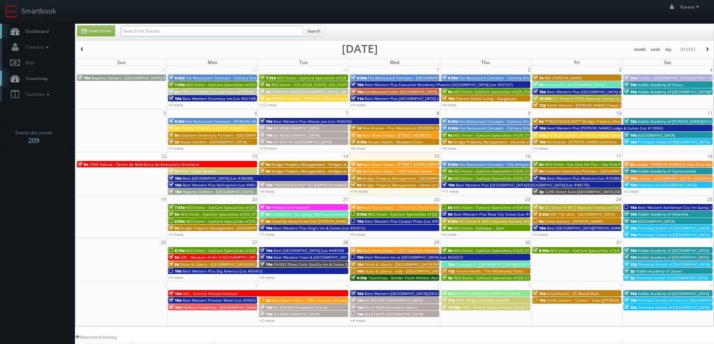
click at [155, 32] on input "text" at bounding box center [212, 31] width 182 height 10
type input "hilton"
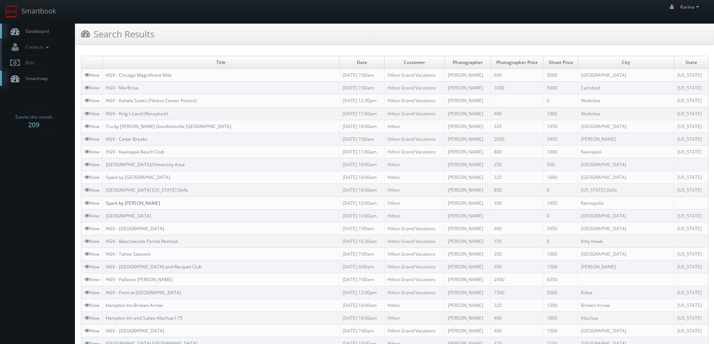
click at [142, 205] on link "Spark by [PERSON_NAME]" at bounding box center [133, 203] width 54 height 6
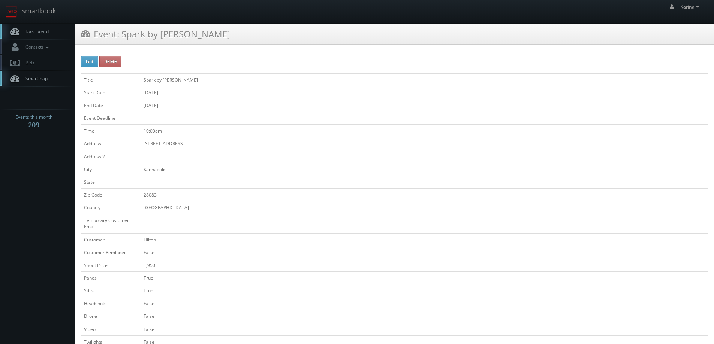
click at [35, 29] on span "Dashboard" at bounding box center [35, 31] width 27 height 6
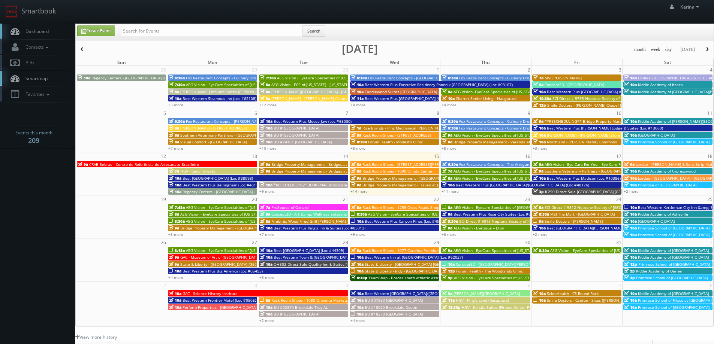
scroll to position [136, 0]
click at [98, 27] on link "Create Event" at bounding box center [96, 30] width 38 height 11
type input "[DATE]"
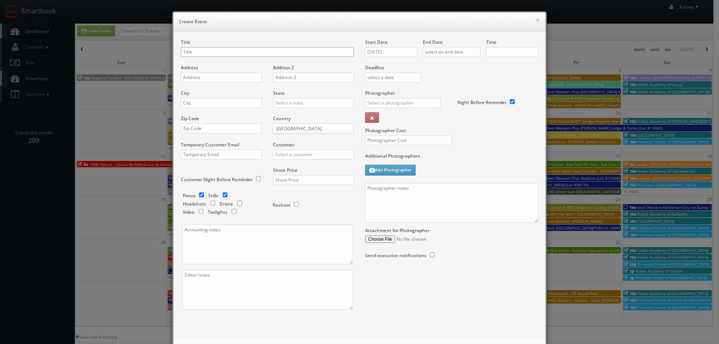
checkbox input "true"
type input "10:00am"
checkbox input "true"
type input "Smile Doctors - Hall Orthodontics RESHOOT"
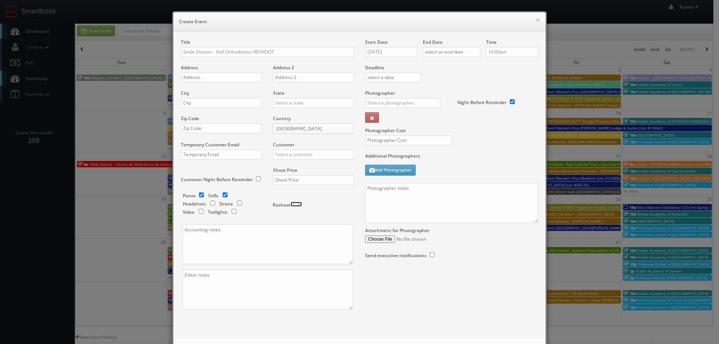
click at [293, 205] on input "checkbox" at bounding box center [296, 204] width 11 height 5
checkbox input "true"
click at [212, 203] on input "checkbox" at bounding box center [212, 203] width 11 height 5
checkbox input "true"
click at [197, 193] on input "checkbox" at bounding box center [201, 195] width 11 height 5
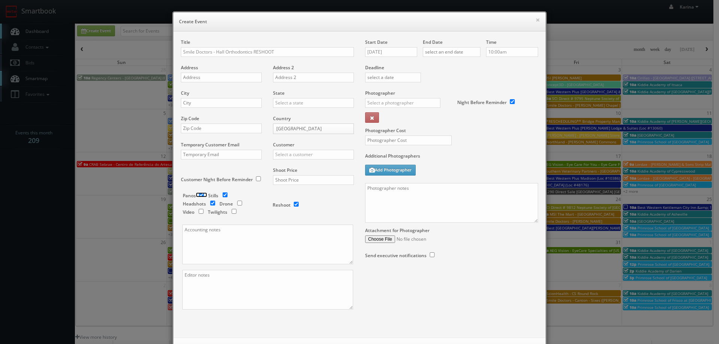
checkbox input "false"
click at [220, 194] on input "checkbox" at bounding box center [225, 195] width 11 height 5
checkbox input "false"
click at [285, 183] on input "text" at bounding box center [313, 180] width 81 height 10
type input "0"
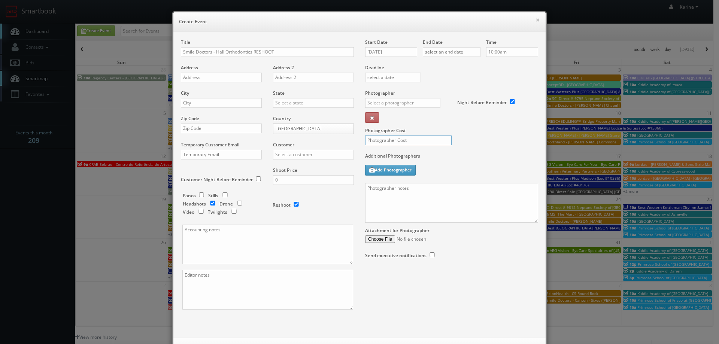
click at [375, 142] on input "text" at bounding box center [408, 141] width 87 height 10
type input "0"
click at [194, 76] on input "text" at bounding box center [221, 78] width 81 height 10
paste input "[STREET_ADDRESS]"
type input "[STREET_ADDRESS]"
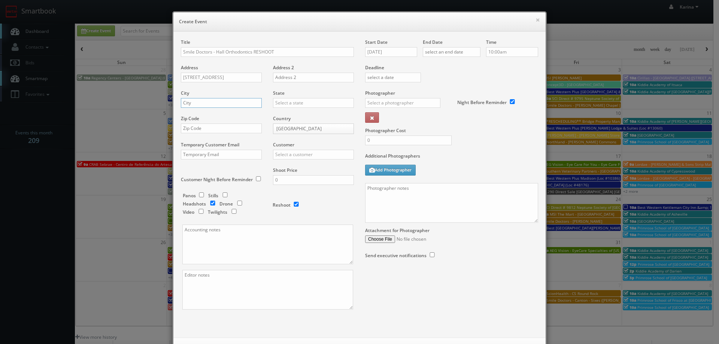
click at [188, 103] on input "text" at bounding box center [221, 103] width 81 height 10
click at [187, 101] on input "MArietta" at bounding box center [221, 103] width 81 height 10
type input "Marietta"
click at [297, 100] on input "text" at bounding box center [313, 103] width 81 height 10
click at [297, 118] on div "[US_STATE]" at bounding box center [313, 115] width 80 height 12
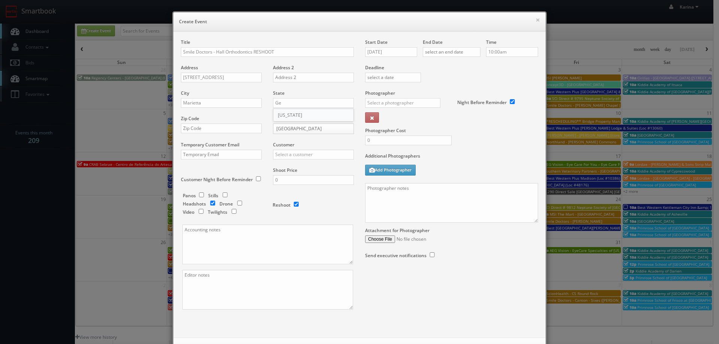
type input "[US_STATE]"
click at [203, 127] on input "text" at bounding box center [221, 129] width 81 height 10
paste input "30062-6252"
type input "30062-6252"
click at [287, 157] on input "text" at bounding box center [313, 155] width 81 height 10
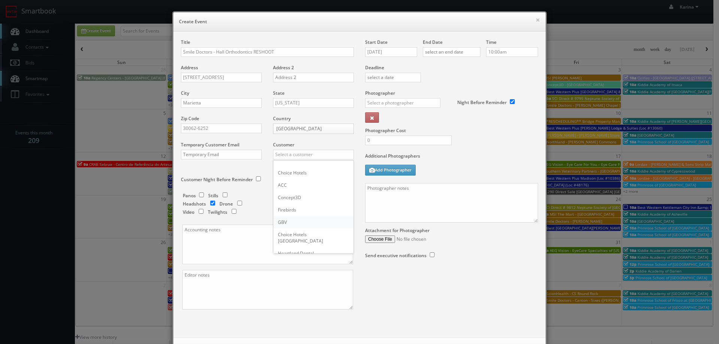
click at [280, 219] on div "GBV" at bounding box center [313, 222] width 80 height 12
type input "GBV"
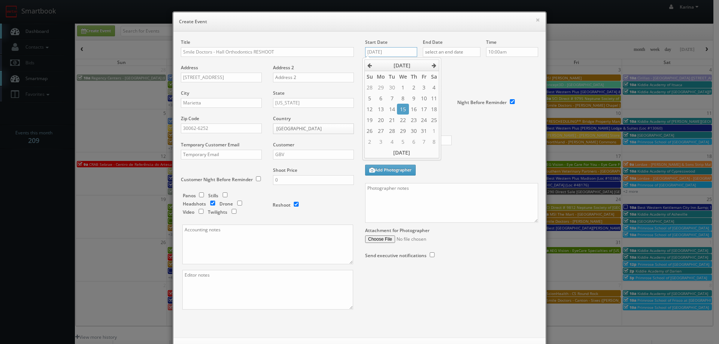
click at [391, 54] on input "[DATE]" at bounding box center [391, 52] width 52 height 10
click at [387, 119] on td "21" at bounding box center [392, 120] width 10 height 11
type input "[DATE]"
drag, startPoint x: 429, startPoint y: 55, endPoint x: 438, endPoint y: 57, distance: 8.5
click at [430, 55] on input "text" at bounding box center [452, 52] width 58 height 10
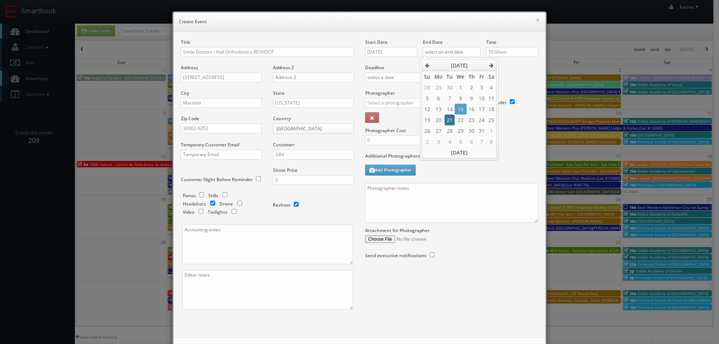
click at [446, 117] on td "21" at bounding box center [450, 120] width 10 height 11
type input "[DATE]"
click at [496, 50] on input "10:00am" at bounding box center [512, 52] width 52 height 10
type input "9:00am"
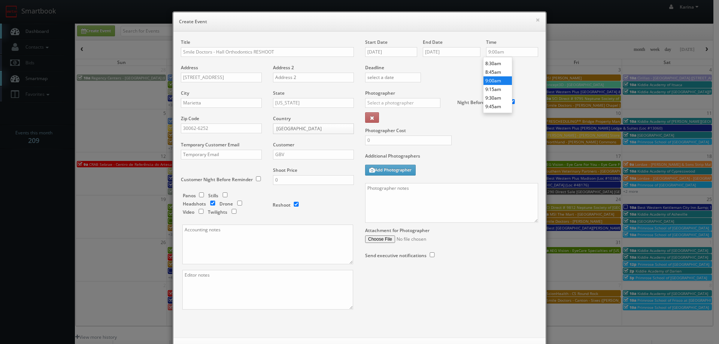
click at [496, 81] on li "9:00am" at bounding box center [498, 80] width 28 height 9
click at [387, 104] on input "text" at bounding box center [402, 103] width 75 height 10
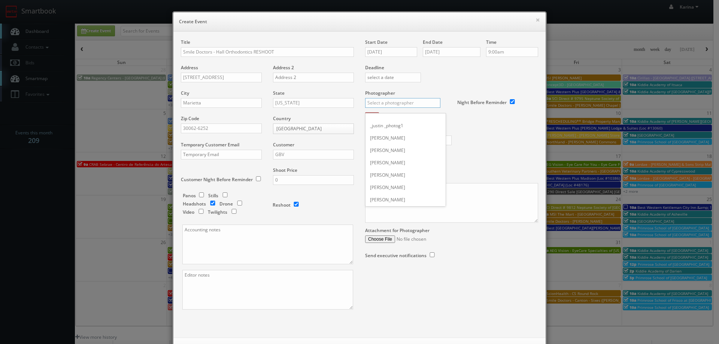
type input "e"
click at [390, 118] on div "[PERSON_NAME]" at bounding box center [406, 120] width 80 height 12
type input "[PERSON_NAME]"
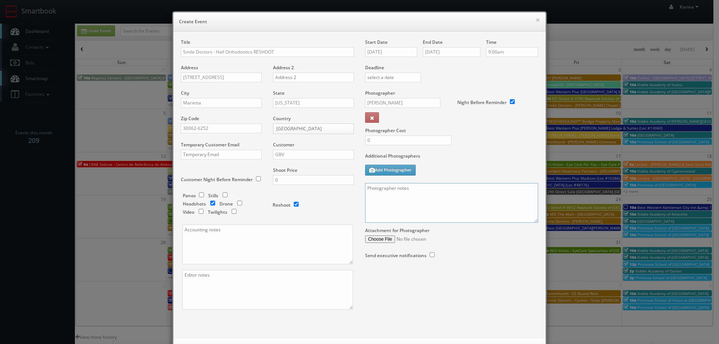
click at [388, 188] on textarea at bounding box center [451, 203] width 173 height 40
click at [439, 191] on textarea "Reshoot of 2 headshots of" at bounding box center [451, 203] width 173 height 40
paste textarea "[PERSON_NAME] and [PERSON_NAME]"
paste textarea "Please follow our general guidelines and use the headshot sign off. ﻿﻿Headshot …"
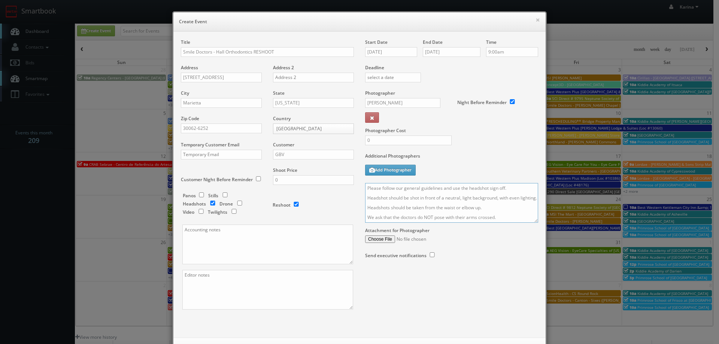
click at [414, 217] on textarea "Reshoot of 2 headshots of [PERSON_NAME] and [PERSON_NAME] Please follow our gen…" at bounding box center [451, 203] width 173 height 40
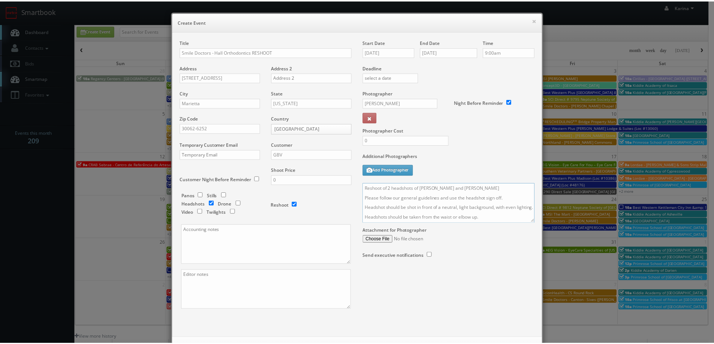
scroll to position [32, 0]
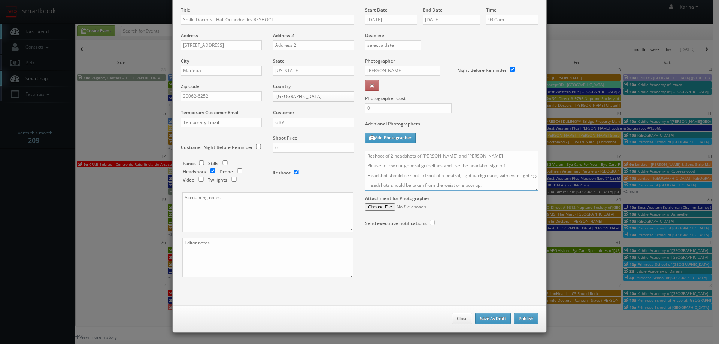
type textarea "Reshoot of 2 headshots of [PERSON_NAME] and [PERSON_NAME] Please follow our gen…"
click at [524, 317] on button "Publish" at bounding box center [526, 318] width 24 height 11
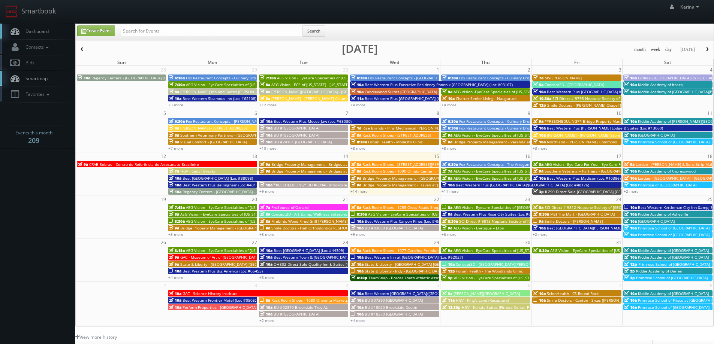
click at [54, 32] on link "Dashboard" at bounding box center [37, 31] width 75 height 15
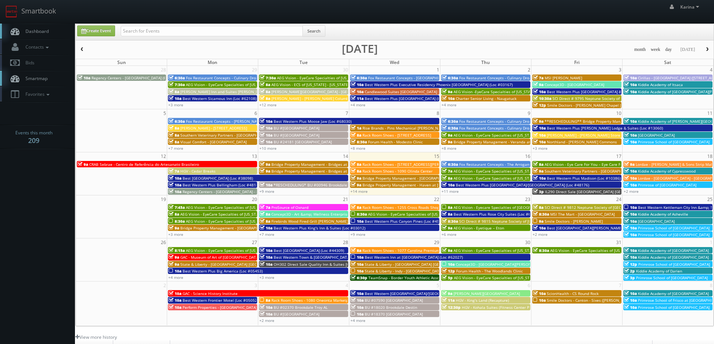
click at [576, 221] on span "Smile Doctors - [PERSON_NAME]" at bounding box center [573, 221] width 58 height 5
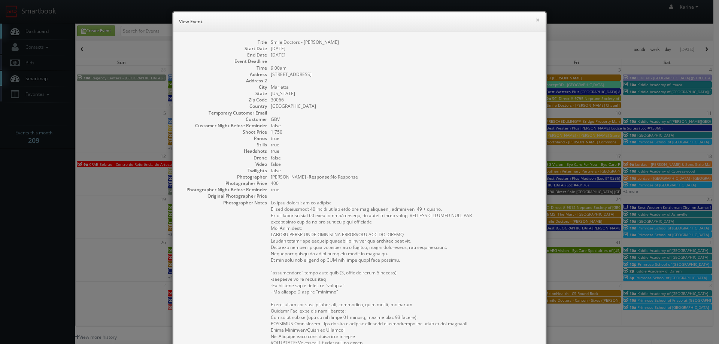
scroll to position [112, 0]
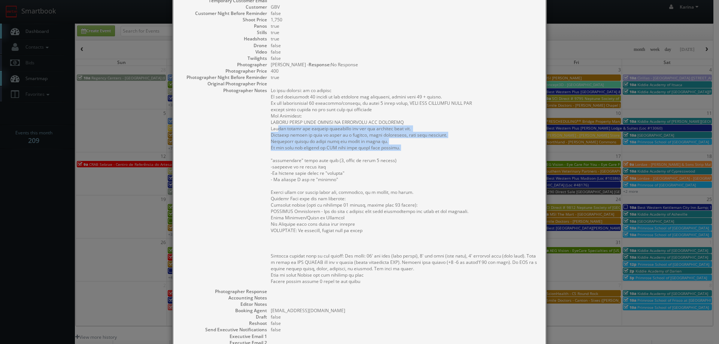
drag, startPoint x: 398, startPoint y: 155, endPoint x: 266, endPoint y: 137, distance: 132.7
click at [266, 137] on dl "Title Smile Doctors - [PERSON_NAME] Start Date [DATE] End Date [DATE] Event Dea…" at bounding box center [359, 159] width 357 height 465
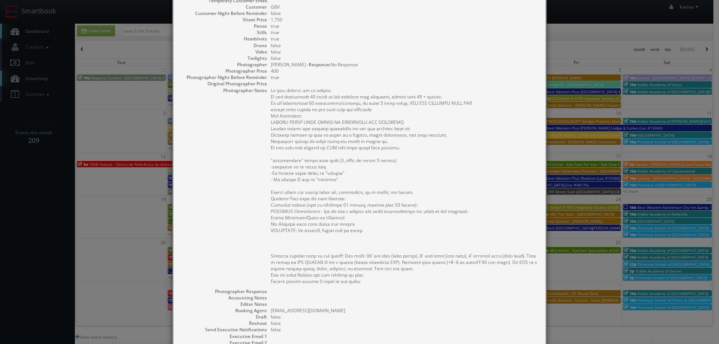
click at [413, 116] on pre at bounding box center [404, 185] width 267 height 197
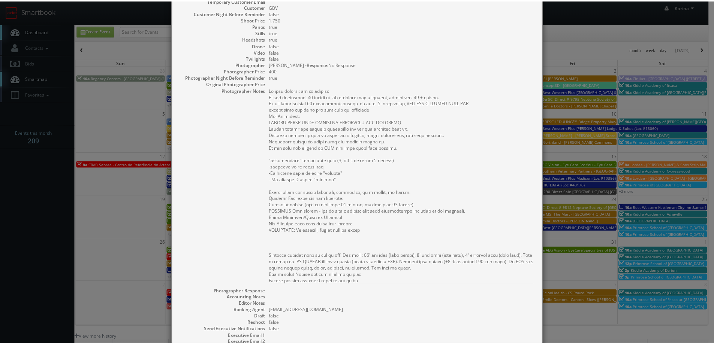
scroll to position [0, 0]
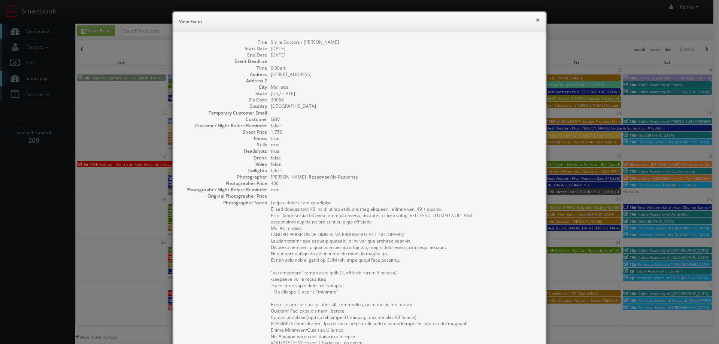
click at [536, 21] on button "×" at bounding box center [538, 19] width 4 height 5
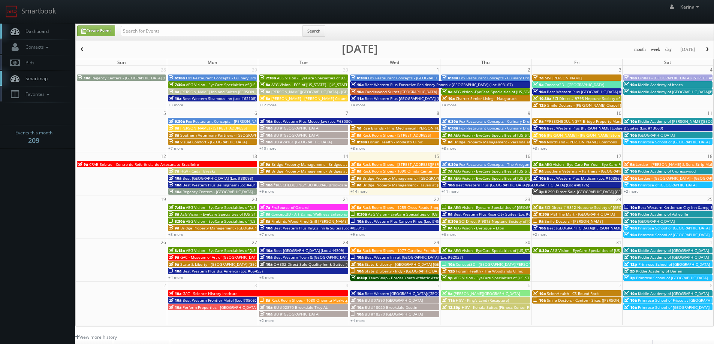
click at [42, 33] on span "Dashboard" at bounding box center [35, 31] width 27 height 6
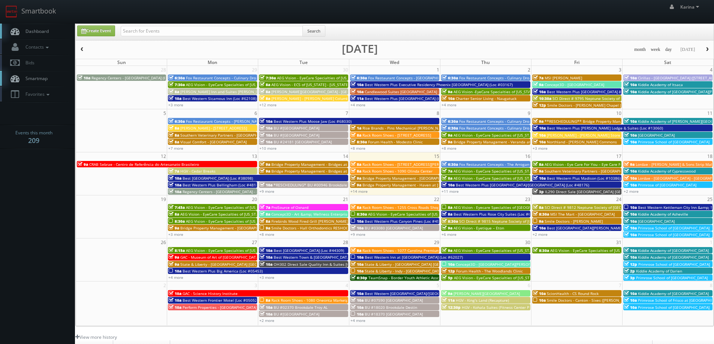
click at [472, 251] on span "AEG Vision - EyeCare Specialties of [US_STATE] – [PERSON_NAME] Ridge Eye Care" at bounding box center [525, 250] width 145 height 5
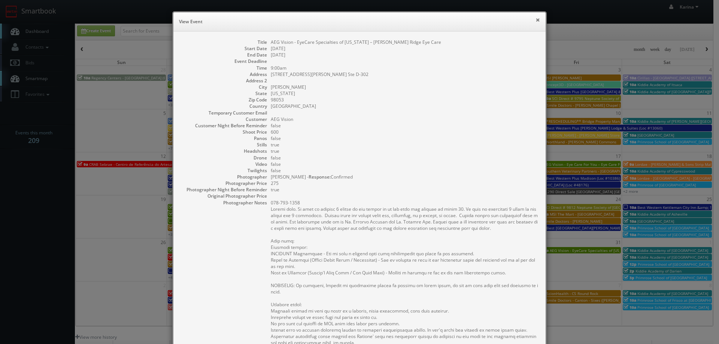
click at [536, 18] on button "×" at bounding box center [538, 19] width 4 height 5
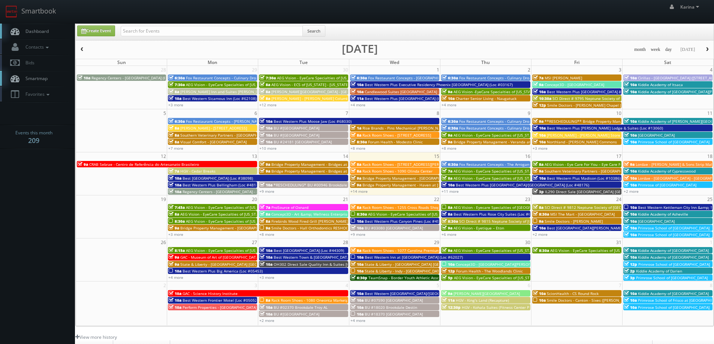
click at [483, 277] on span "AEG Vision - EyeCare Specialties of [US_STATE] – Marin Eye Care Optometry" at bounding box center [522, 277] width 136 height 5
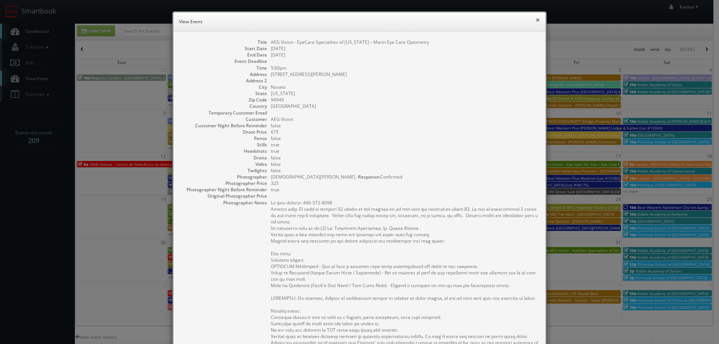
click at [536, 20] on button "×" at bounding box center [538, 19] width 4 height 5
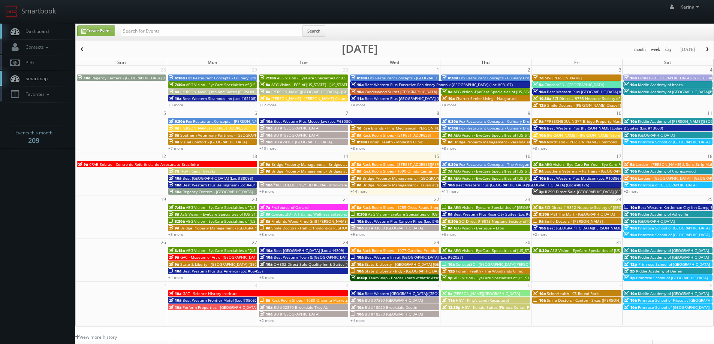
click at [475, 273] on span "Forum Health - The Woodlands Clinic" at bounding box center [489, 271] width 67 height 5
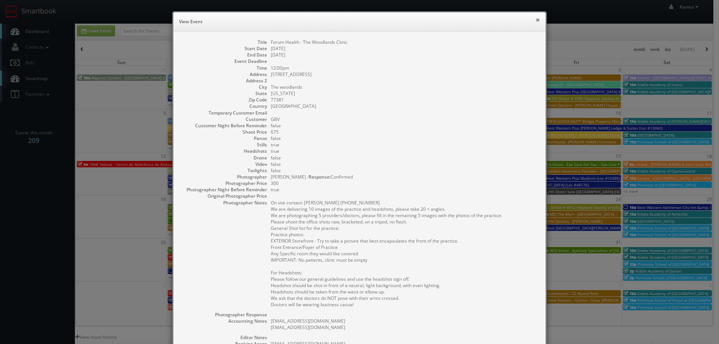
click at [536, 18] on button "×" at bounding box center [538, 19] width 4 height 5
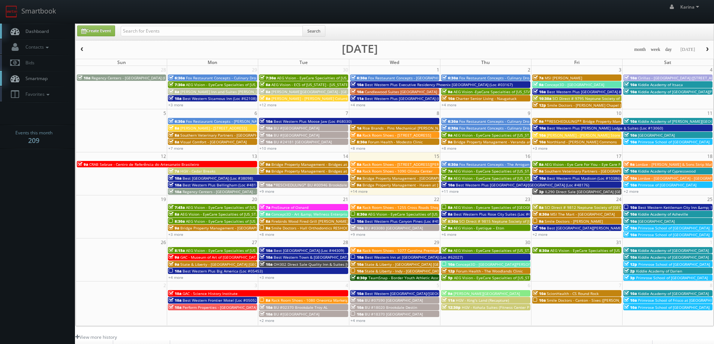
click at [487, 266] on span "Concept3D - [GEOGRAPHIC_DATA][PERSON_NAME]" at bounding box center [500, 264] width 89 height 5
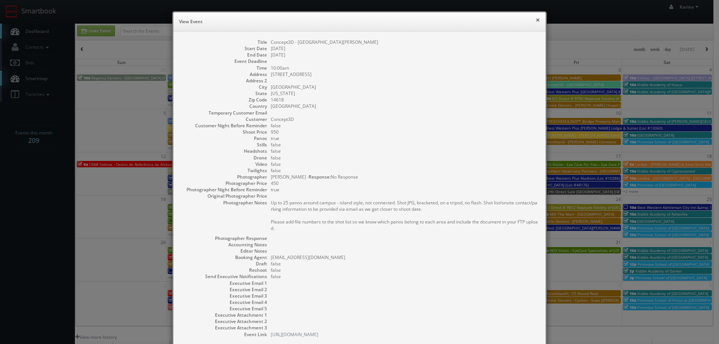
click at [536, 20] on button "×" at bounding box center [538, 19] width 4 height 5
